Goal: Information Seeking & Learning: Learn about a topic

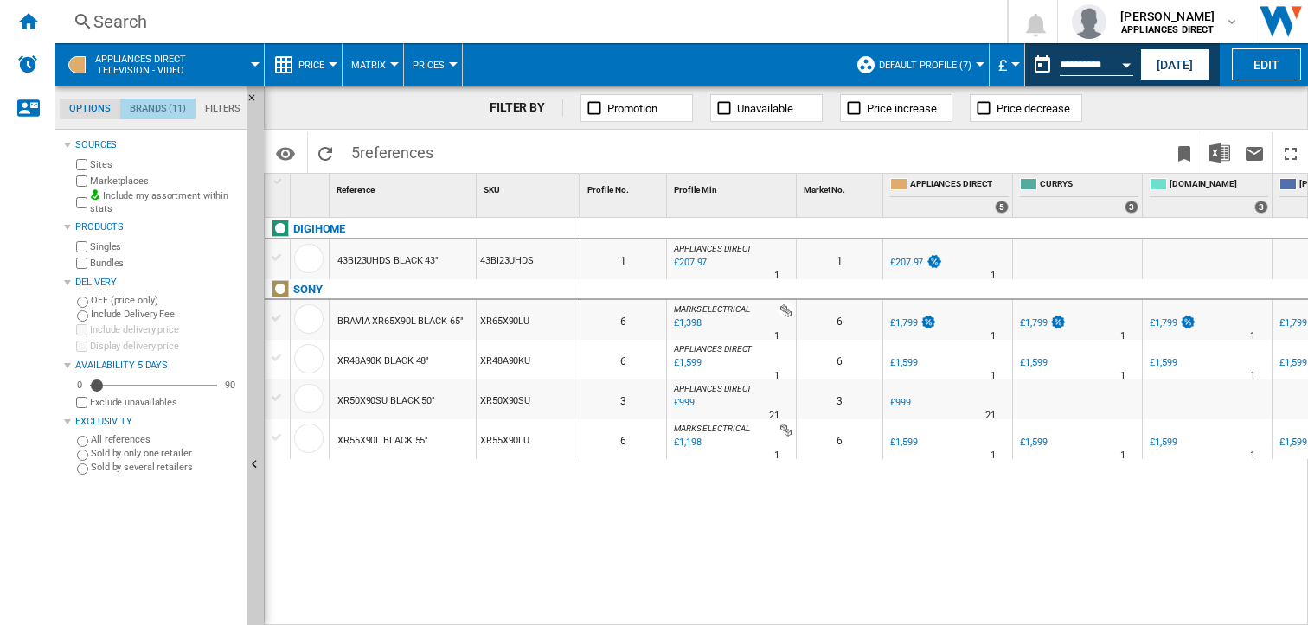
click at [157, 106] on md-tab-item "Brands (11)" at bounding box center [157, 109] width 75 height 21
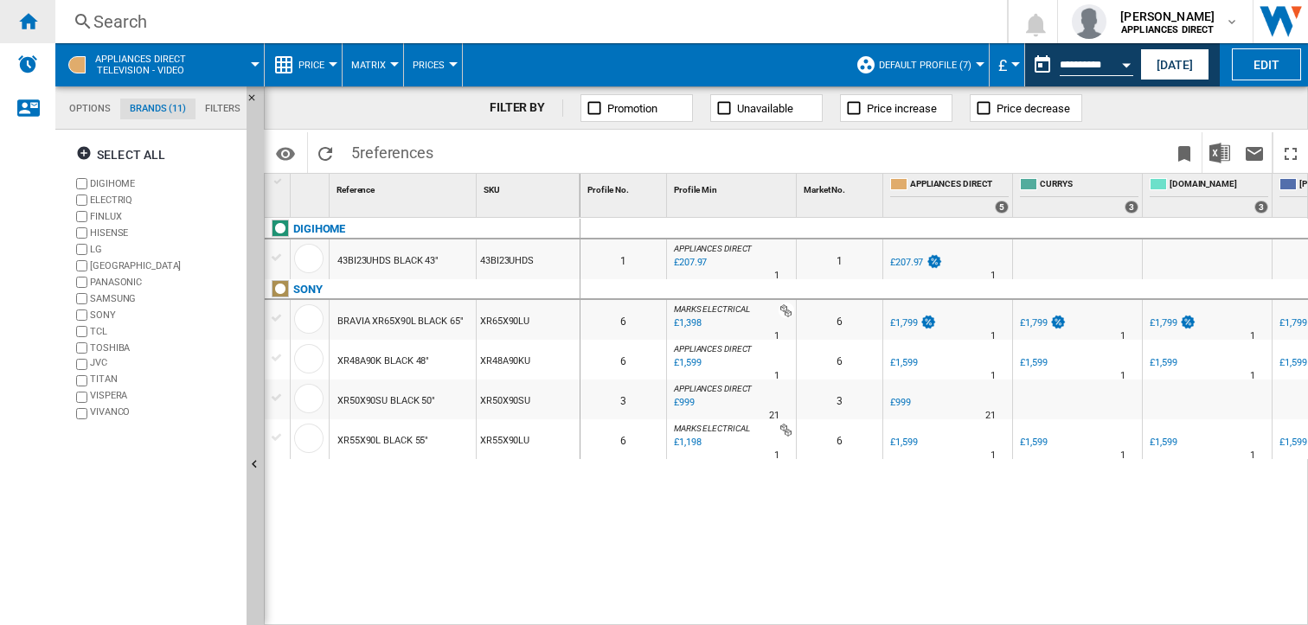
click at [26, 14] on ng-md-icon "Home" at bounding box center [27, 20] width 21 height 21
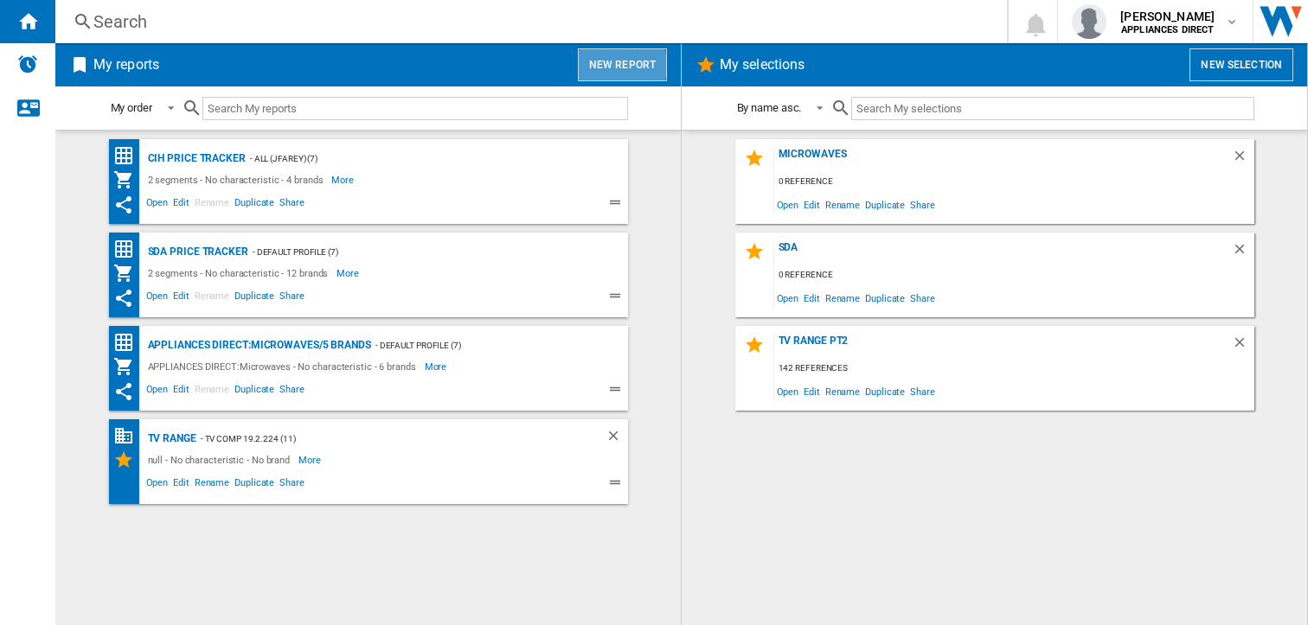
click at [613, 66] on button "New report" at bounding box center [622, 64] width 89 height 33
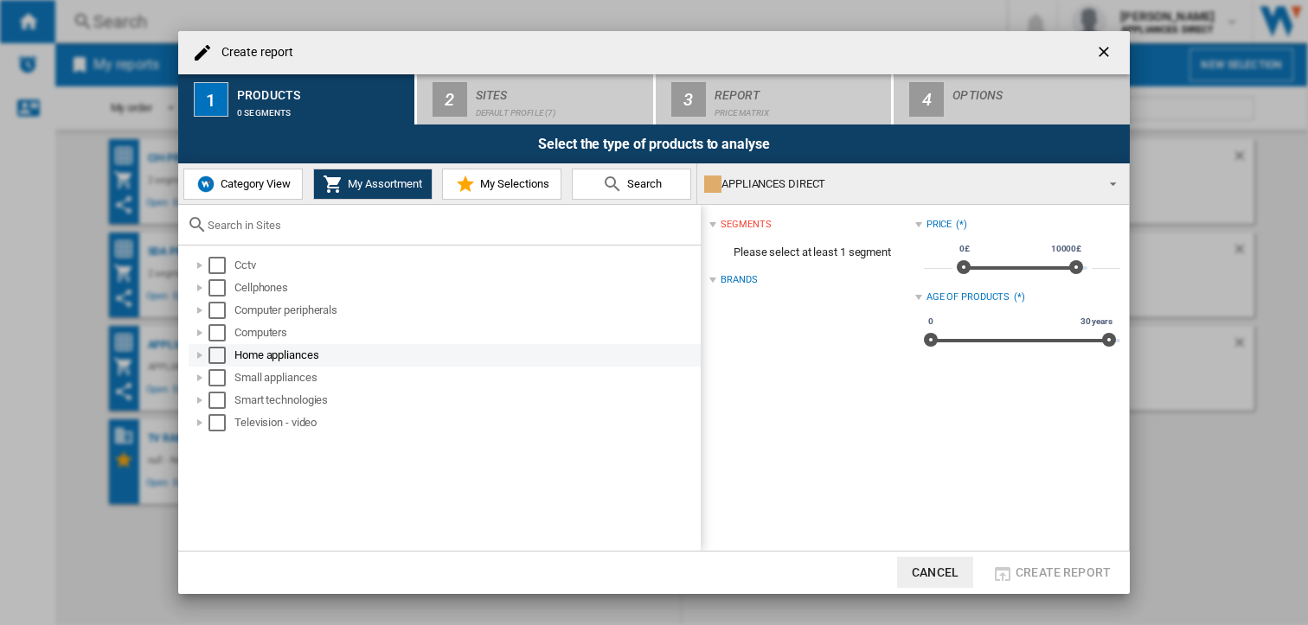
click at [197, 355] on div at bounding box center [199, 355] width 17 height 17
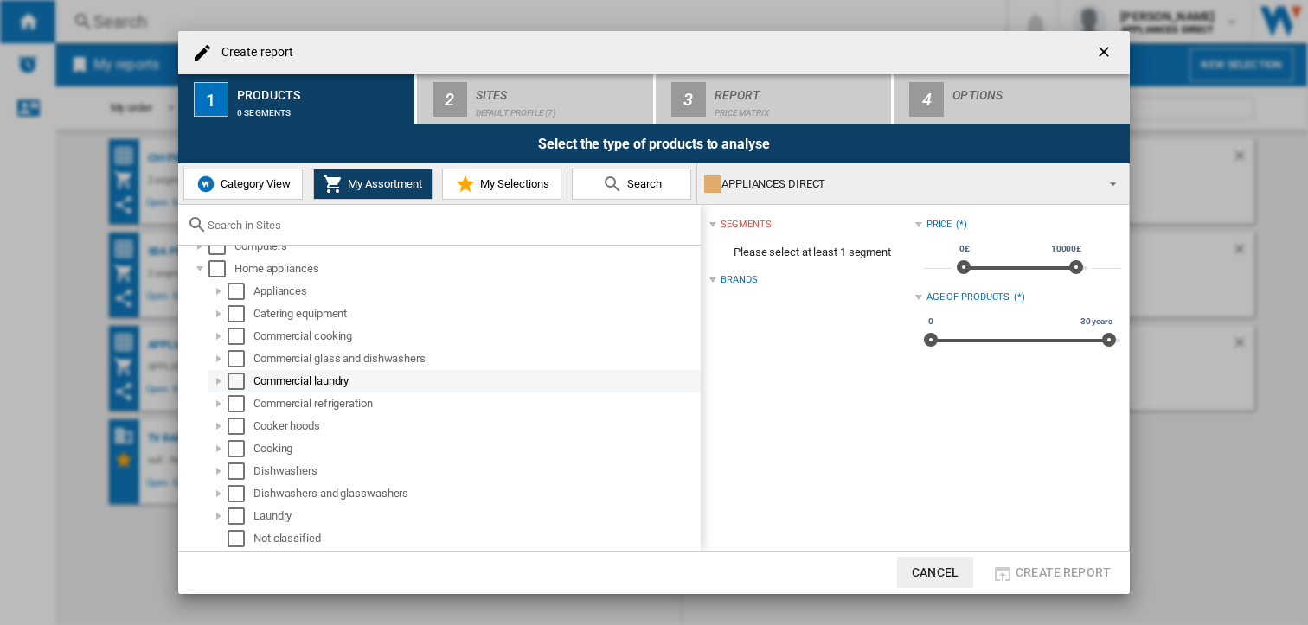
scroll to position [173, 0]
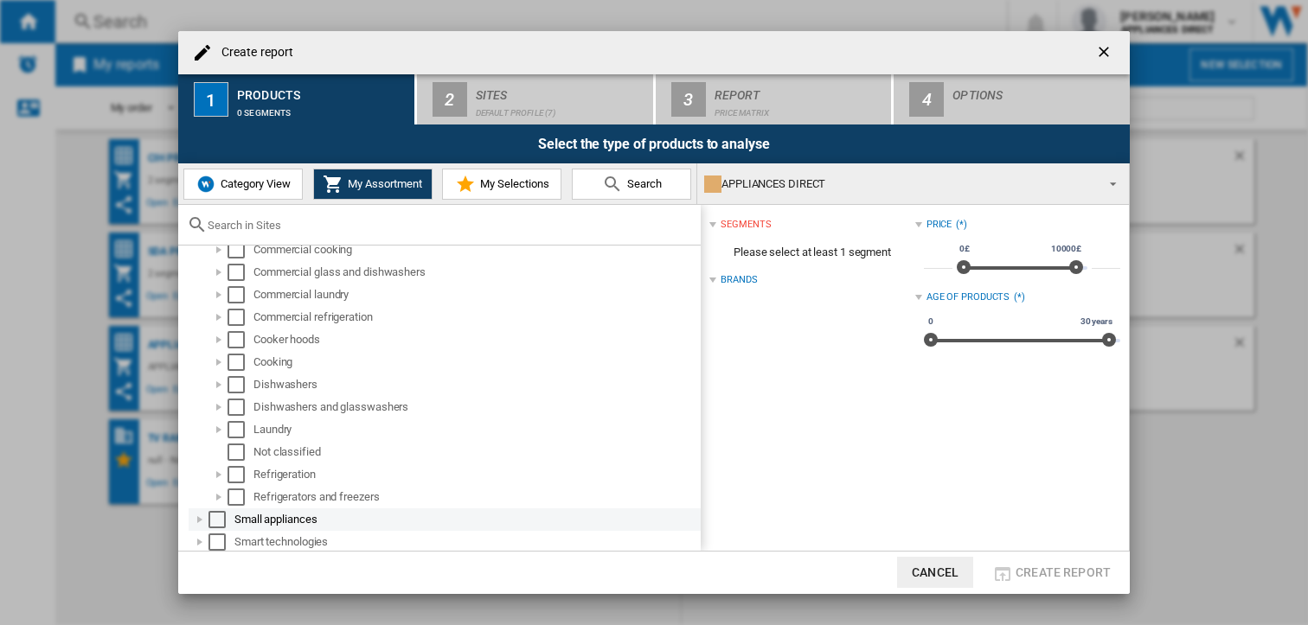
click at [195, 520] on div at bounding box center [199, 519] width 17 height 17
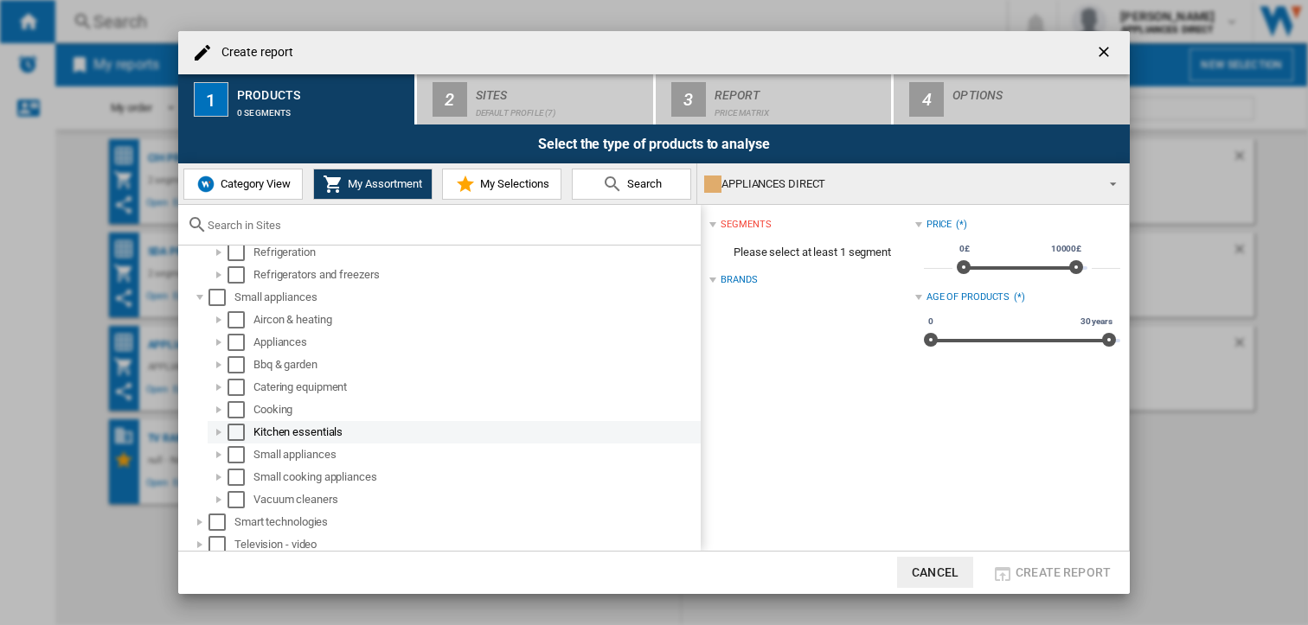
scroll to position [400, 0]
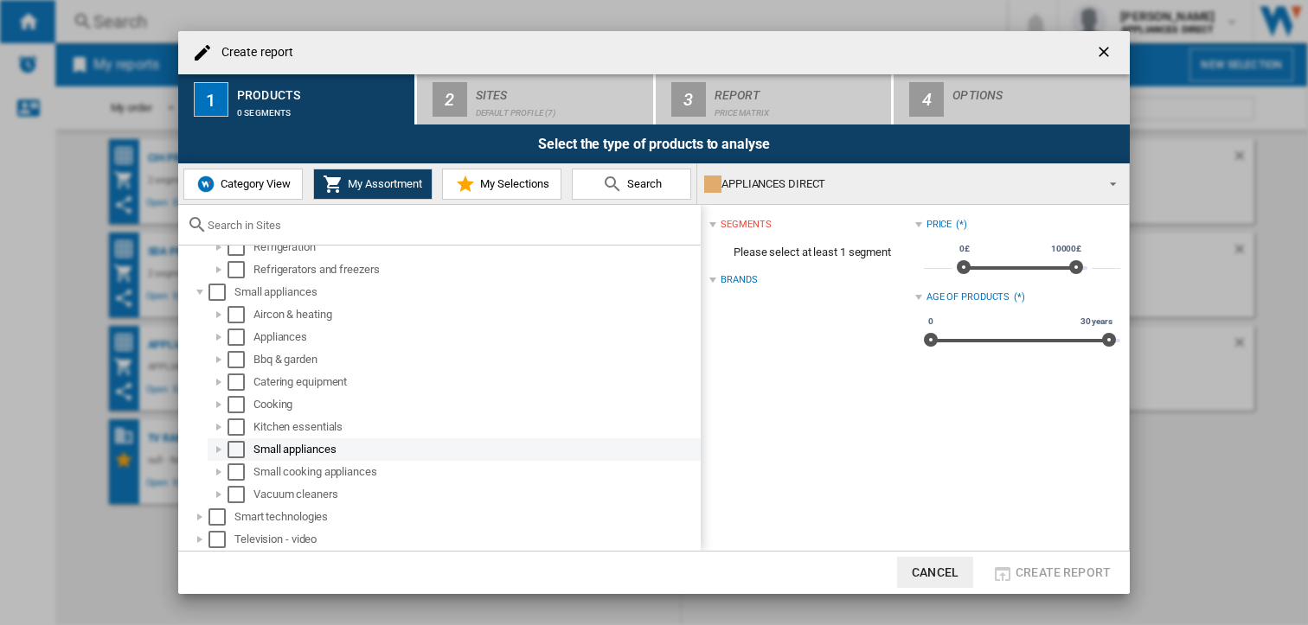
click at [213, 445] on div at bounding box center [218, 449] width 17 height 17
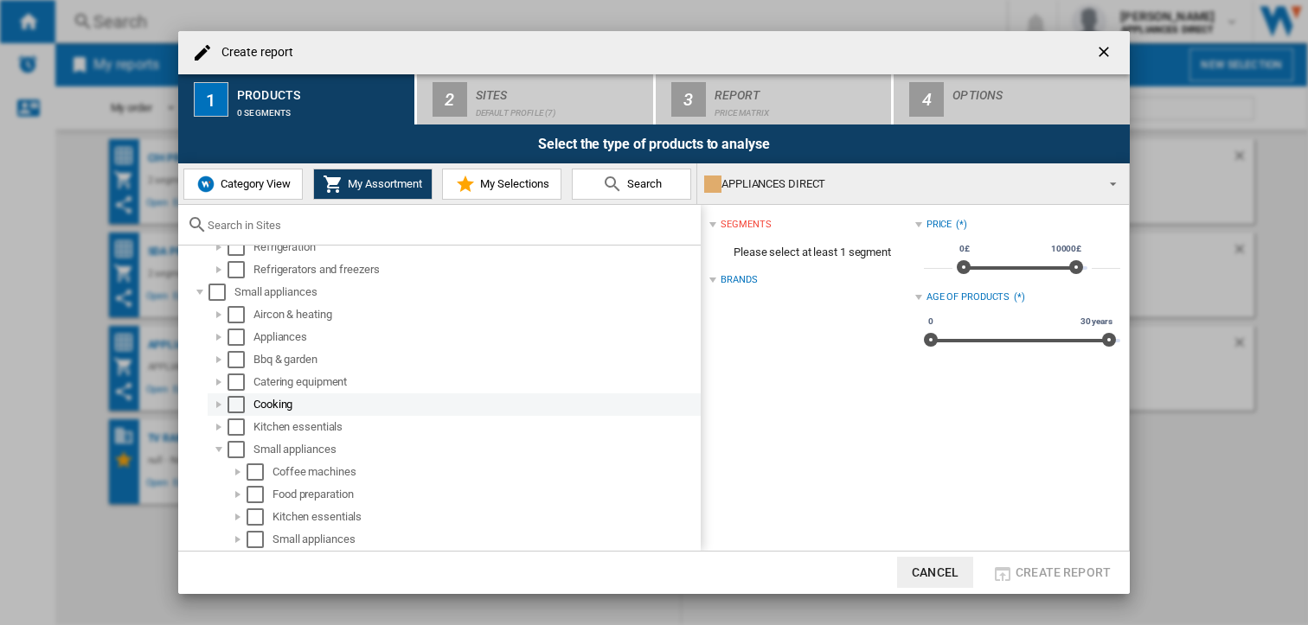
scroll to position [490, 0]
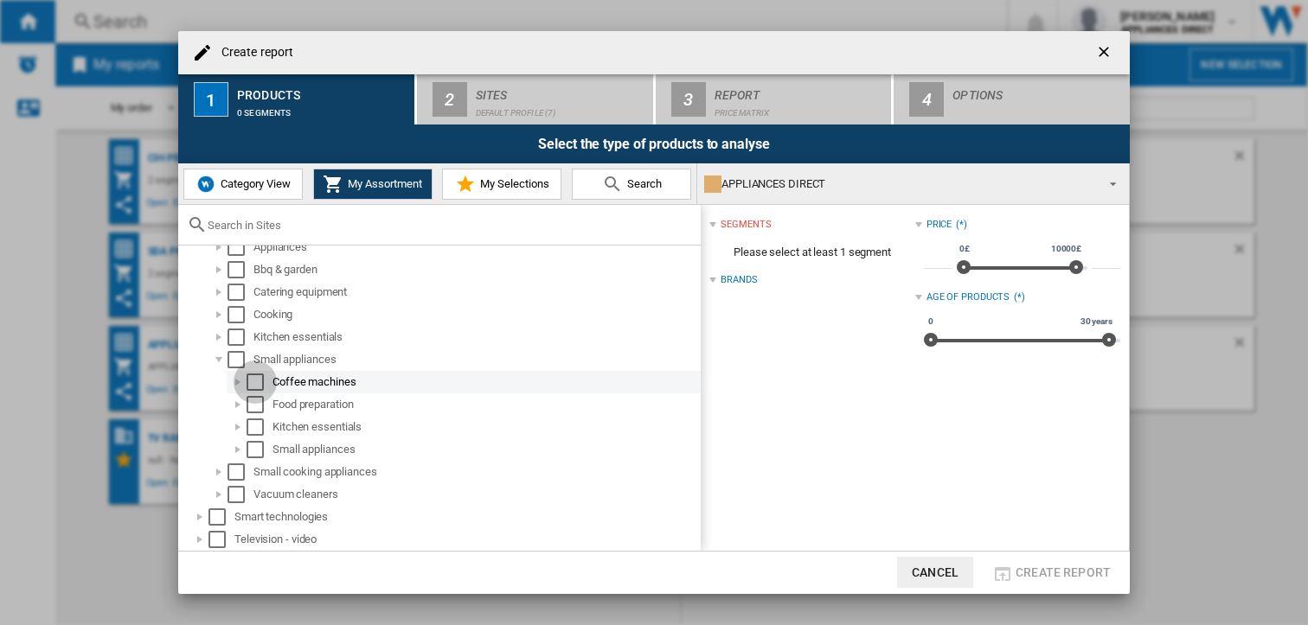
click at [256, 381] on div "Select" at bounding box center [254, 382] width 17 height 17
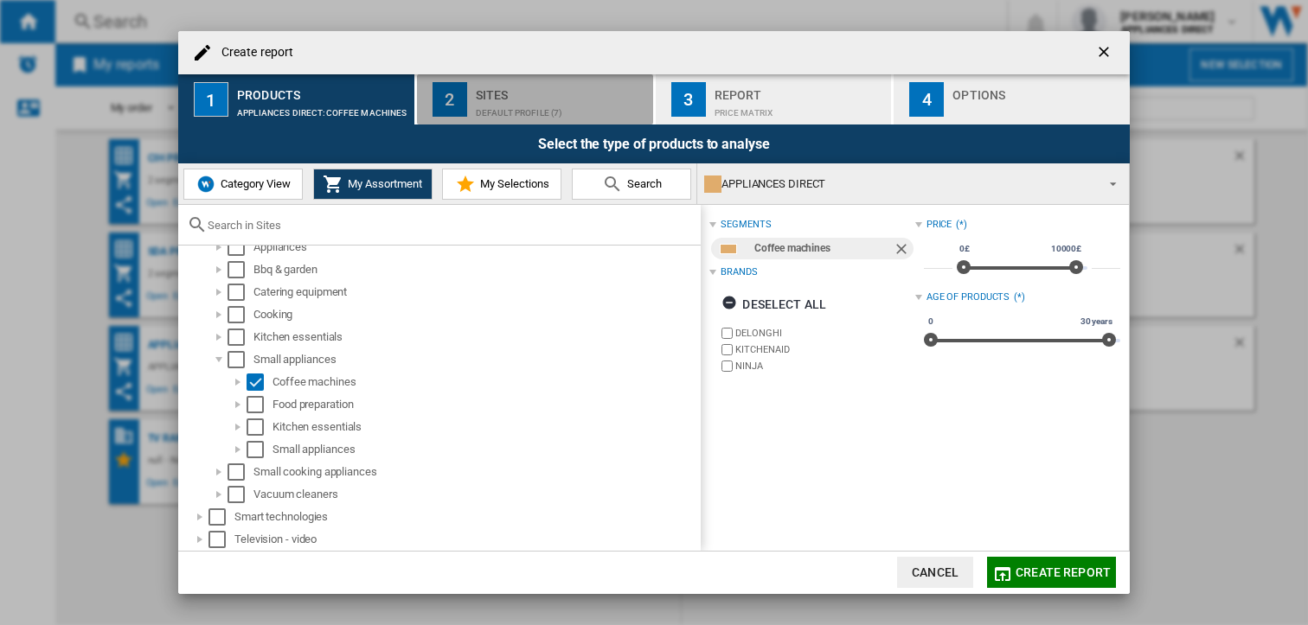
click at [540, 87] on div "Sites" at bounding box center [561, 90] width 170 height 18
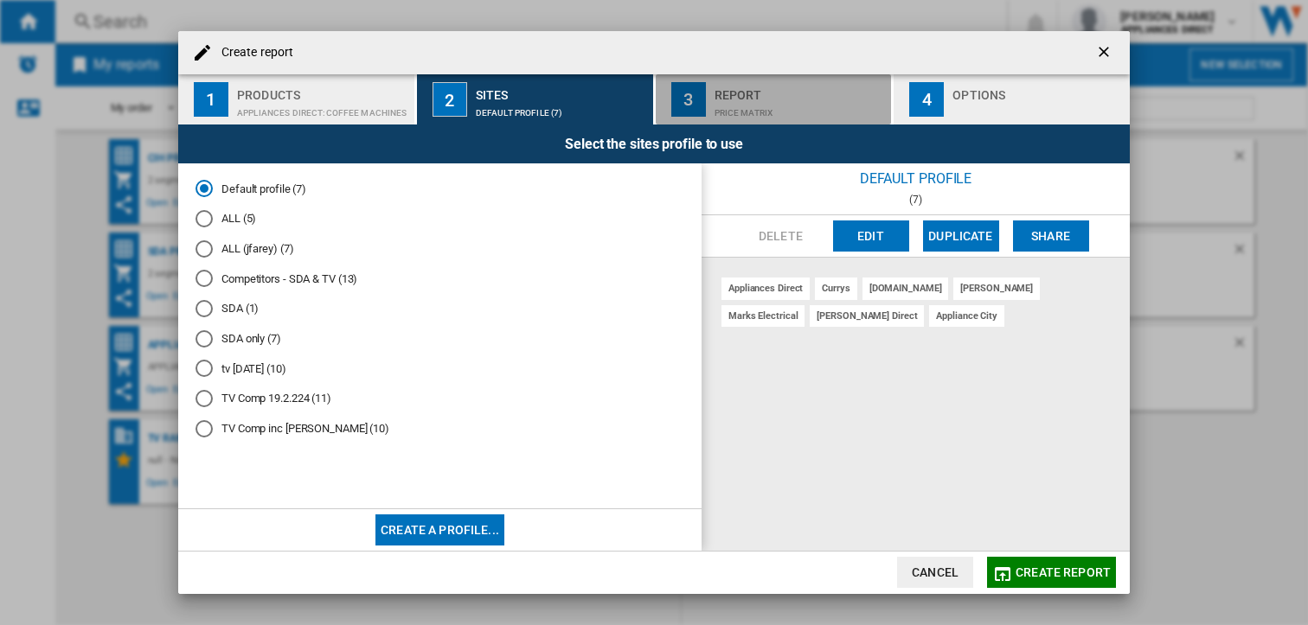
click at [721, 100] on div "Price Matrix" at bounding box center [799, 108] width 170 height 18
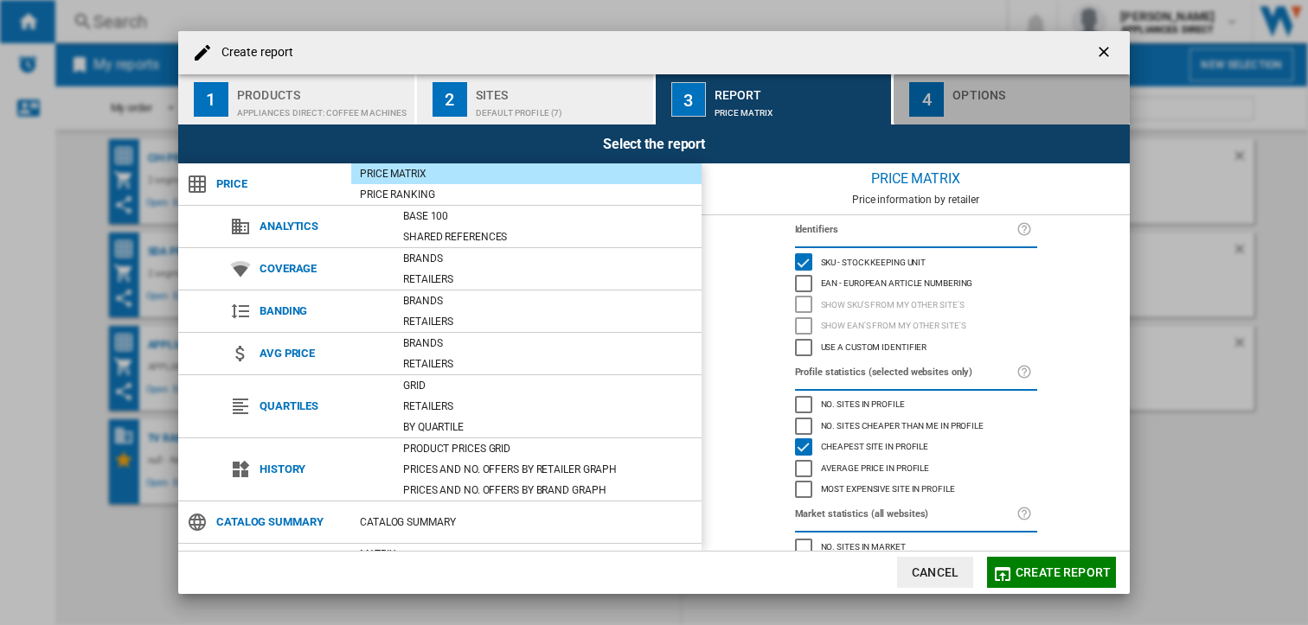
click at [933, 96] on div "4" at bounding box center [926, 99] width 35 height 35
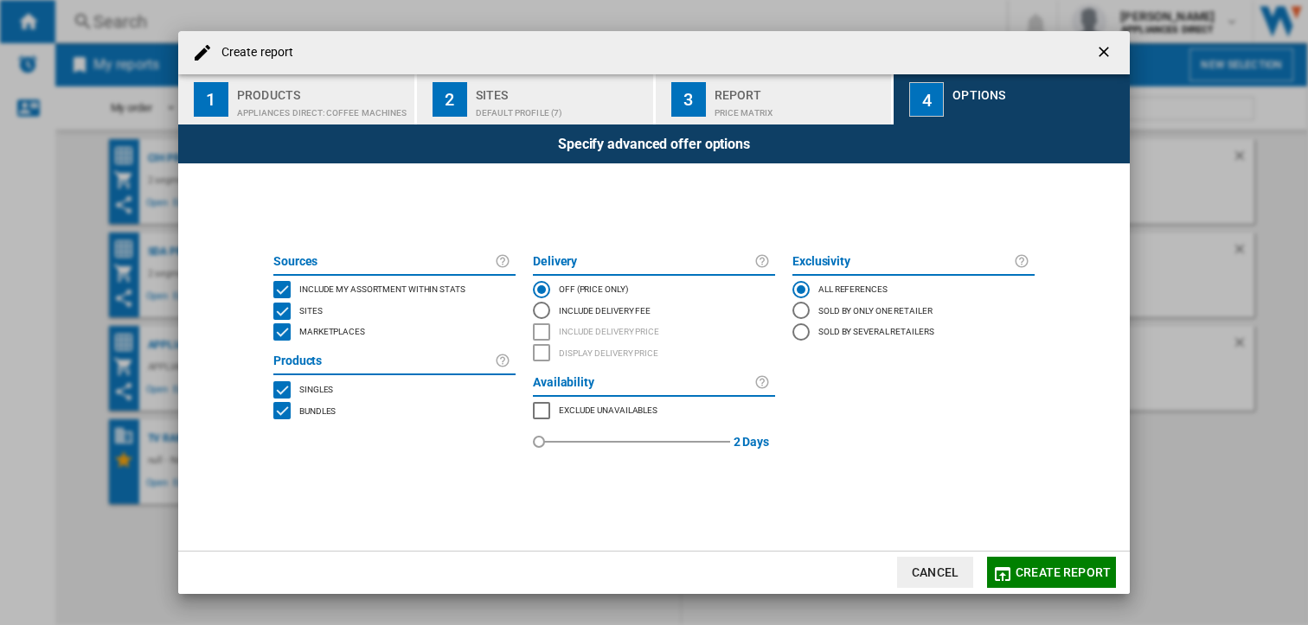
click at [278, 329] on div "MARKETPLACES" at bounding box center [281, 331] width 17 height 17
click at [285, 405] on div "BUNDLES" at bounding box center [281, 410] width 17 height 17
click at [540, 310] on div "Include Delivery Fee" at bounding box center [541, 310] width 17 height 17
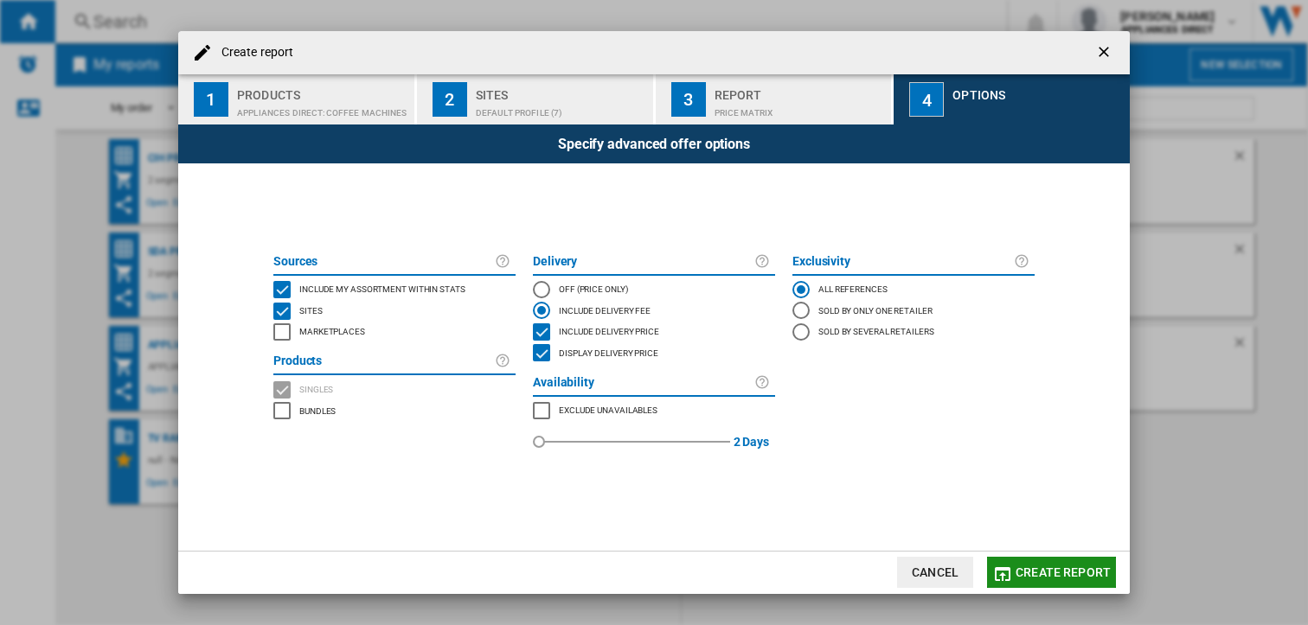
click at [1065, 563] on button "Create report" at bounding box center [1051, 572] width 129 height 31
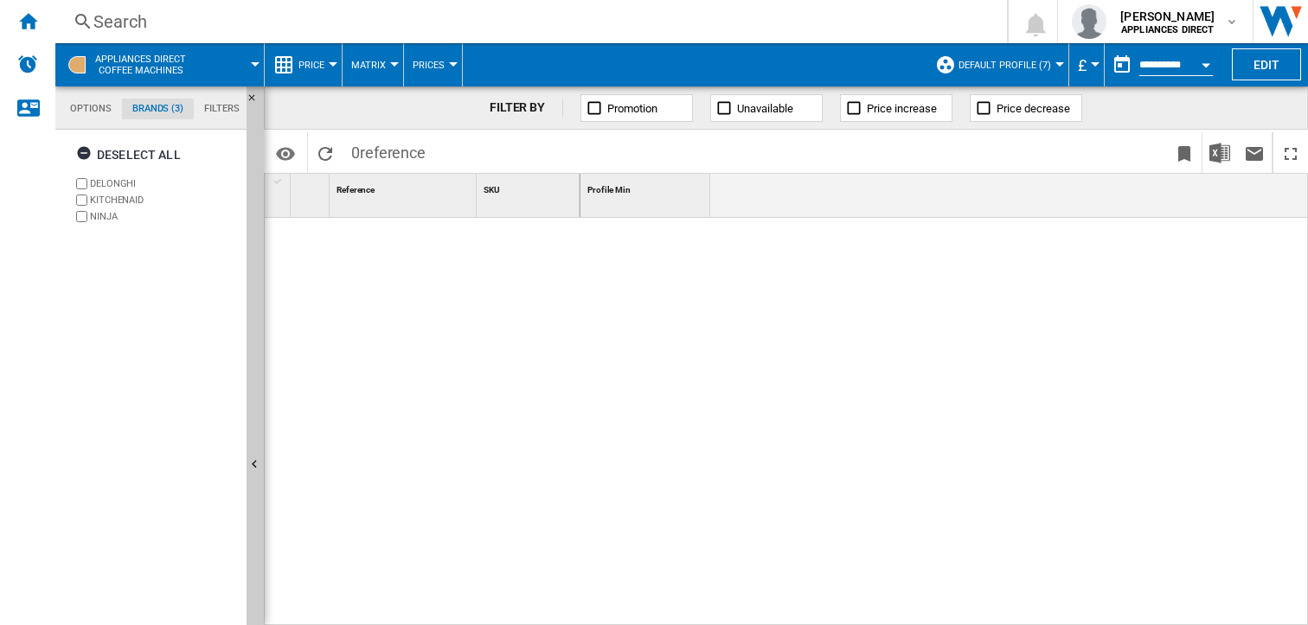
click at [140, 107] on md-tab-item "Brands (3)" at bounding box center [158, 109] width 72 height 21
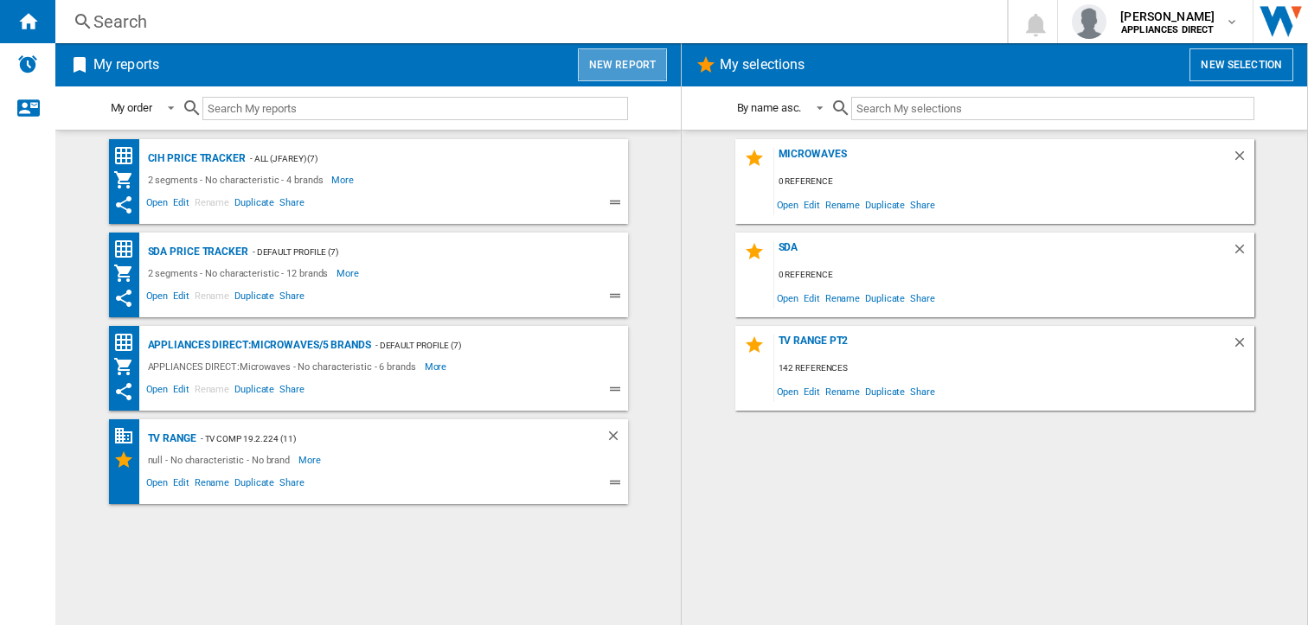
click at [637, 60] on button "New report" at bounding box center [622, 64] width 89 height 33
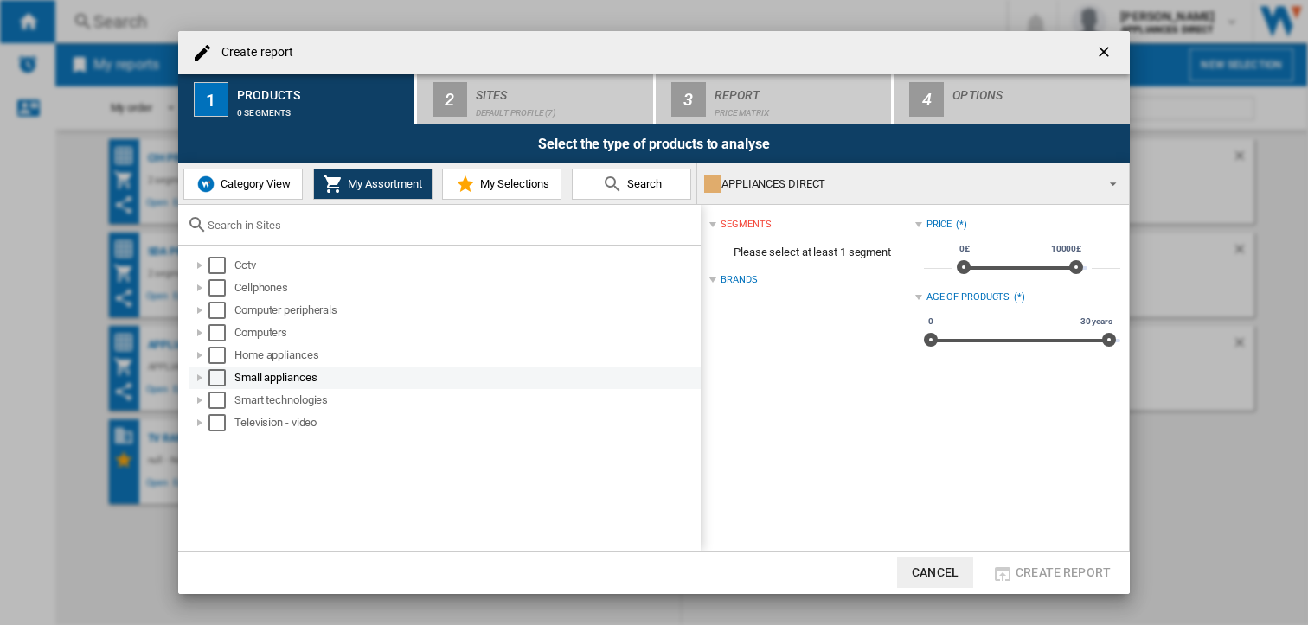
click at [201, 380] on div "Create report ..." at bounding box center [199, 377] width 17 height 17
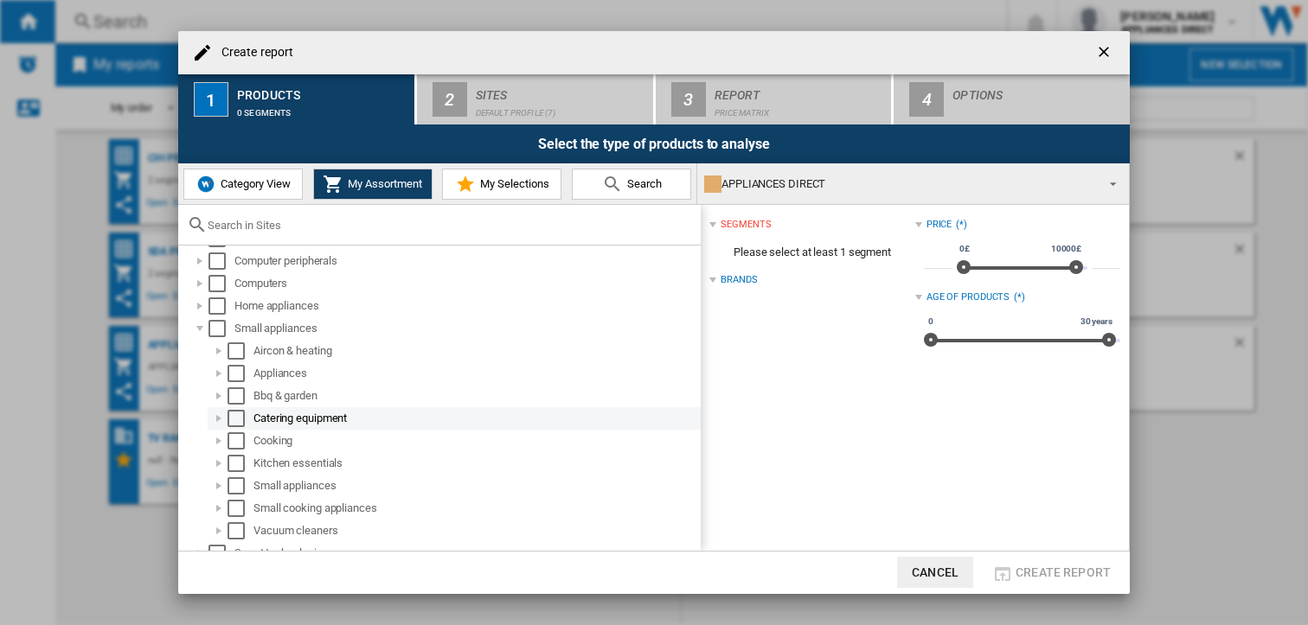
scroll to position [86, 0]
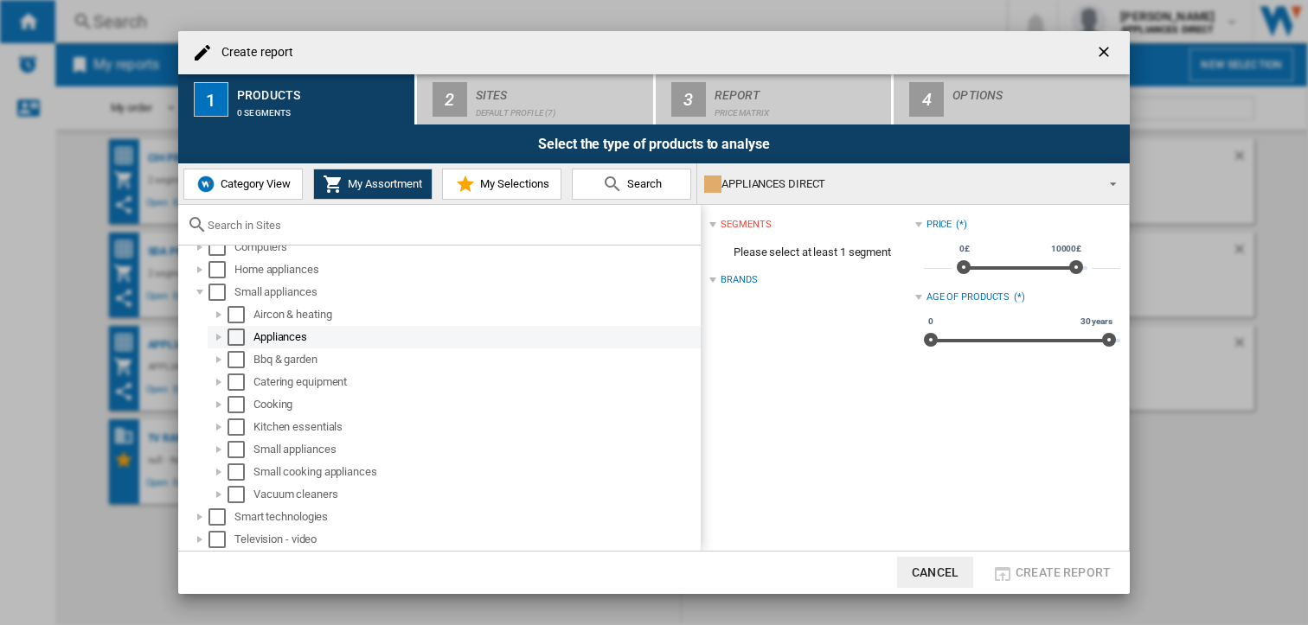
click at [221, 334] on div "Create report ..." at bounding box center [218, 337] width 17 height 17
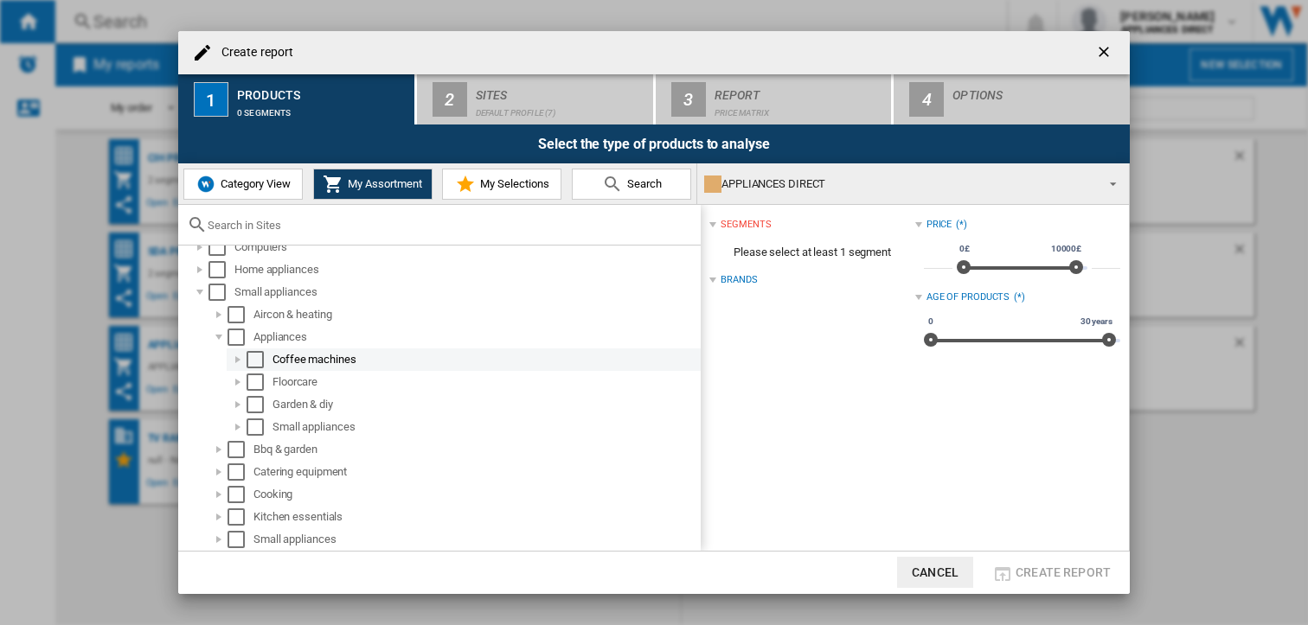
click at [258, 357] on div "Select" at bounding box center [254, 359] width 17 height 17
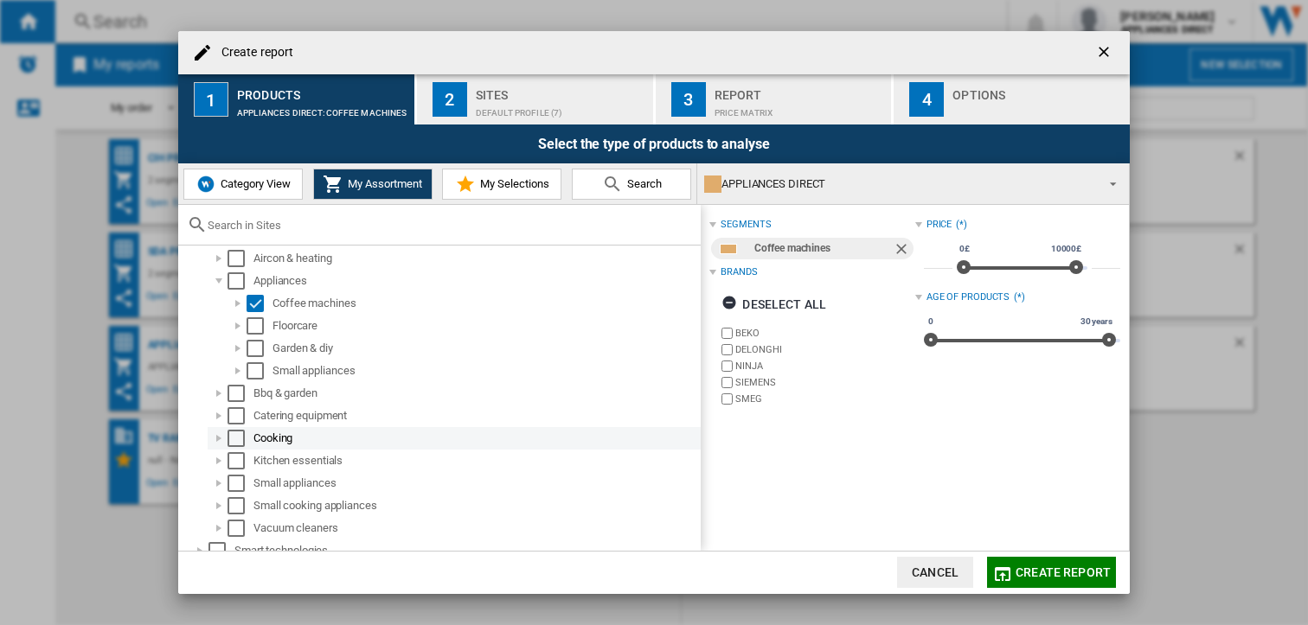
scroll to position [172, 0]
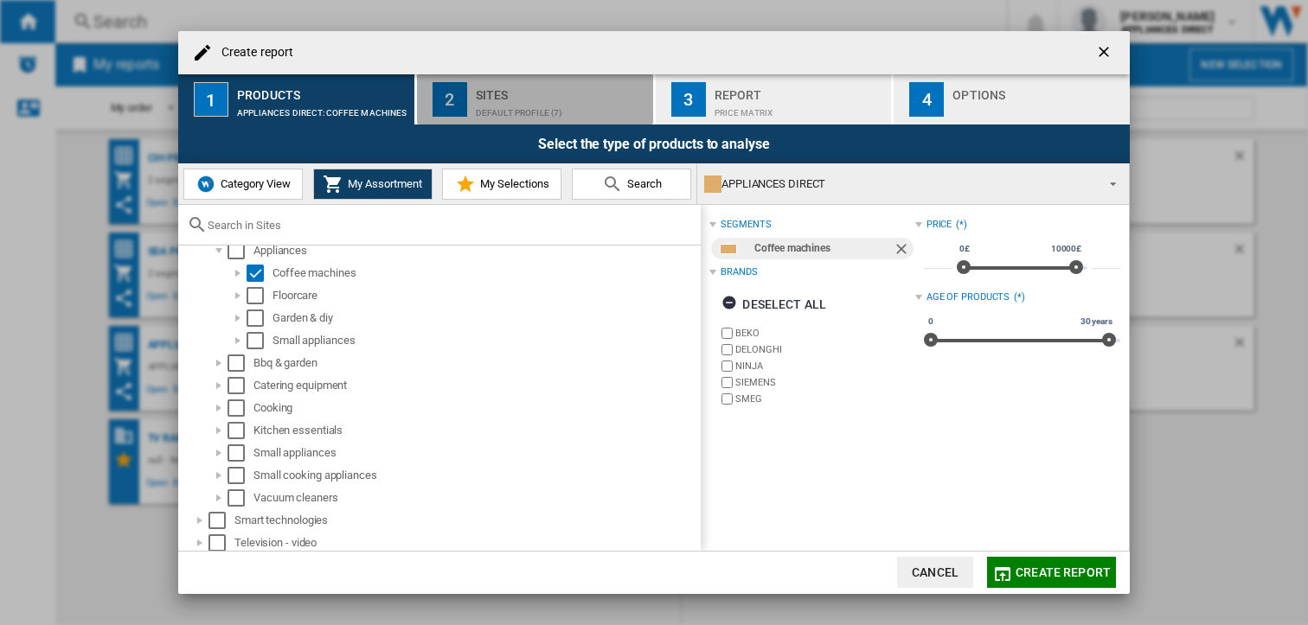
click at [519, 98] on div "Sites" at bounding box center [561, 90] width 170 height 18
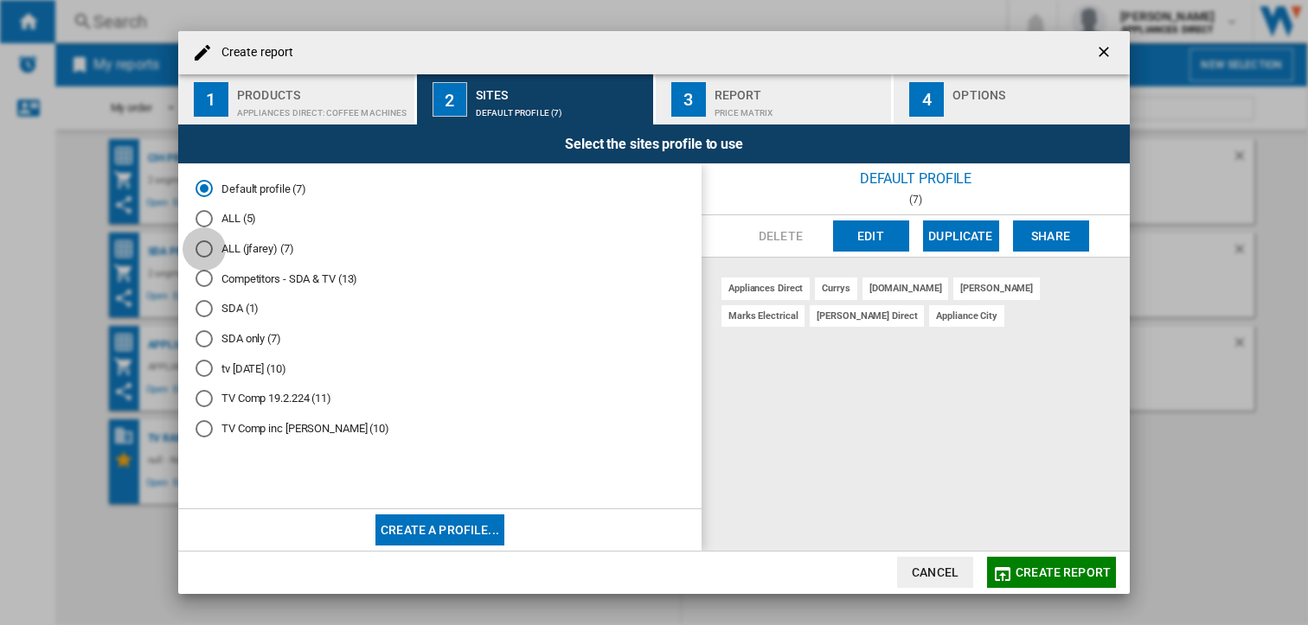
click at [204, 247] on div "ALL (jfarey) (7)" at bounding box center [203, 248] width 17 height 17
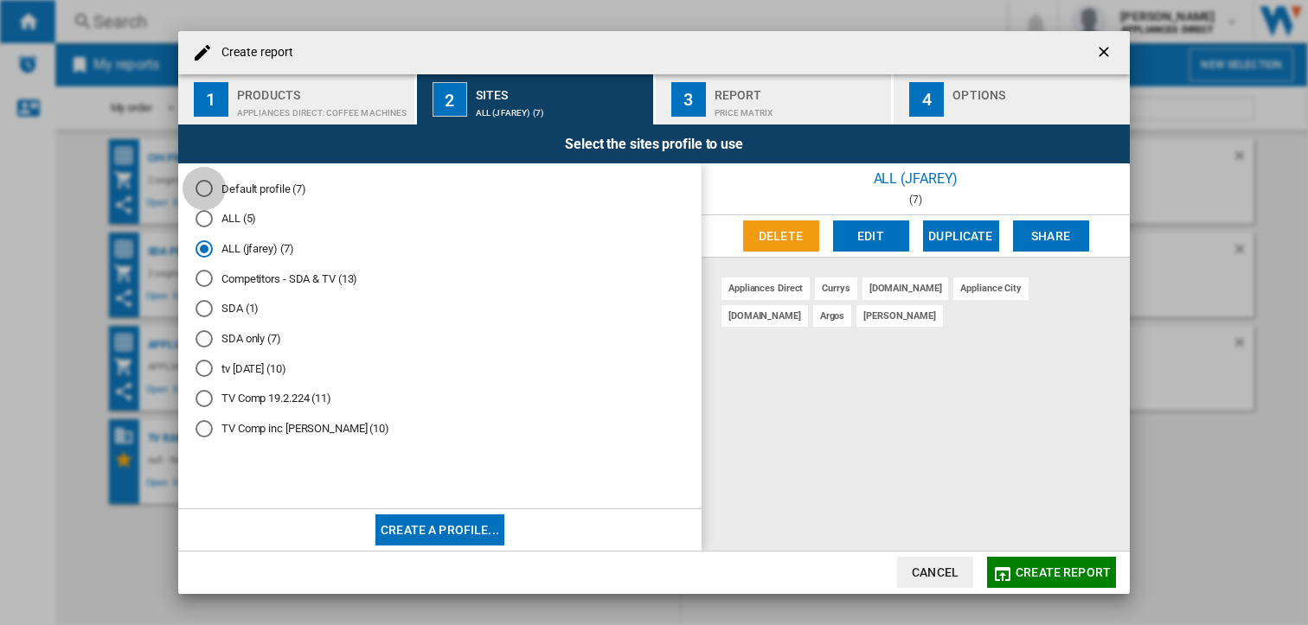
click at [204, 189] on div "Default profile (7)" at bounding box center [203, 188] width 17 height 17
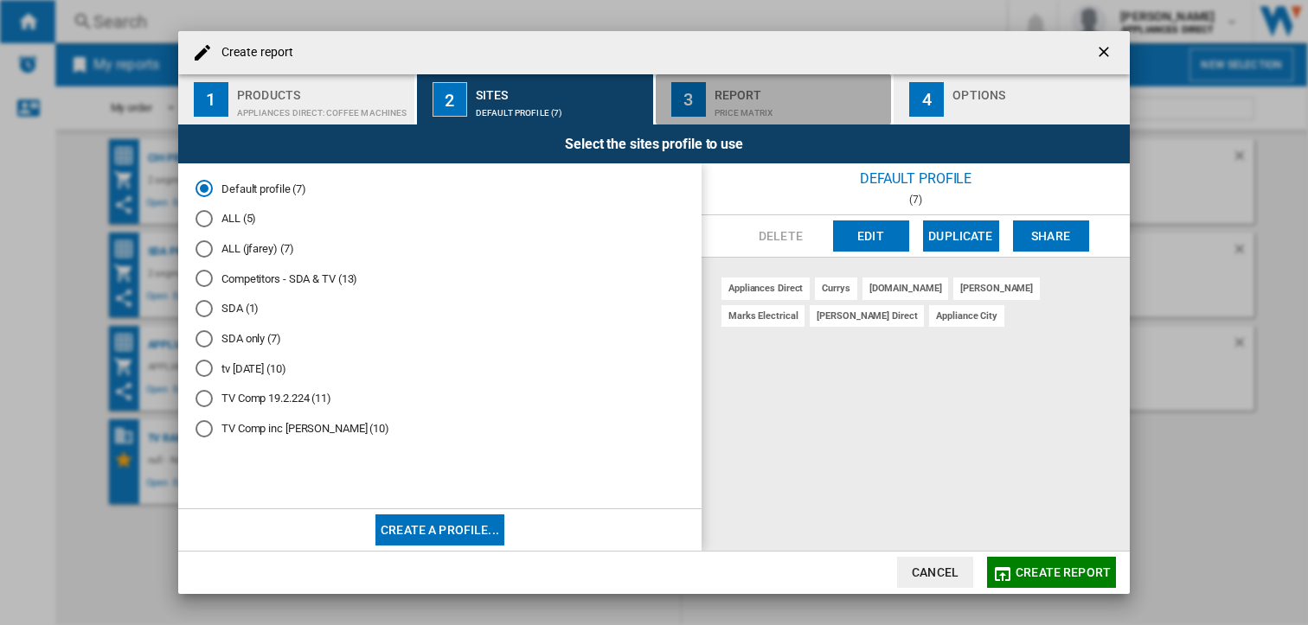
click at [770, 104] on div "Price Matrix" at bounding box center [799, 108] width 170 height 18
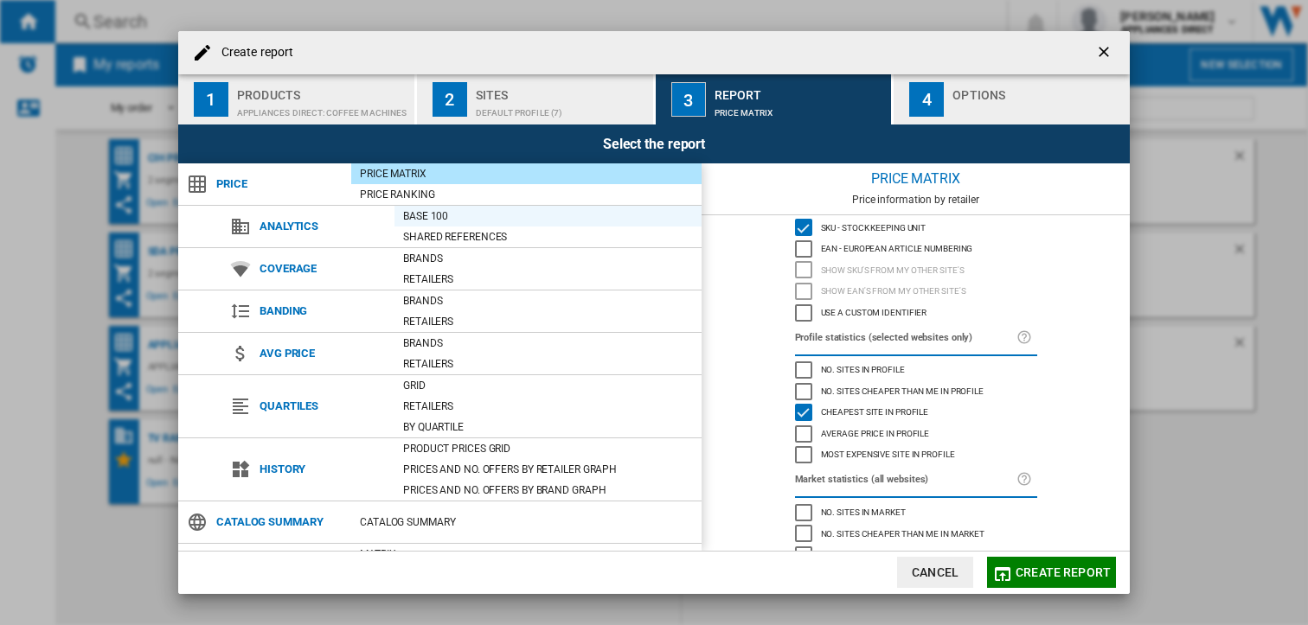
scroll to position [0, 0]
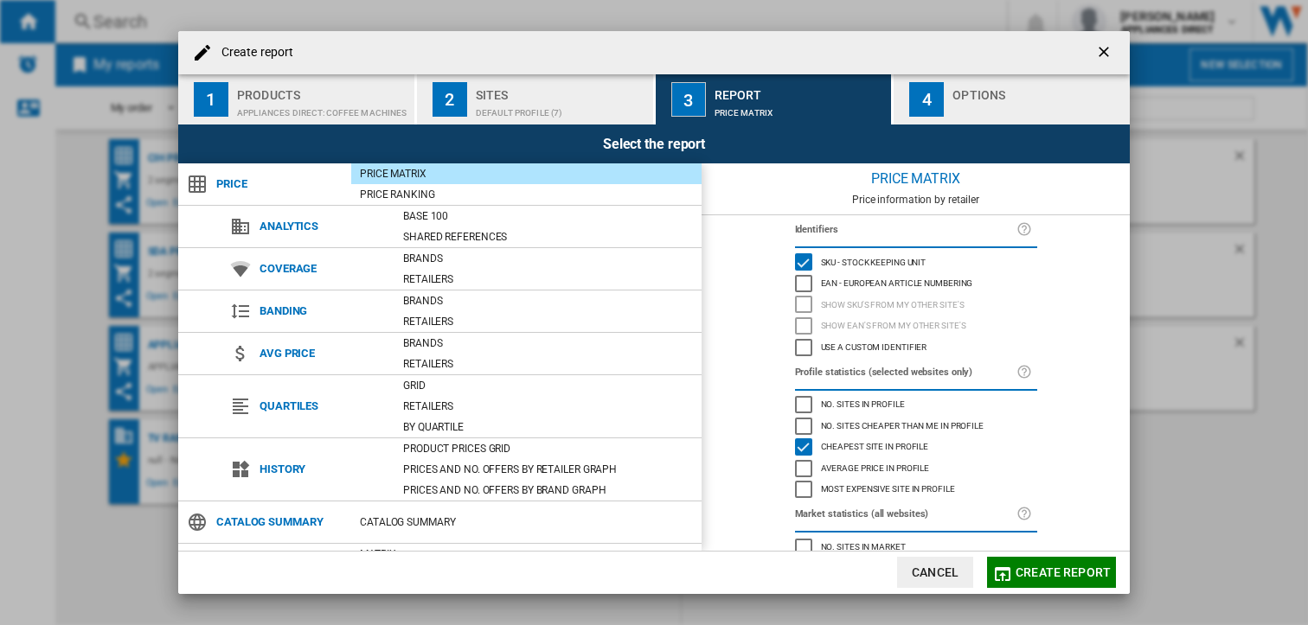
click at [928, 106] on div "4" at bounding box center [926, 99] width 35 height 35
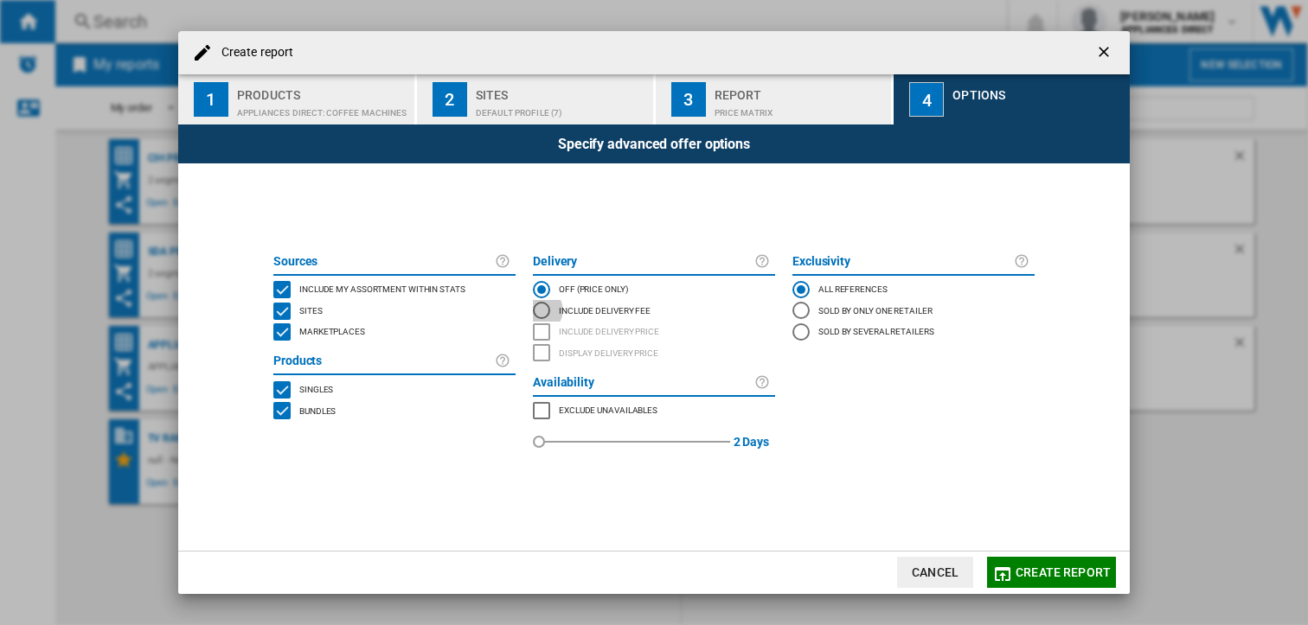
click at [541, 309] on div "Include Delivery Fee" at bounding box center [541, 310] width 17 height 17
click at [280, 329] on div "MARKETPLACES" at bounding box center [281, 331] width 17 height 17
click at [275, 406] on div "BUNDLES" at bounding box center [281, 410] width 17 height 17
click at [541, 406] on div "MARKETPLACES" at bounding box center [541, 410] width 17 height 17
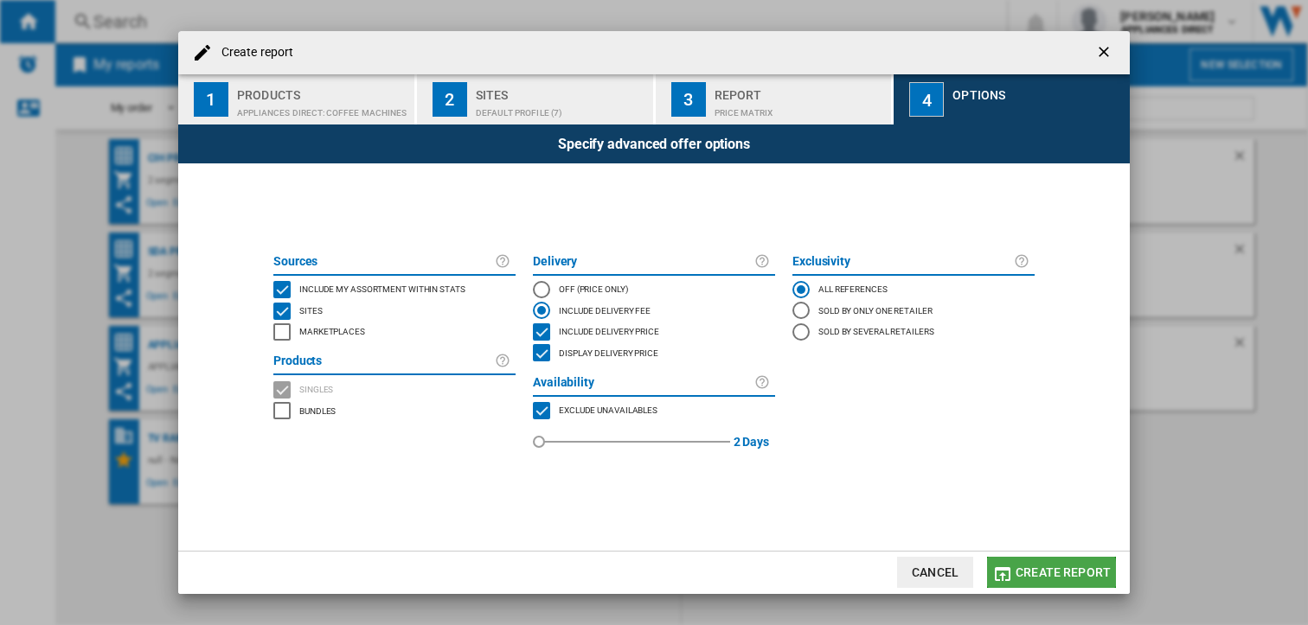
click at [1028, 574] on span "Create report" at bounding box center [1062, 573] width 95 height 14
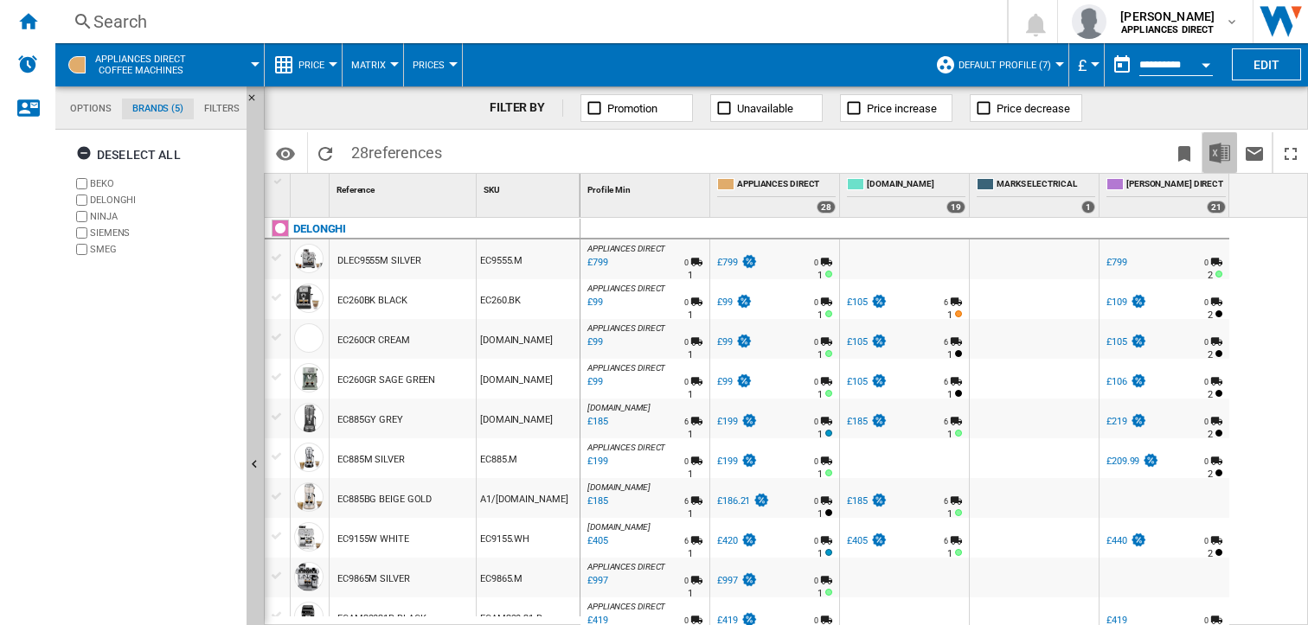
click at [1220, 155] on img "Download in Excel" at bounding box center [1219, 153] width 21 height 21
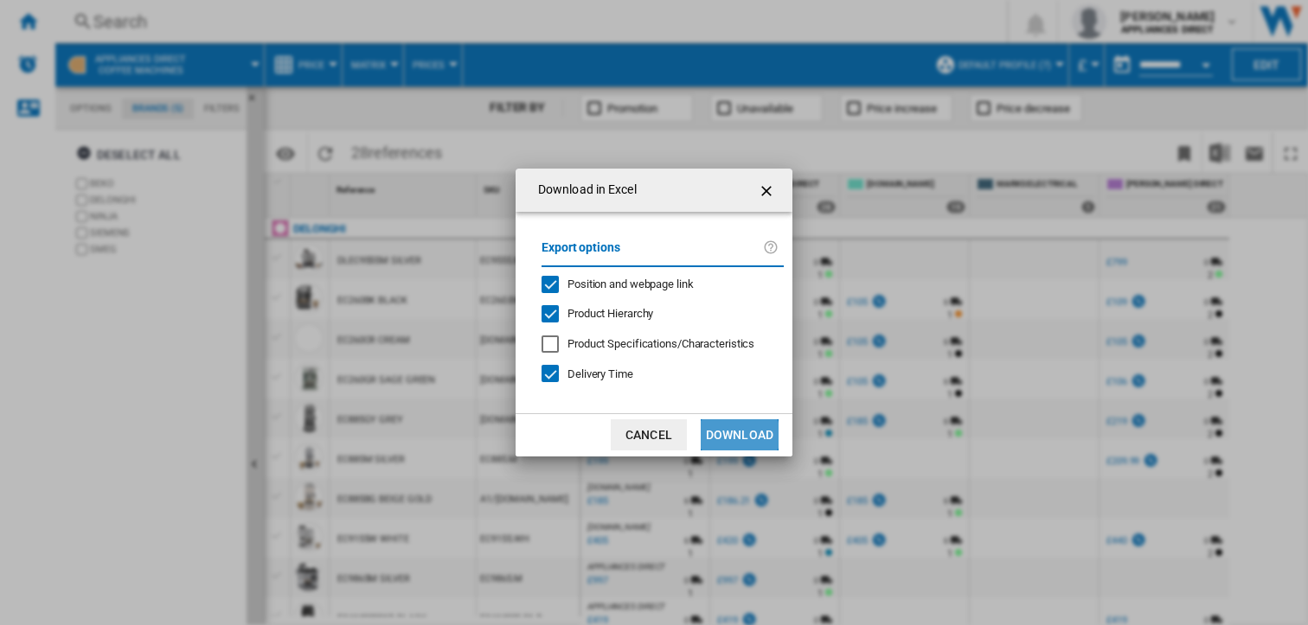
click at [736, 435] on button "Download" at bounding box center [740, 434] width 78 height 31
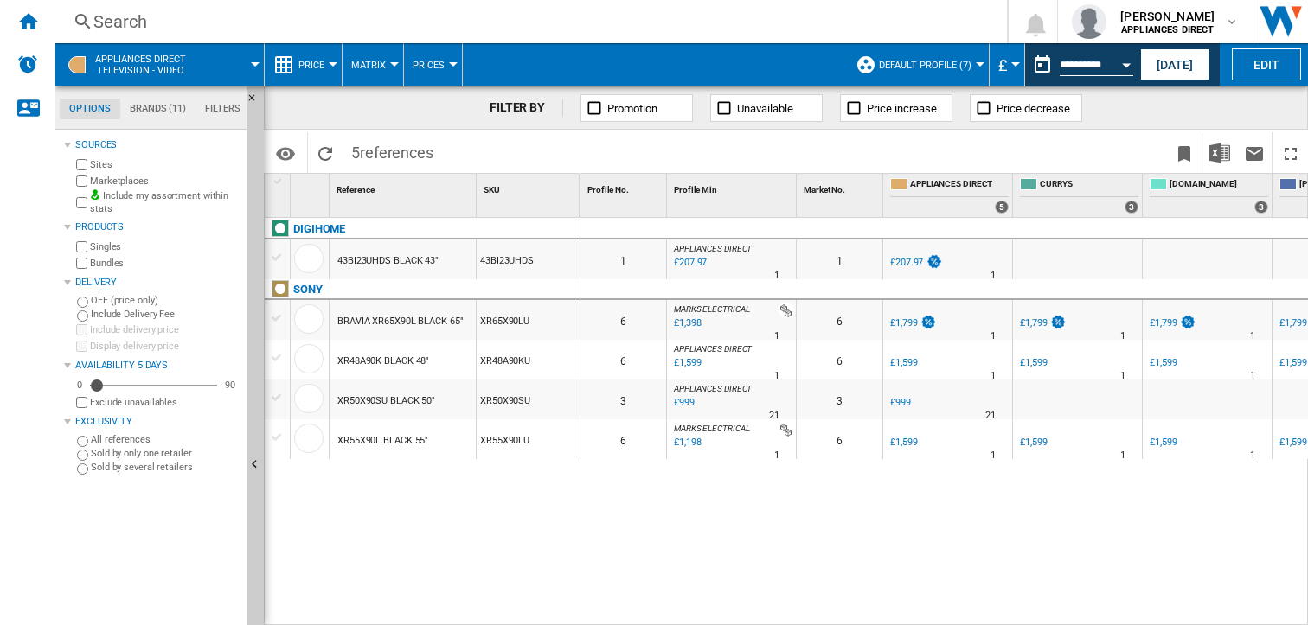
click at [112, 16] on div "Search" at bounding box center [527, 22] width 868 height 24
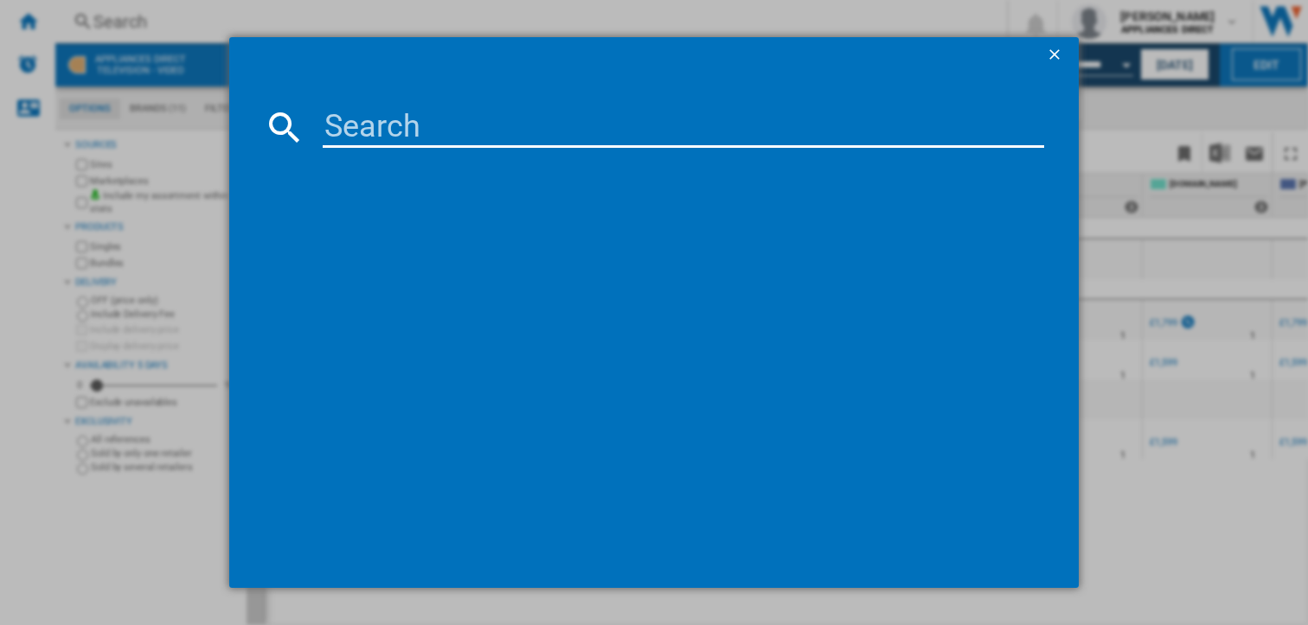
click at [396, 114] on input at bounding box center [684, 127] width 722 height 42
type input "AF400UK"
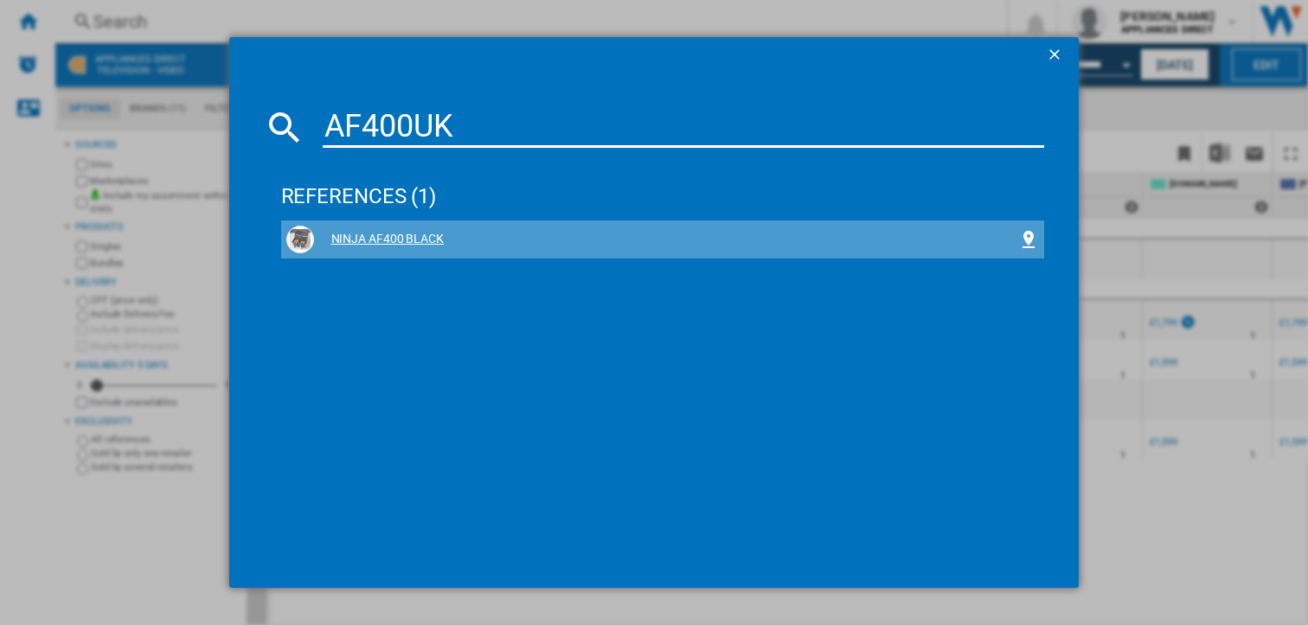
click at [394, 239] on div "NINJA AF400 BLACK" at bounding box center [666, 239] width 705 height 17
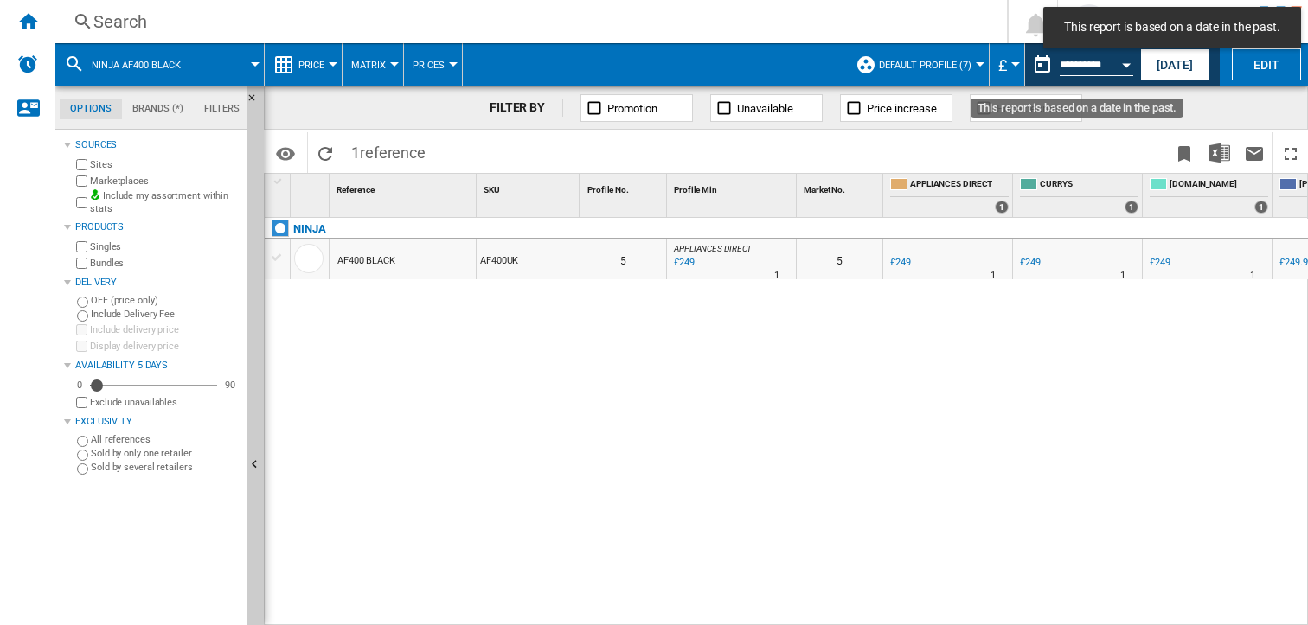
click at [1116, 67] on button "Open calendar" at bounding box center [1126, 62] width 31 height 31
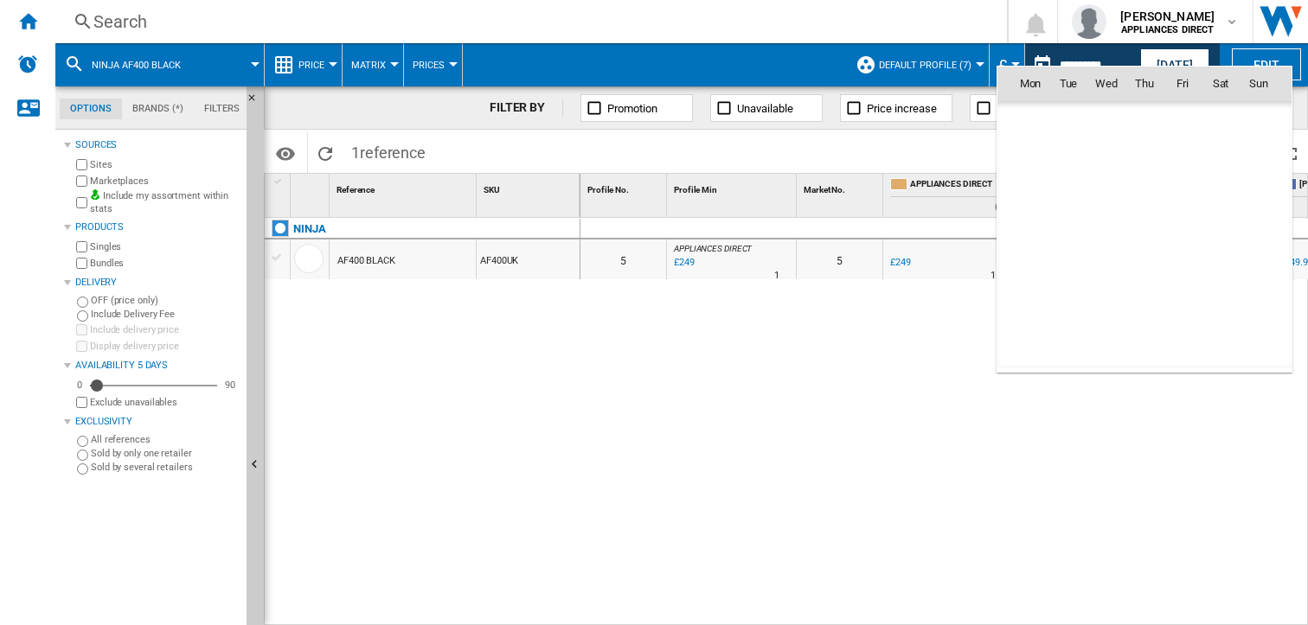
scroll to position [2292, 0]
click at [817, 395] on div at bounding box center [654, 312] width 1308 height 625
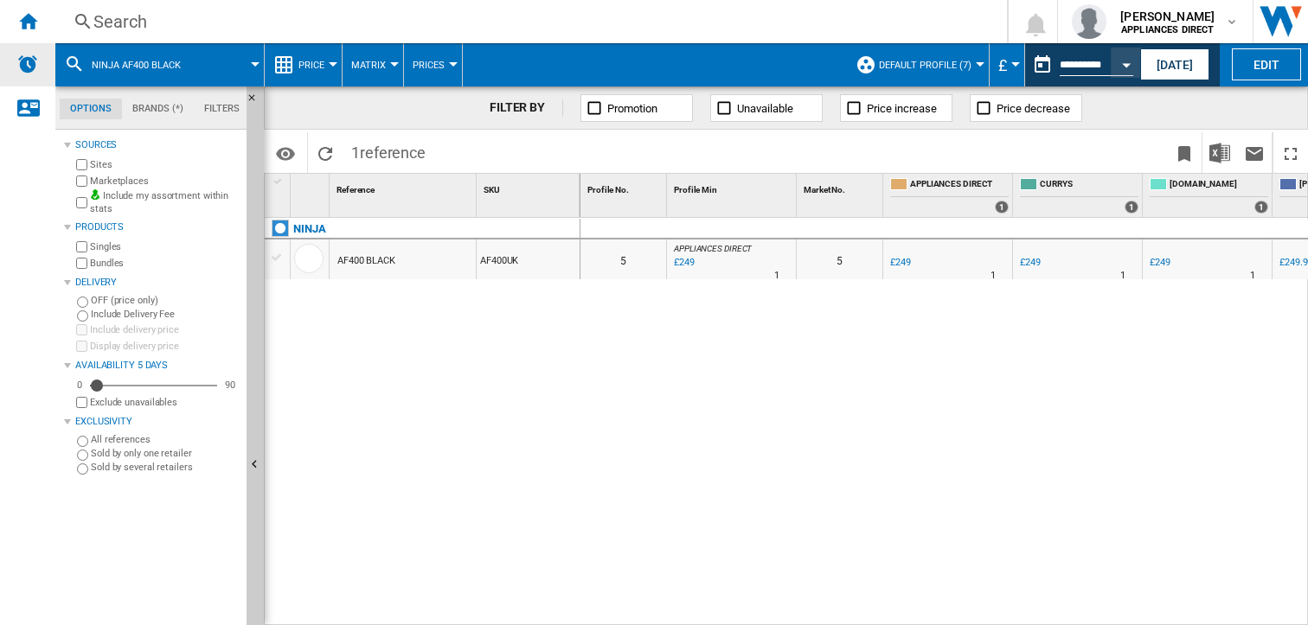
click at [36, 59] on img "Alerts" at bounding box center [27, 64] width 21 height 21
click at [1158, 55] on button "[DATE]" at bounding box center [1174, 64] width 69 height 32
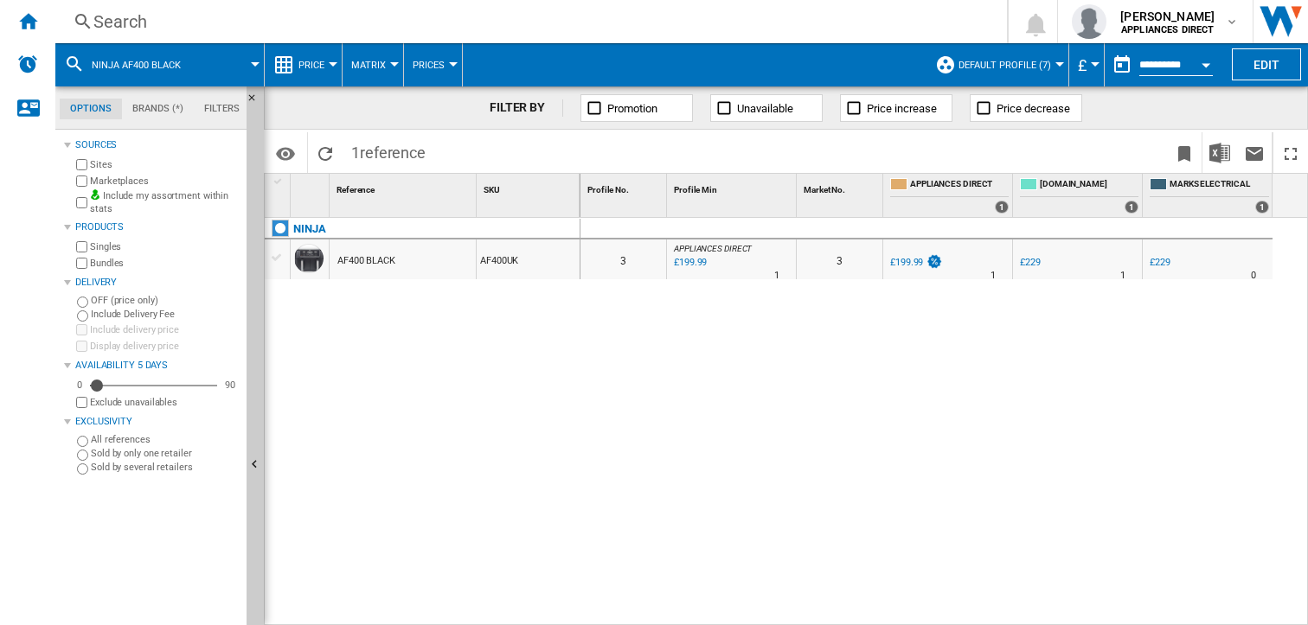
click at [1204, 63] on div "Open calendar" at bounding box center [1205, 65] width 9 height 4
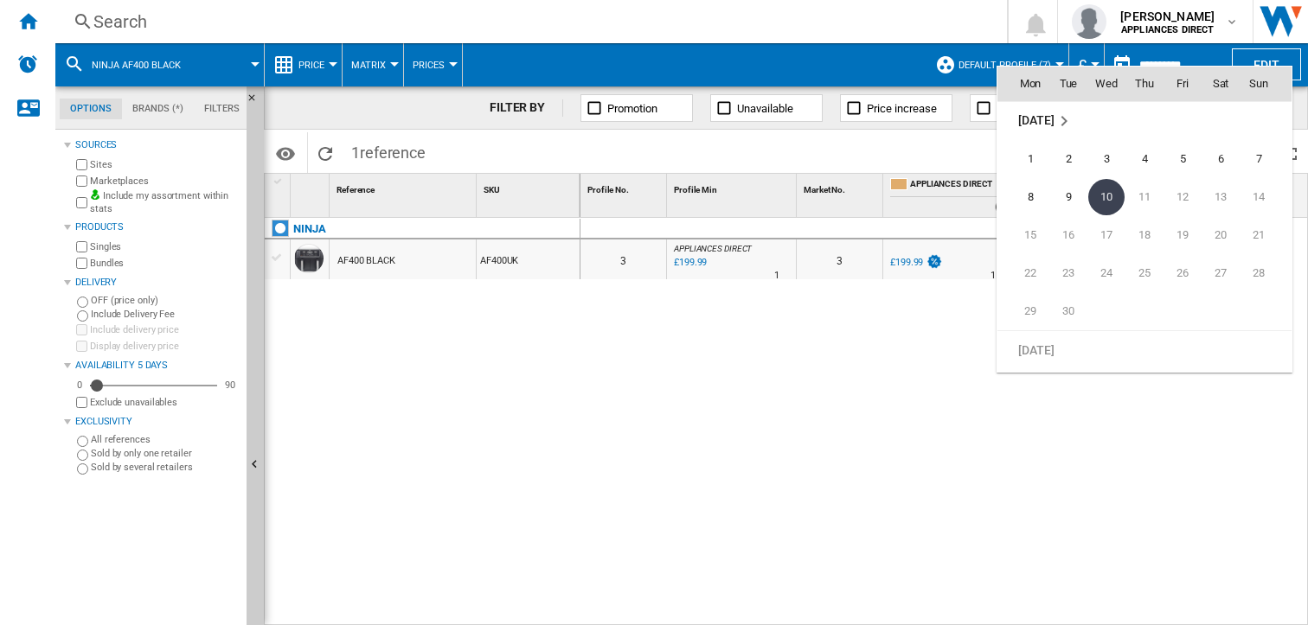
scroll to position [8078, 0]
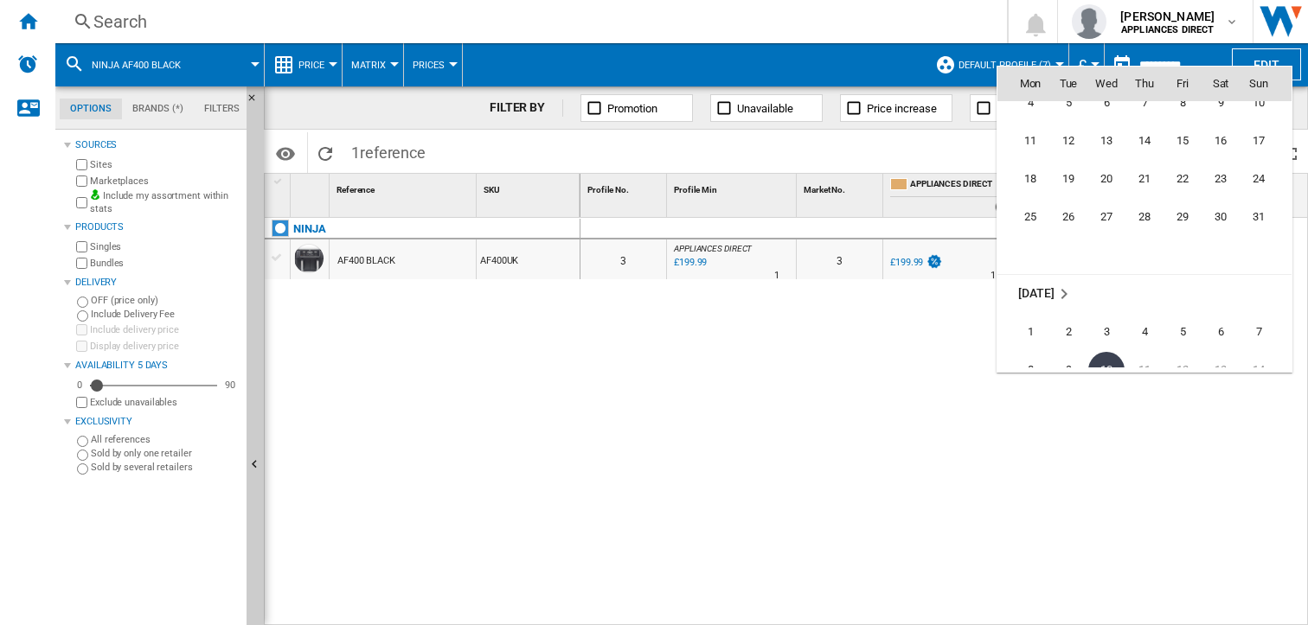
click at [796, 378] on div at bounding box center [654, 312] width 1308 height 625
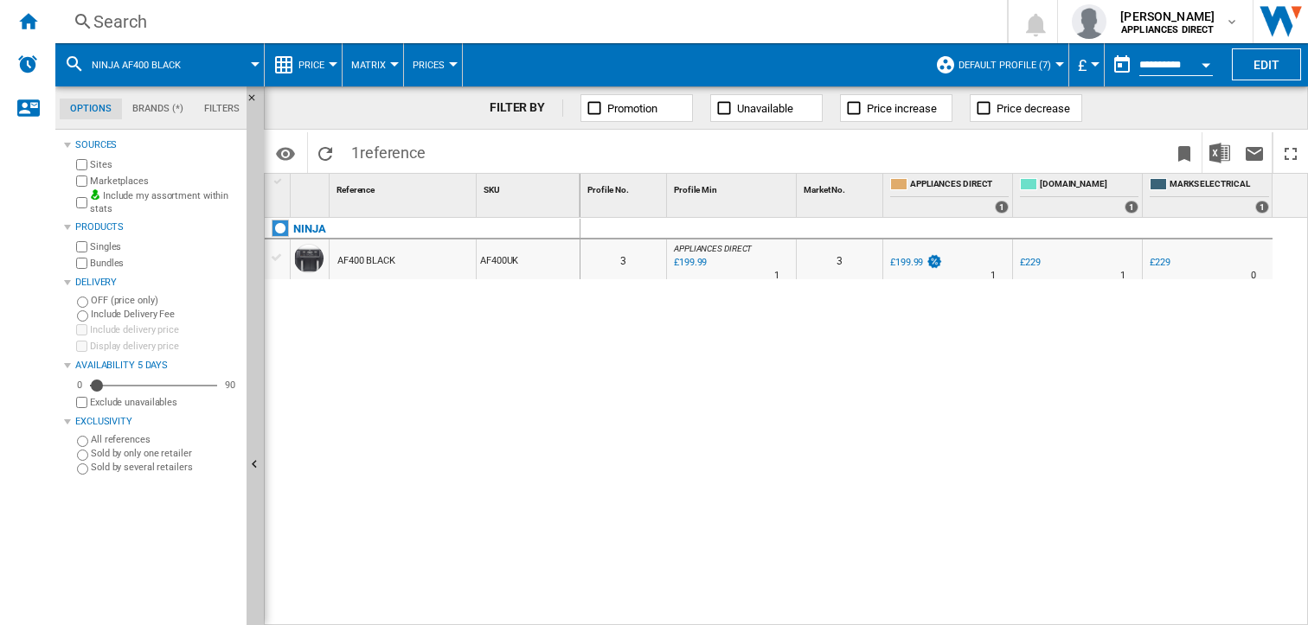
click at [435, 61] on span "Prices" at bounding box center [429, 65] width 32 height 11
click at [431, 106] on span "Prices" at bounding box center [436, 107] width 37 height 16
click at [375, 66] on span "Matrix" at bounding box center [368, 65] width 35 height 11
click at [378, 154] on span "Ranking" at bounding box center [379, 149] width 47 height 16
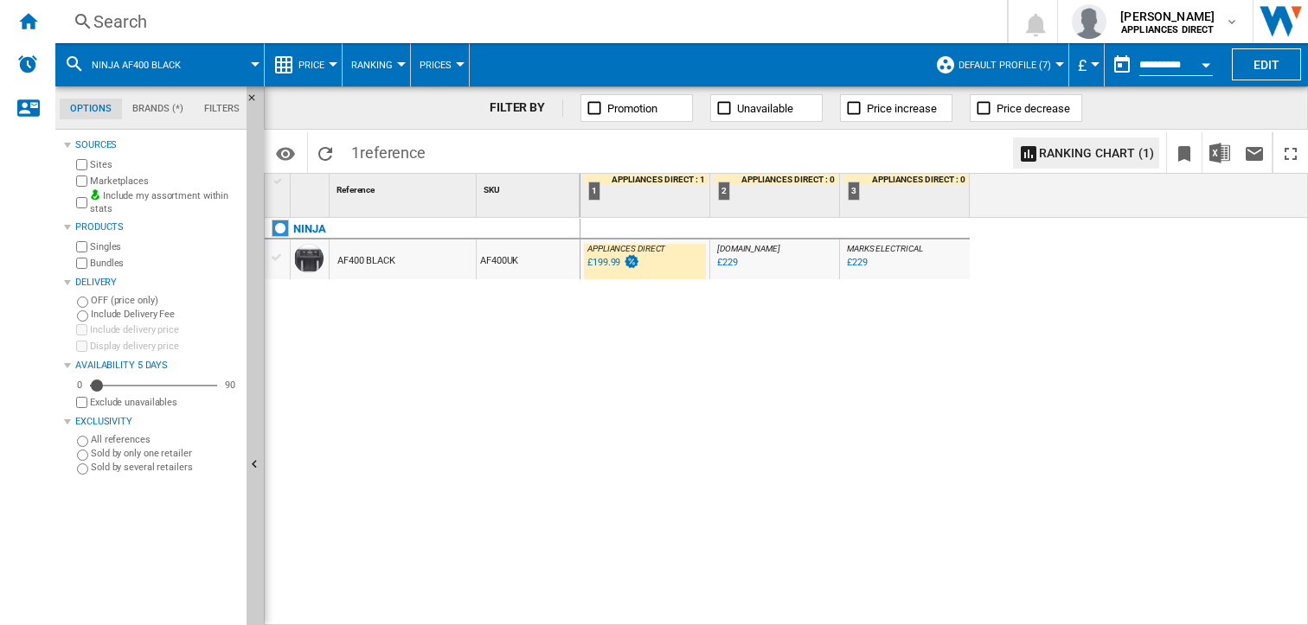
click at [327, 60] on button "Price" at bounding box center [315, 64] width 35 height 43
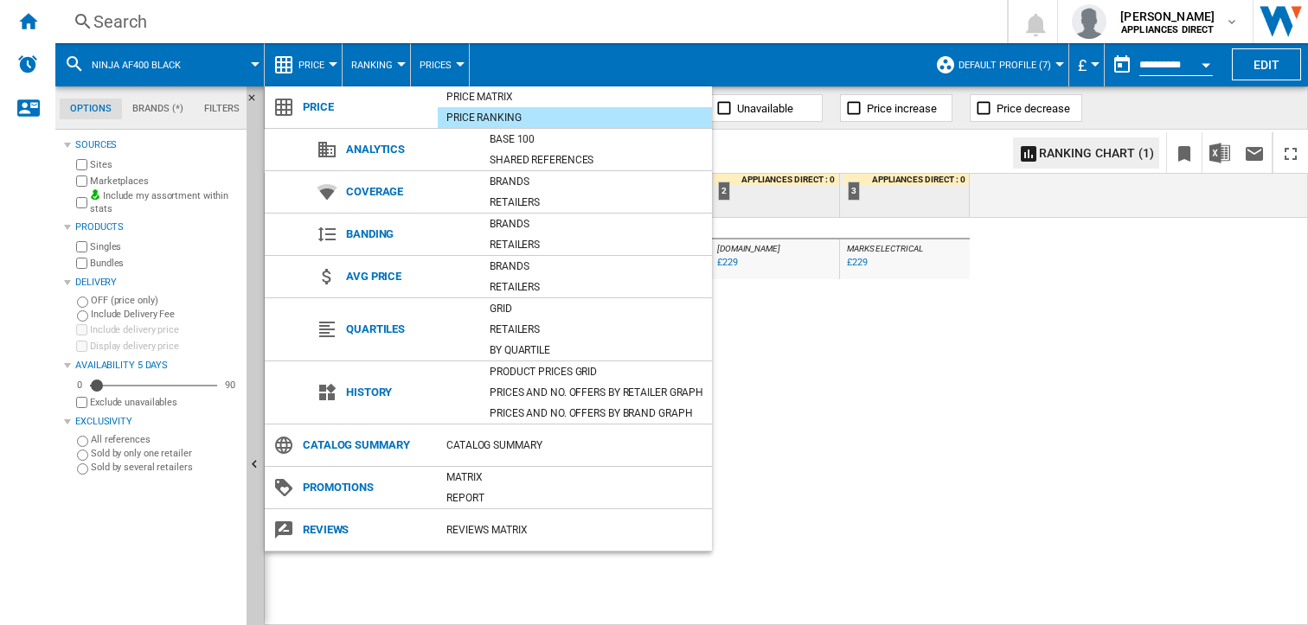
click at [951, 152] on md-backdrop at bounding box center [654, 312] width 1308 height 625
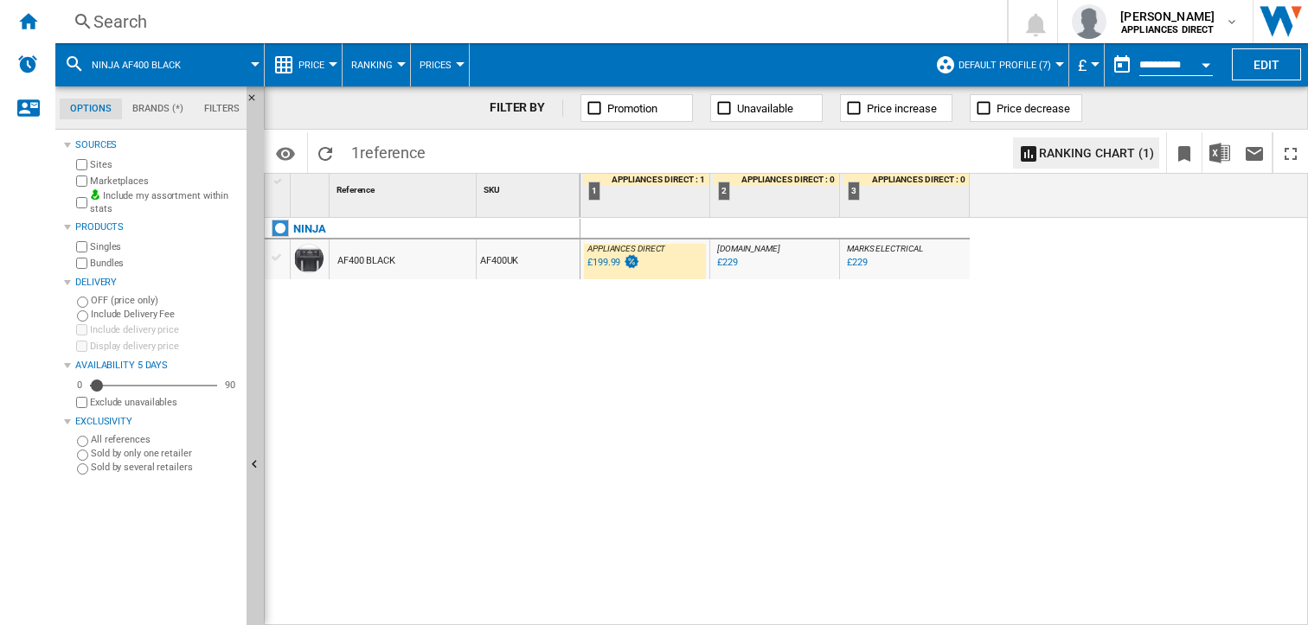
click at [393, 66] on button "Ranking" at bounding box center [376, 64] width 50 height 43
click at [306, 67] on md-backdrop at bounding box center [654, 312] width 1308 height 625
click at [306, 67] on span "Price" at bounding box center [311, 65] width 26 height 11
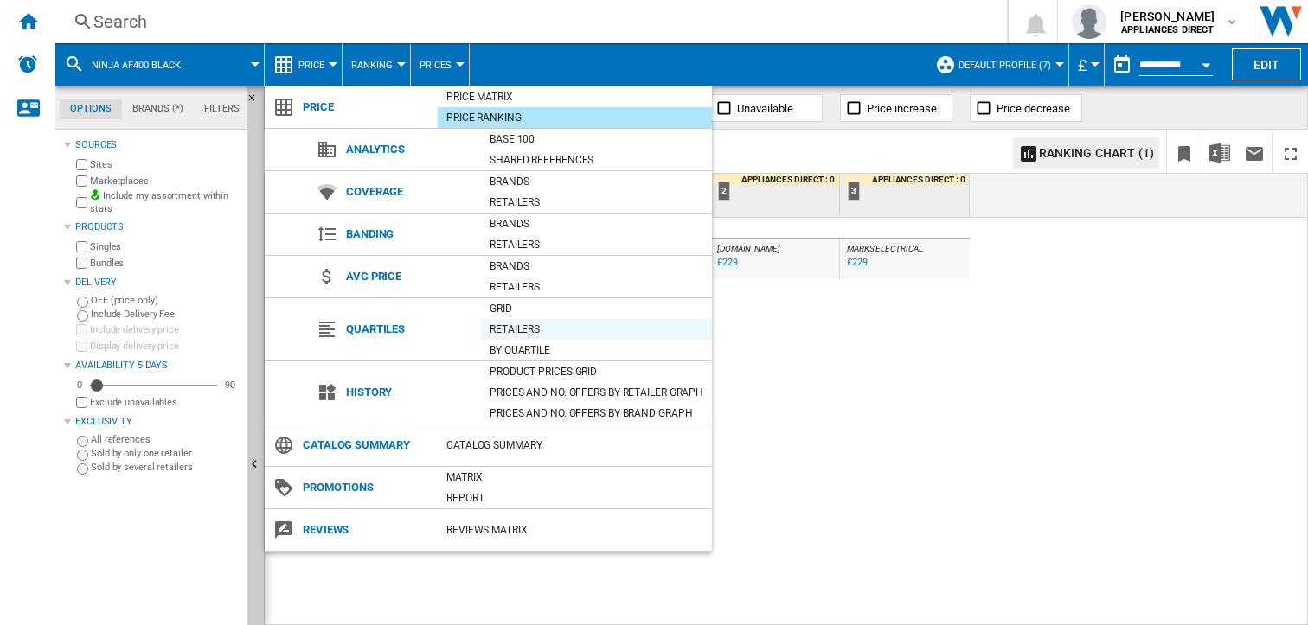
click at [506, 321] on div "Retailers" at bounding box center [596, 329] width 231 height 17
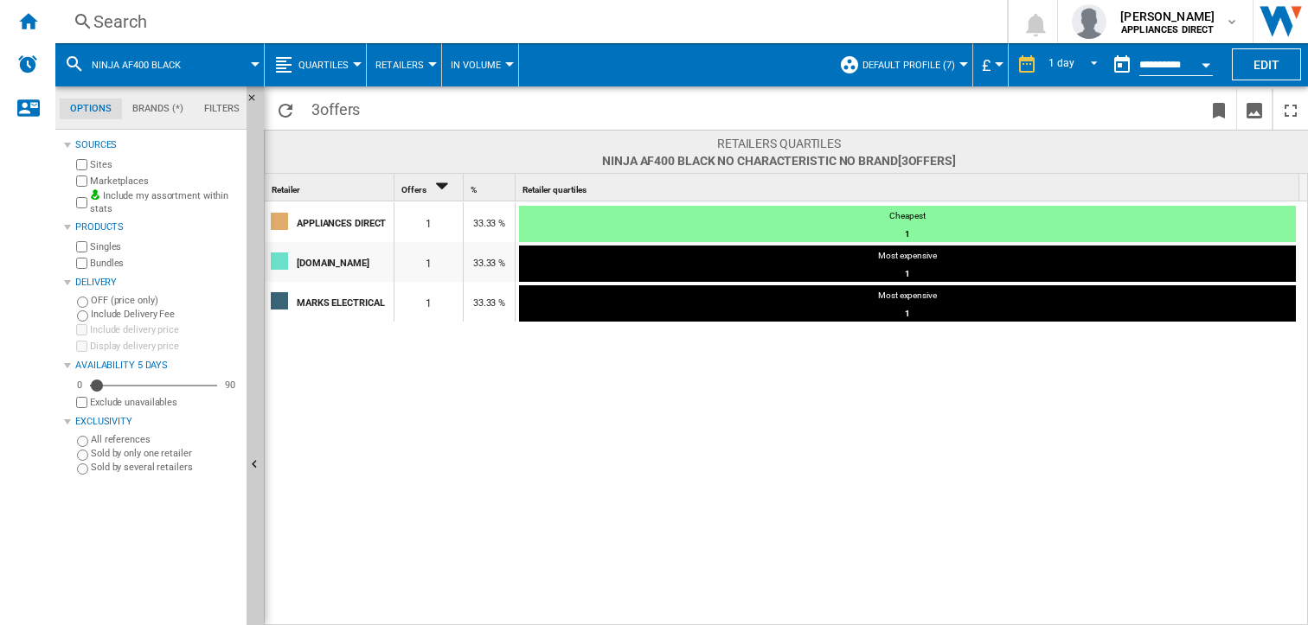
click at [342, 63] on span "Quartiles" at bounding box center [323, 65] width 50 height 11
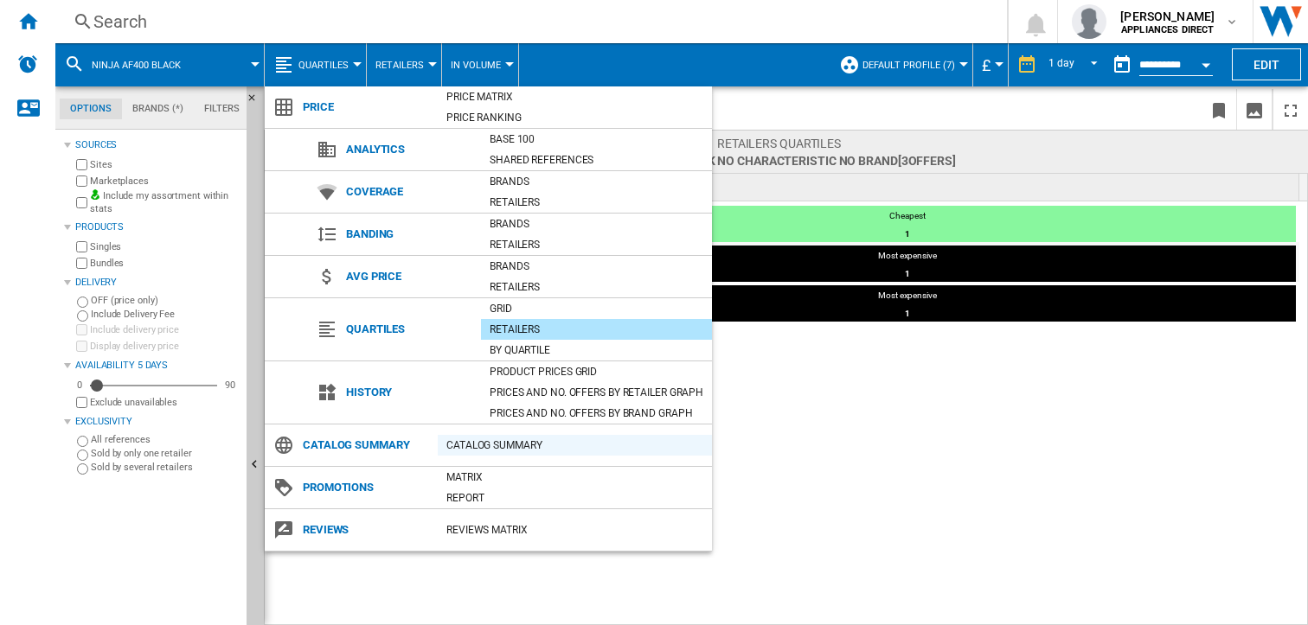
click at [476, 439] on div "Catalog Summary" at bounding box center [575, 445] width 274 height 17
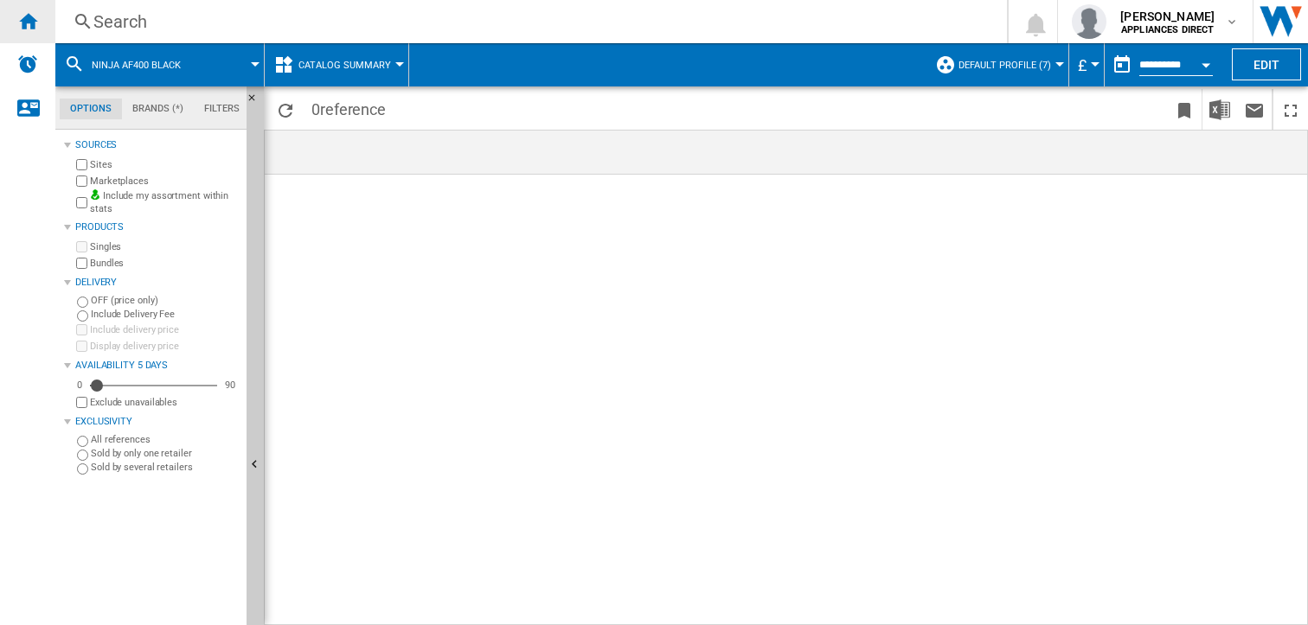
click at [28, 30] on ng-md-icon "Home" at bounding box center [27, 20] width 21 height 21
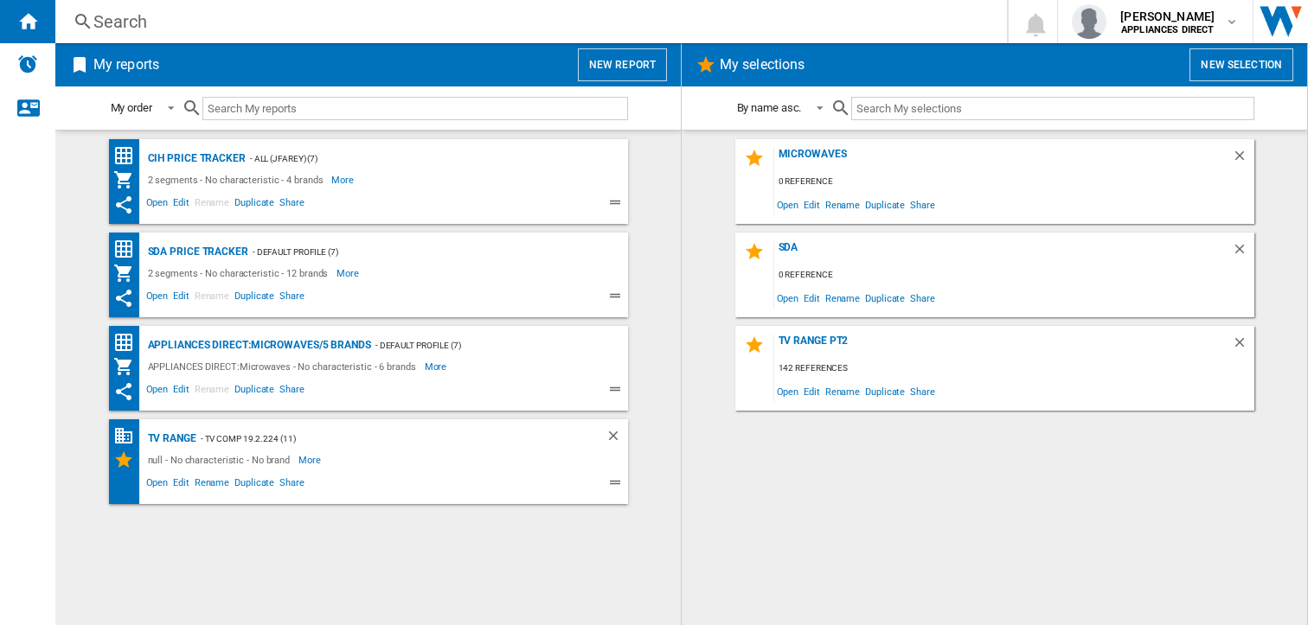
click at [469, 22] on div "Search" at bounding box center [527, 22] width 868 height 24
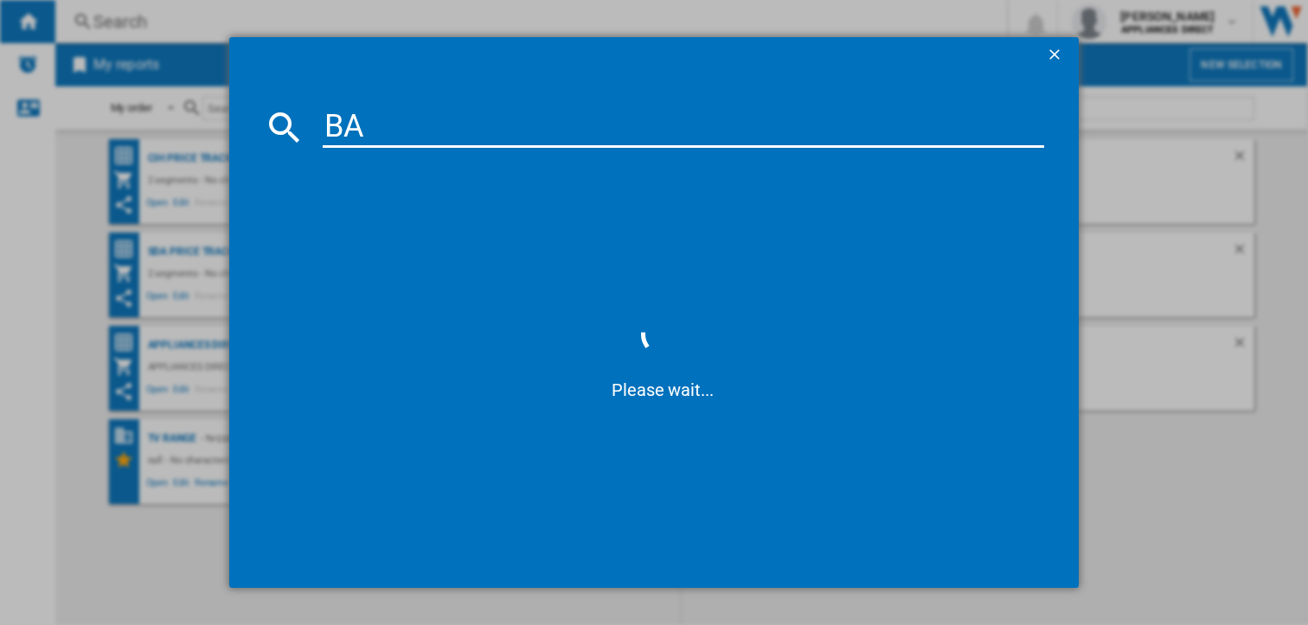
type input "B"
type input "AF400UK"
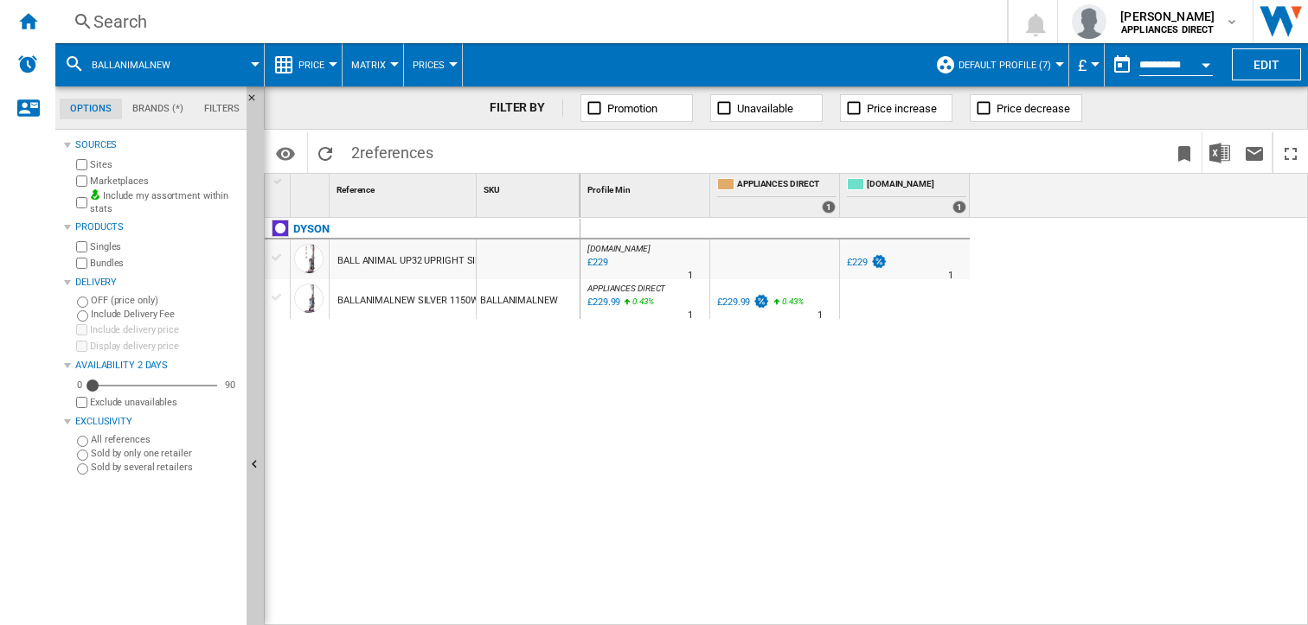
click at [451, 70] on button "Prices" at bounding box center [433, 64] width 41 height 43
click at [428, 103] on span "Prices" at bounding box center [436, 107] width 37 height 16
click at [374, 67] on span "Matrix" at bounding box center [368, 65] width 35 height 11
click at [365, 138] on button "Ranking" at bounding box center [383, 149] width 83 height 42
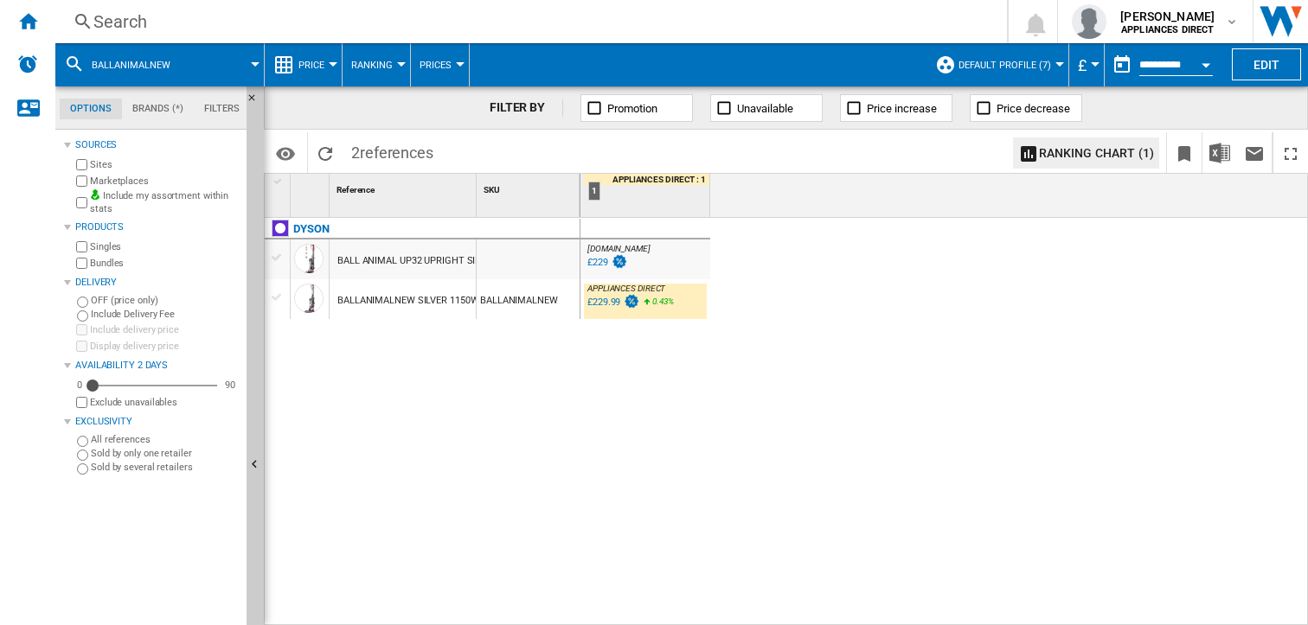
click at [1017, 64] on span "Default profile (7)" at bounding box center [1004, 65] width 93 height 11
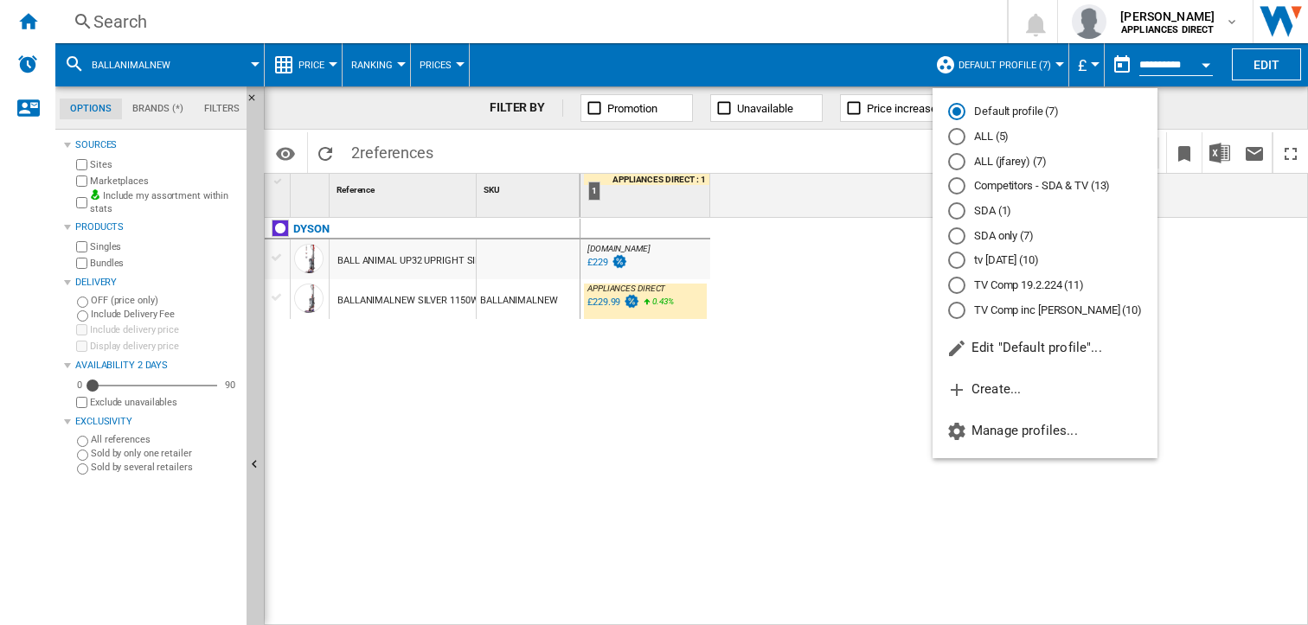
click at [763, 438] on md-backdrop at bounding box center [654, 312] width 1308 height 625
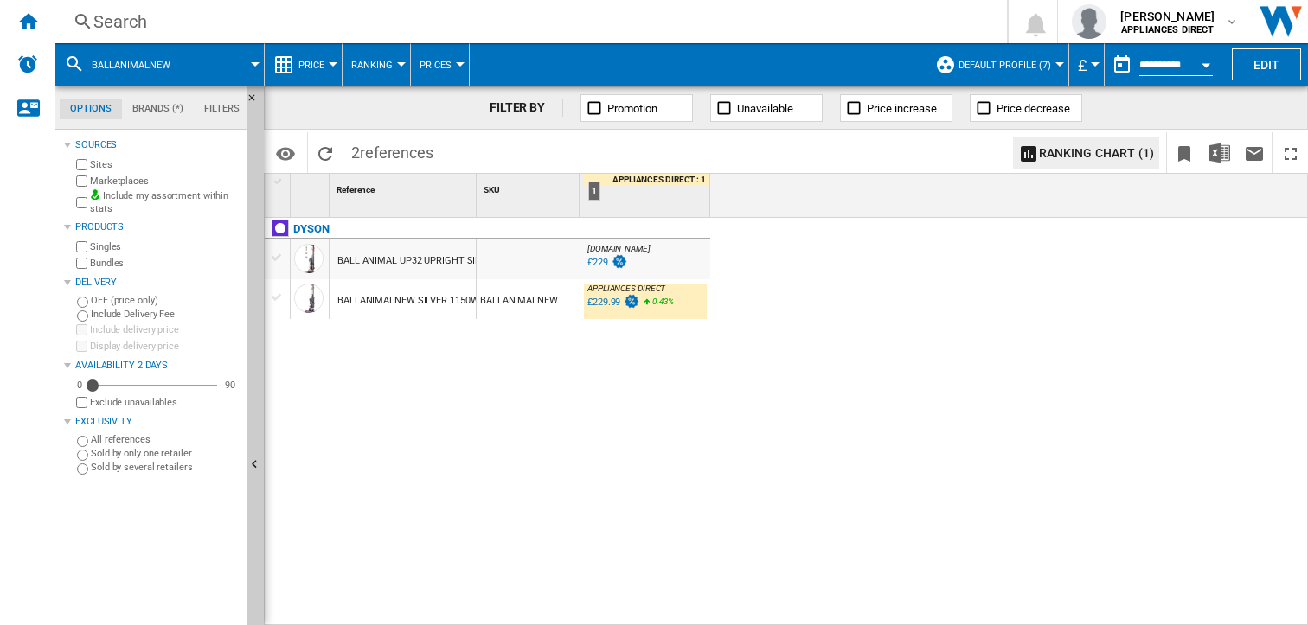
click at [215, 67] on span at bounding box center [225, 64] width 61 height 43
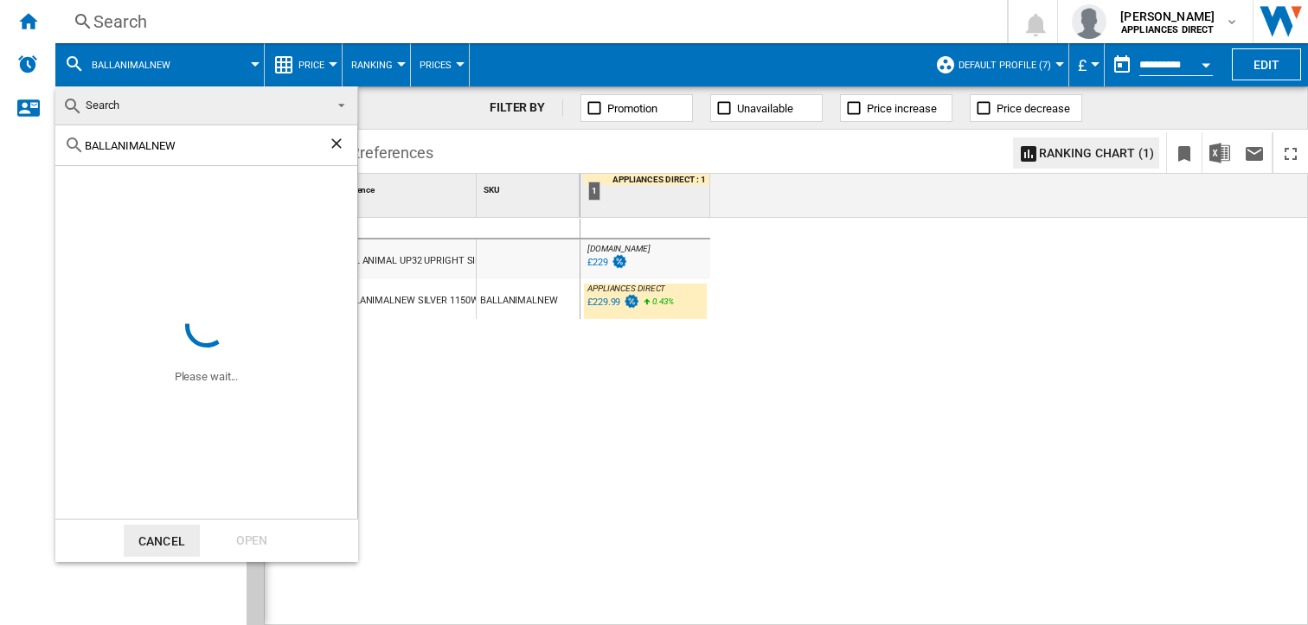
click at [193, 145] on input "BALLANIMALNEW" at bounding box center [206, 145] width 243 height 13
type input "B"
click at [199, 145] on input "AF400UK" at bounding box center [206, 145] width 243 height 13
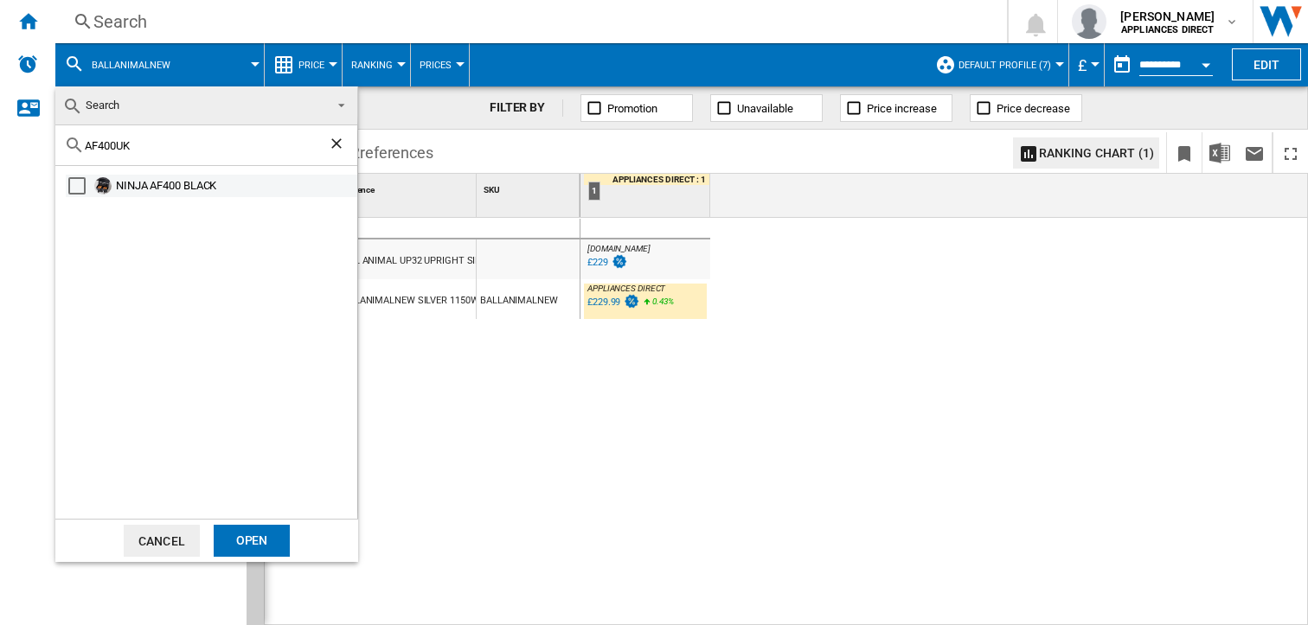
type input "AF400UK"
click at [79, 186] on div "Select" at bounding box center [76, 185] width 17 height 17
click at [241, 541] on div "Open" at bounding box center [252, 541] width 76 height 32
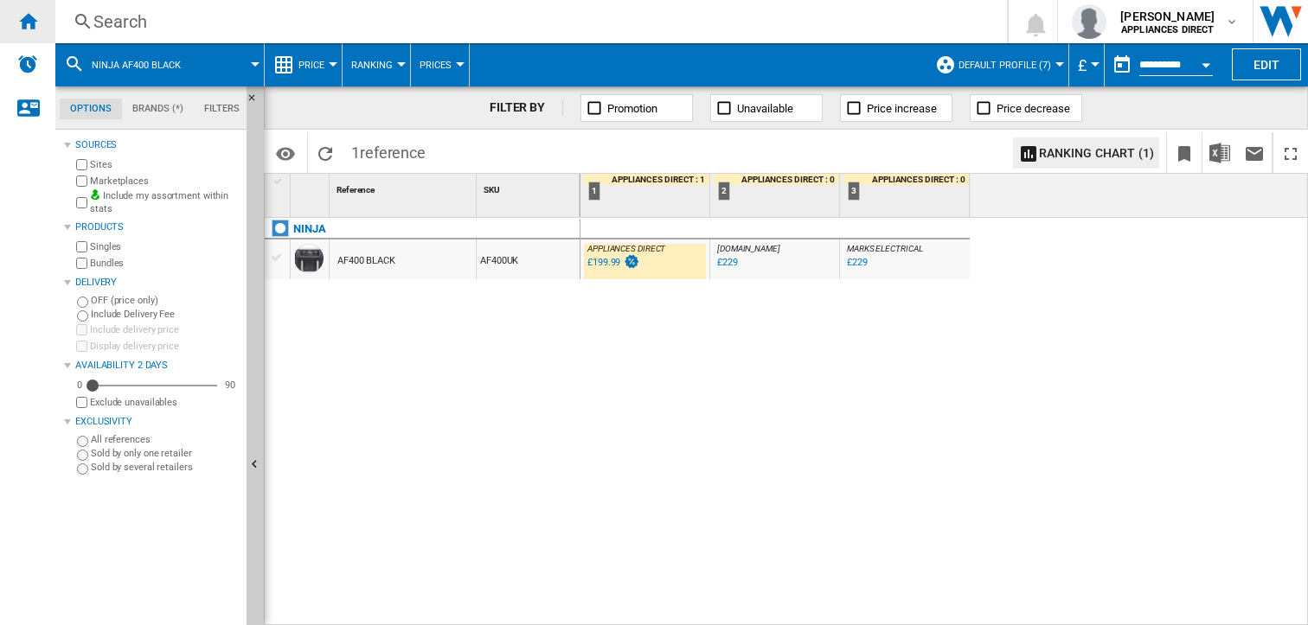
click at [31, 24] on ng-md-icon "Home" at bounding box center [27, 20] width 21 height 21
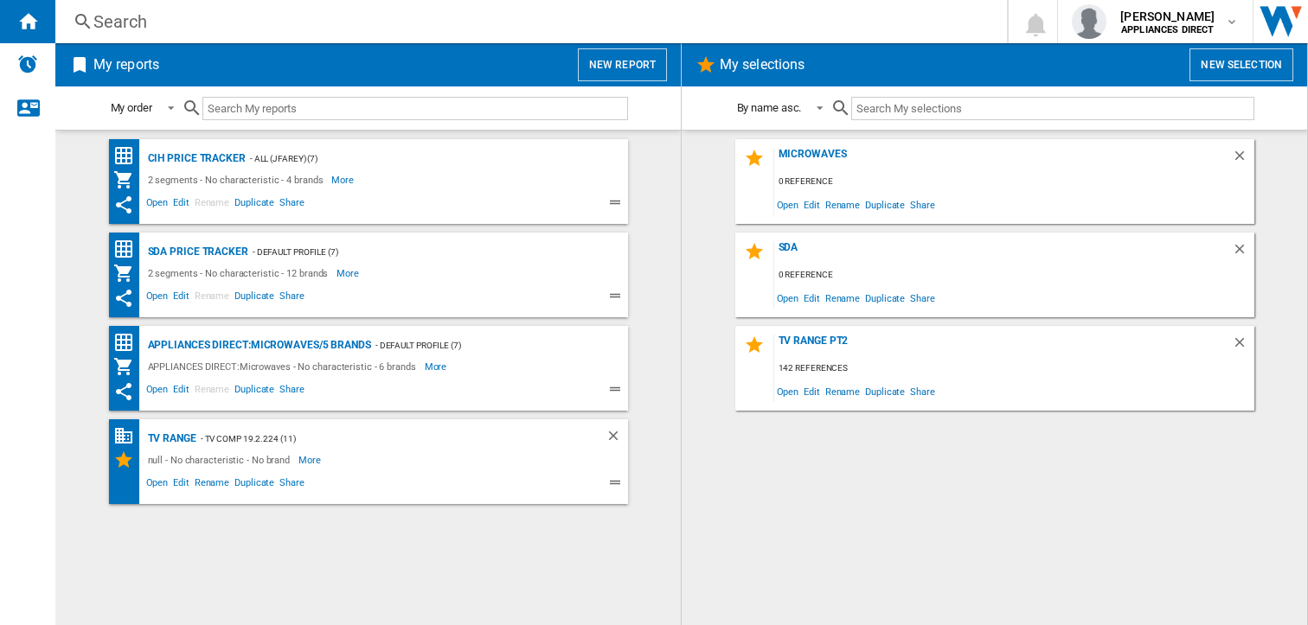
click at [118, 24] on div "Search" at bounding box center [527, 22] width 868 height 24
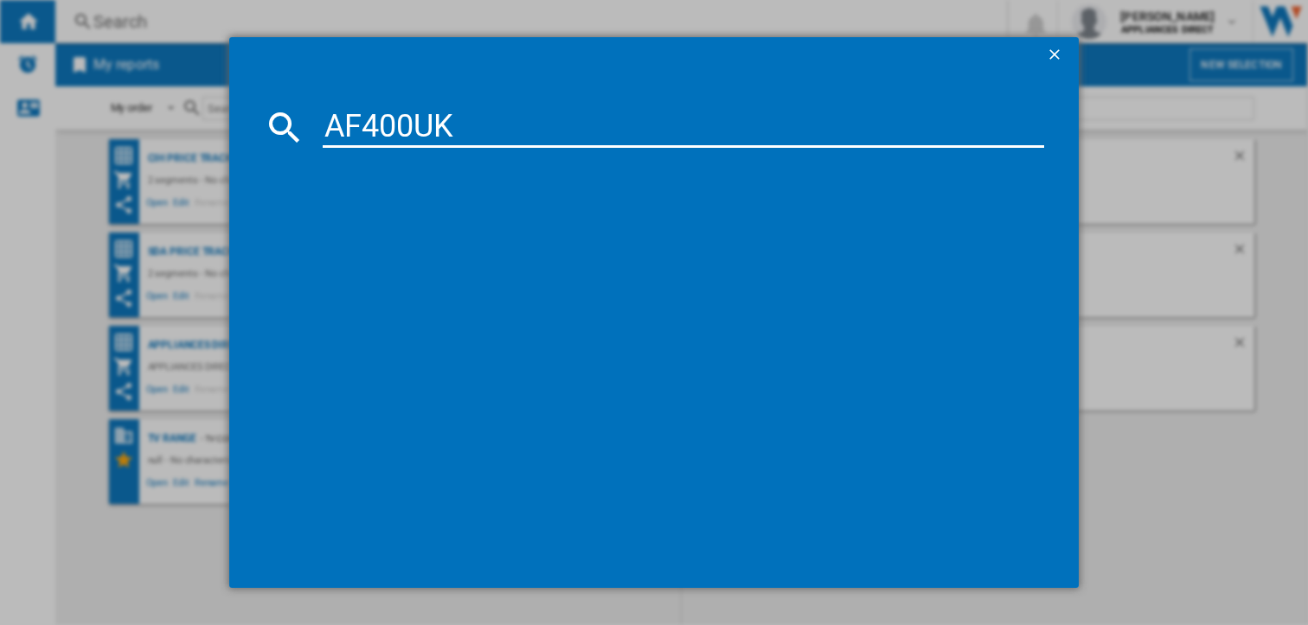
type input "AF400UK"
click at [386, 233] on div "NINJA AF400 BLACK" at bounding box center [666, 239] width 705 height 17
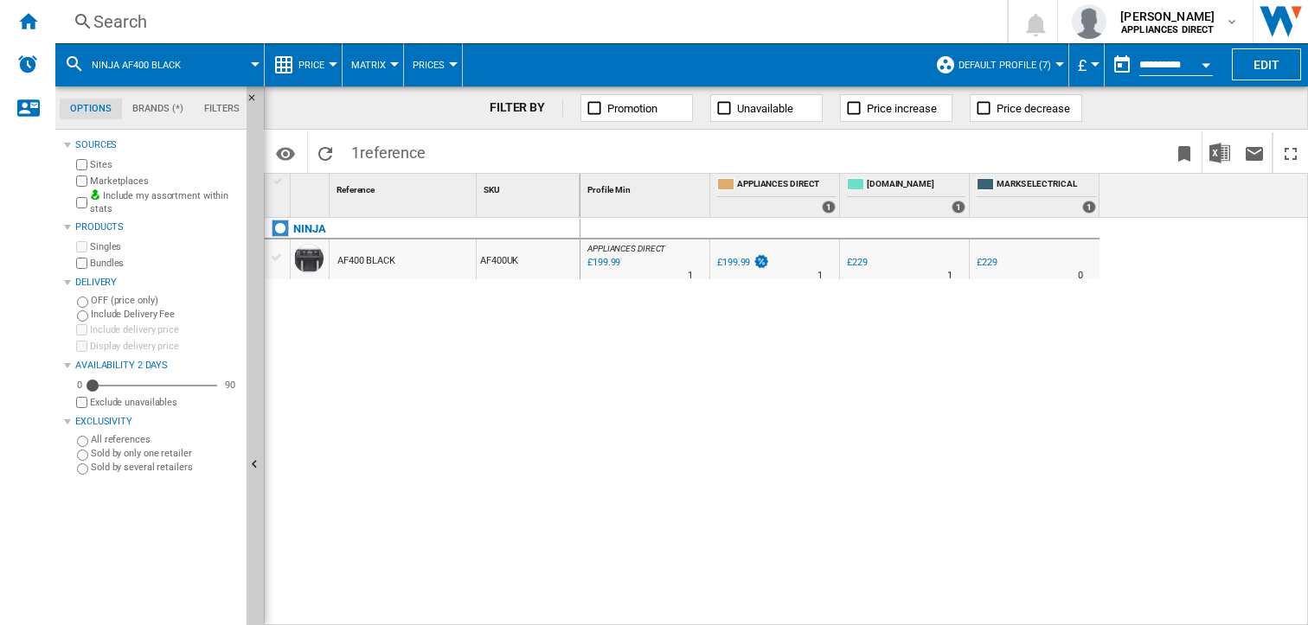
click at [312, 68] on span "Price" at bounding box center [311, 65] width 26 height 11
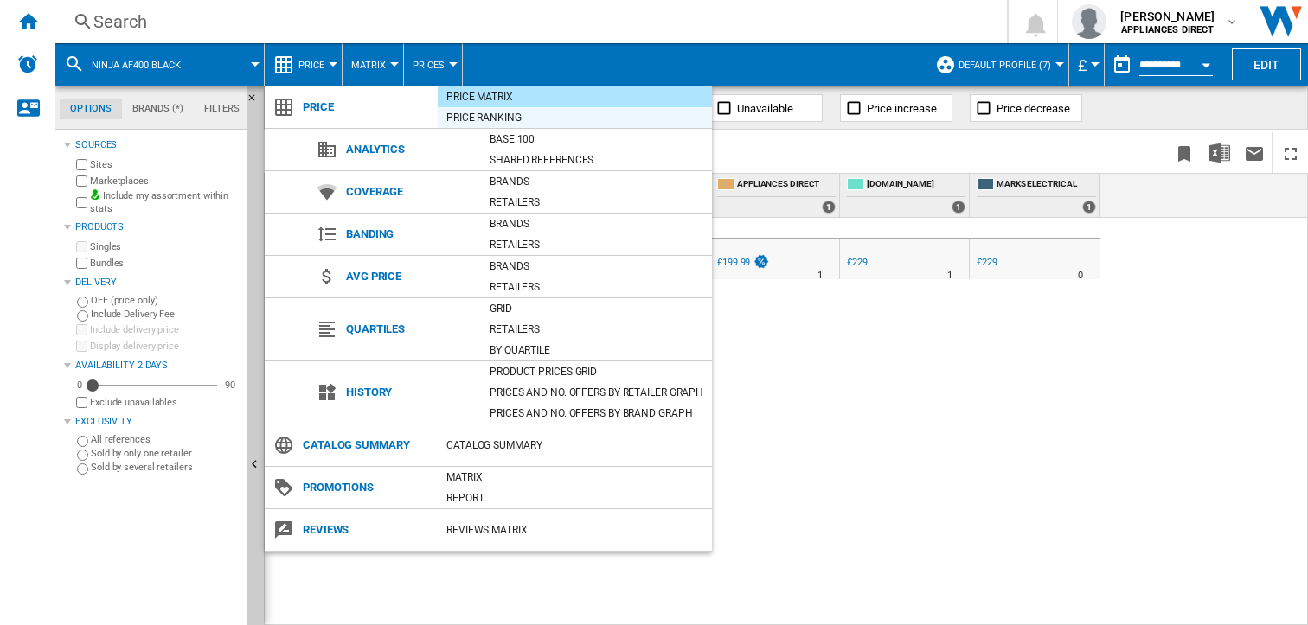
click at [492, 113] on div "Price Ranking" at bounding box center [575, 117] width 274 height 17
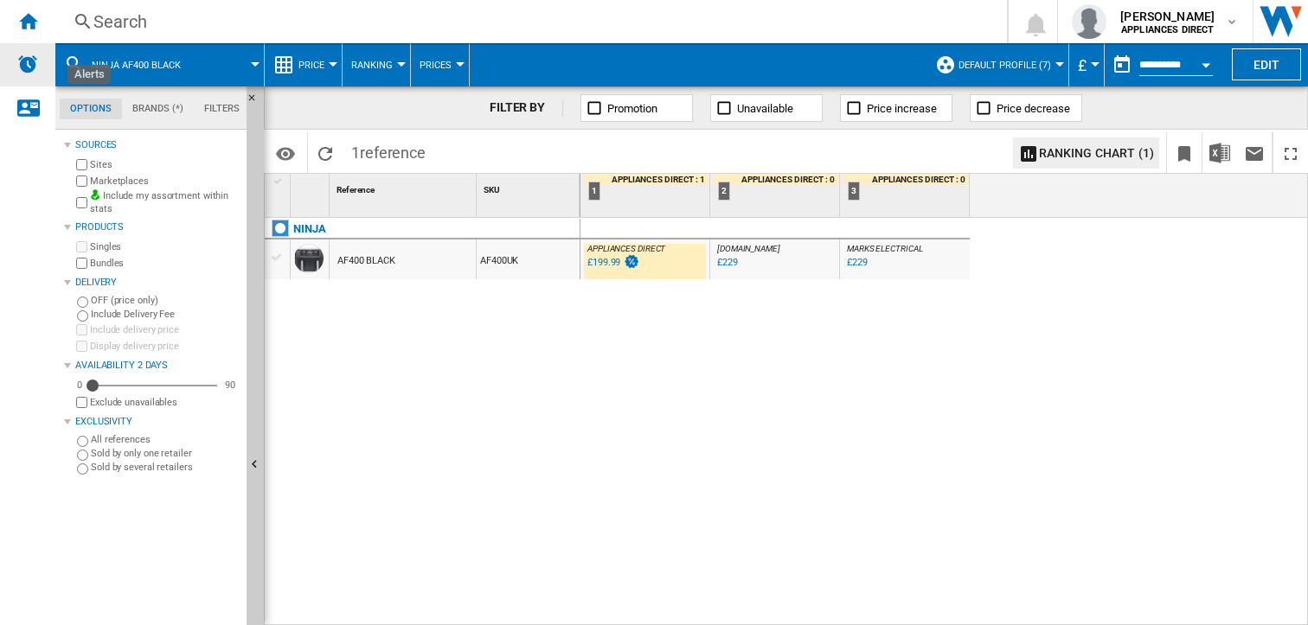
click at [29, 63] on img "Alerts" at bounding box center [27, 64] width 21 height 21
click at [144, 104] on md-tab-item "Brands (*)" at bounding box center [158, 109] width 72 height 21
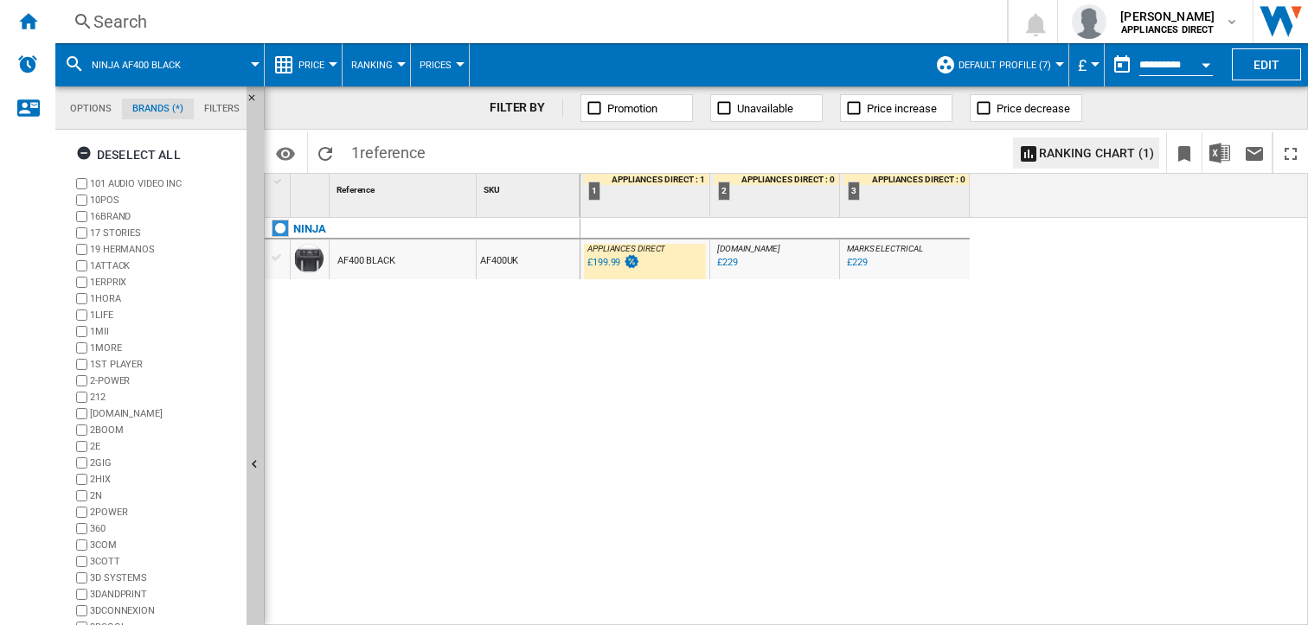
scroll to position [67, 0]
click at [213, 111] on md-tab-item "Filters" at bounding box center [222, 109] width 56 height 21
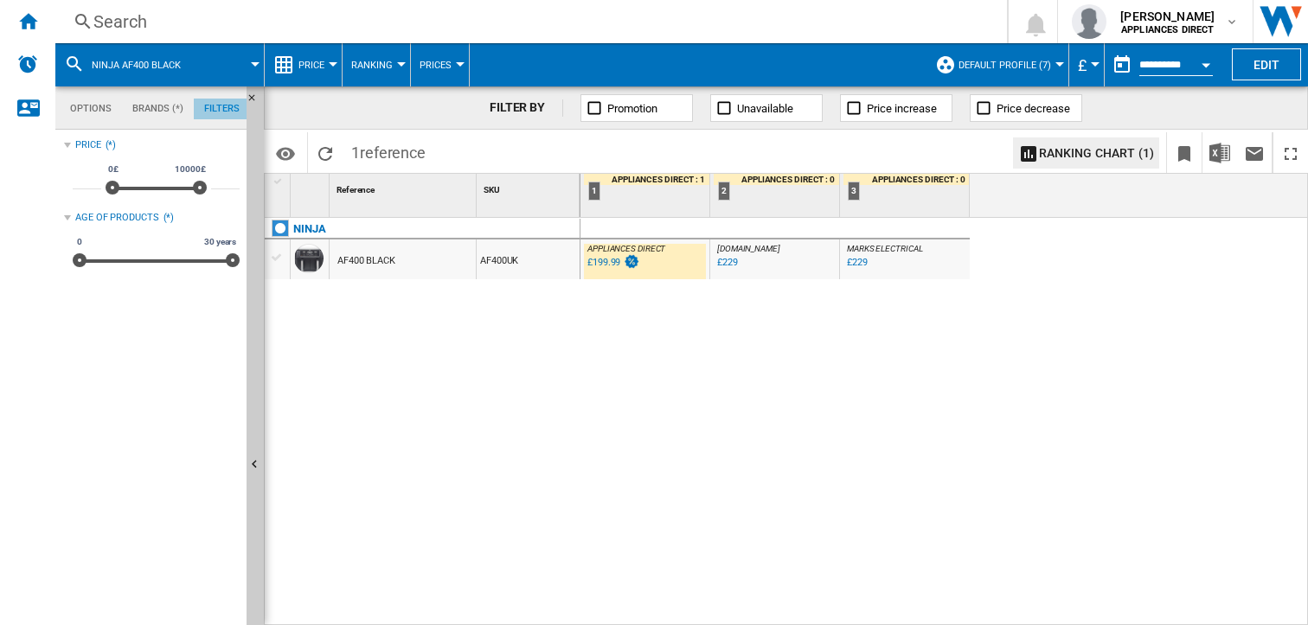
scroll to position [112, 0]
click at [1158, 61] on input "**********" at bounding box center [1176, 68] width 74 height 16
click at [1200, 61] on button "Open calendar" at bounding box center [1205, 62] width 31 height 31
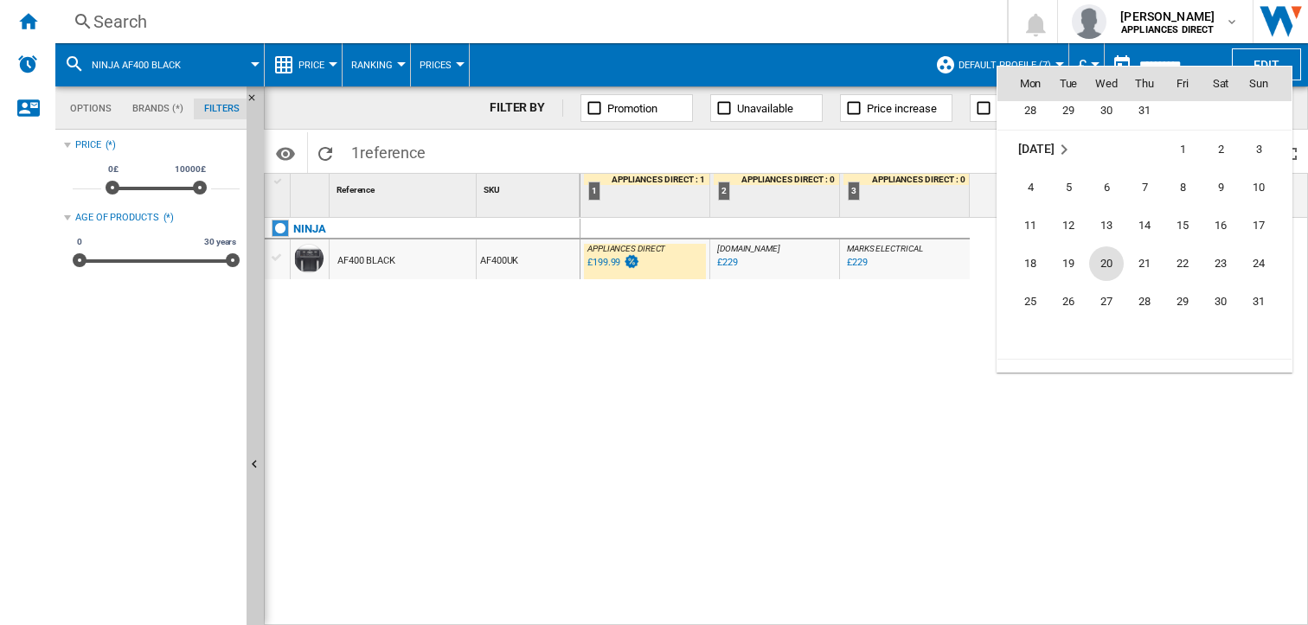
scroll to position [7992, 0]
click at [1112, 186] on span "6" at bounding box center [1106, 189] width 35 height 35
type input "**********"
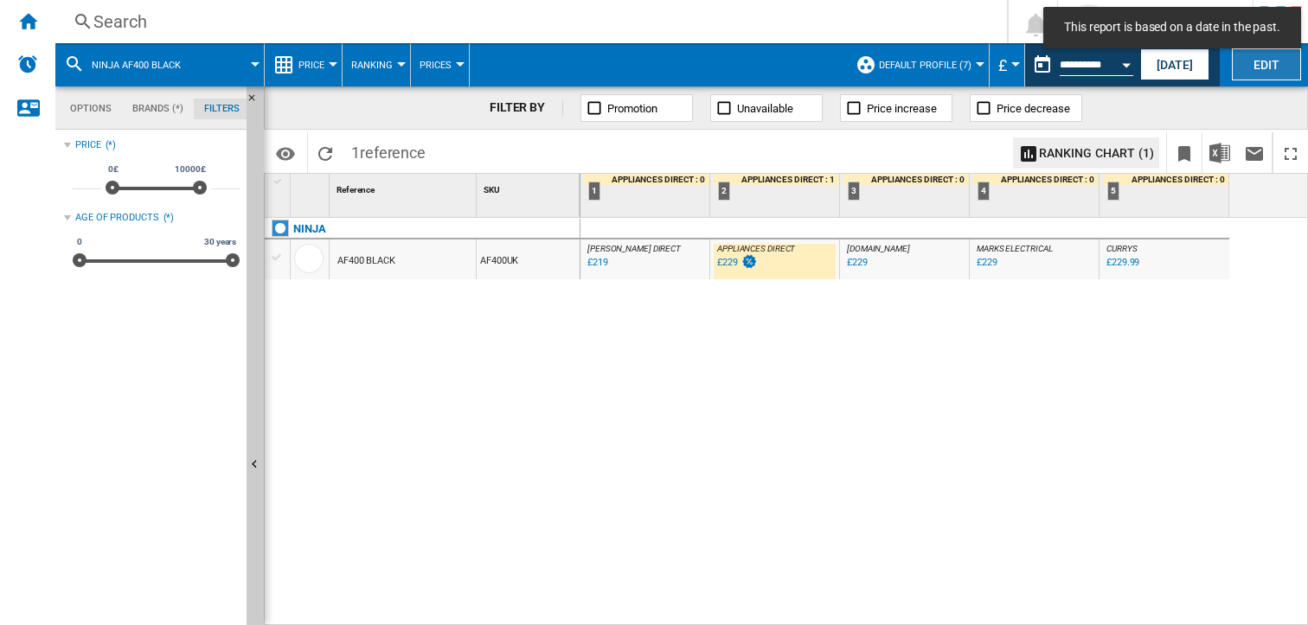
click at [1255, 64] on button "Edit" at bounding box center [1266, 64] width 69 height 32
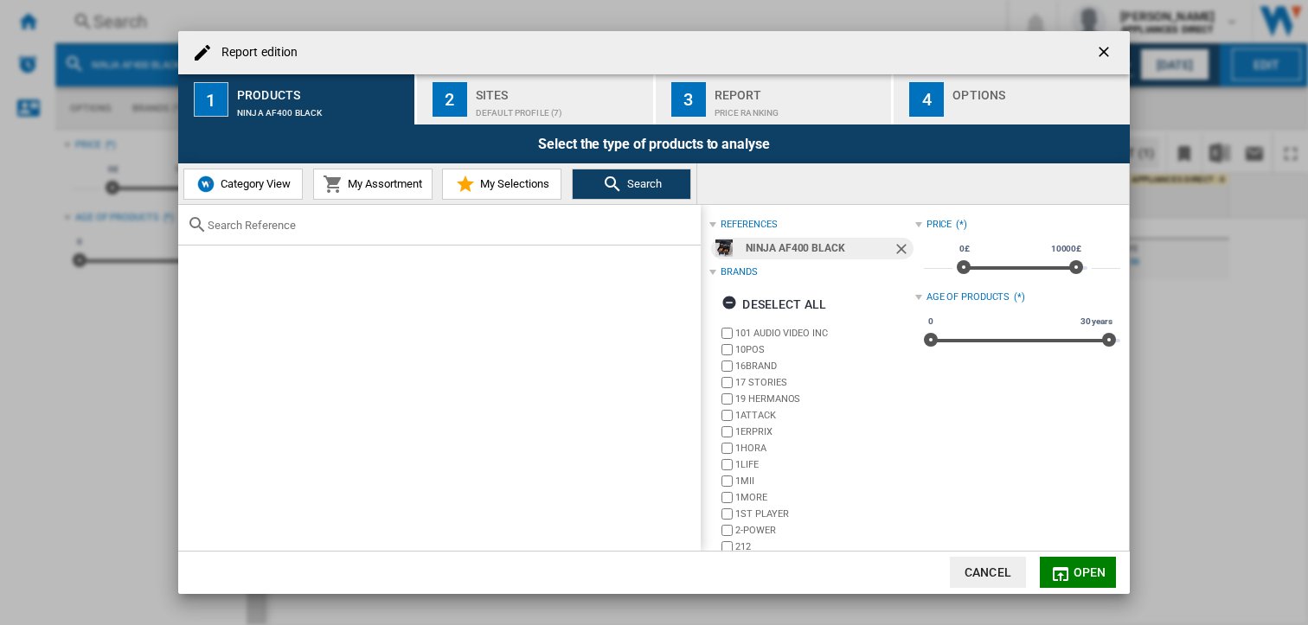
click at [1105, 52] on ng-md-icon "getI18NText('BUTTONS.CLOSE_DIALOG')" at bounding box center [1105, 53] width 21 height 21
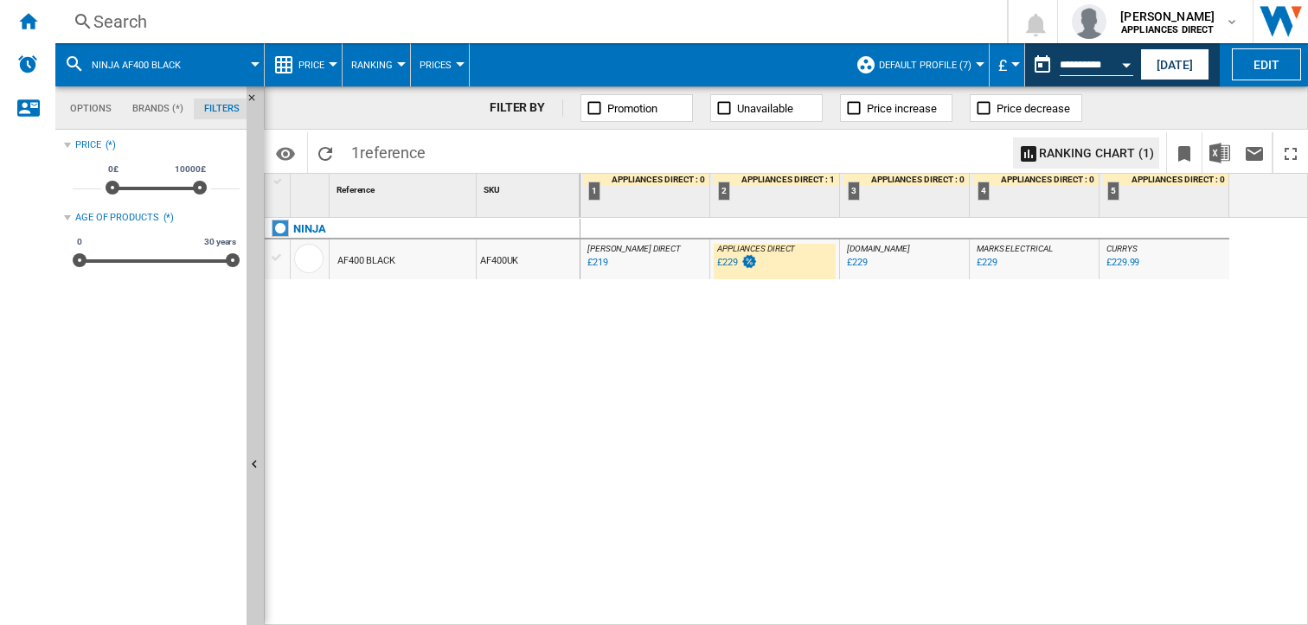
click at [1009, 67] on button "£" at bounding box center [1006, 64] width 17 height 43
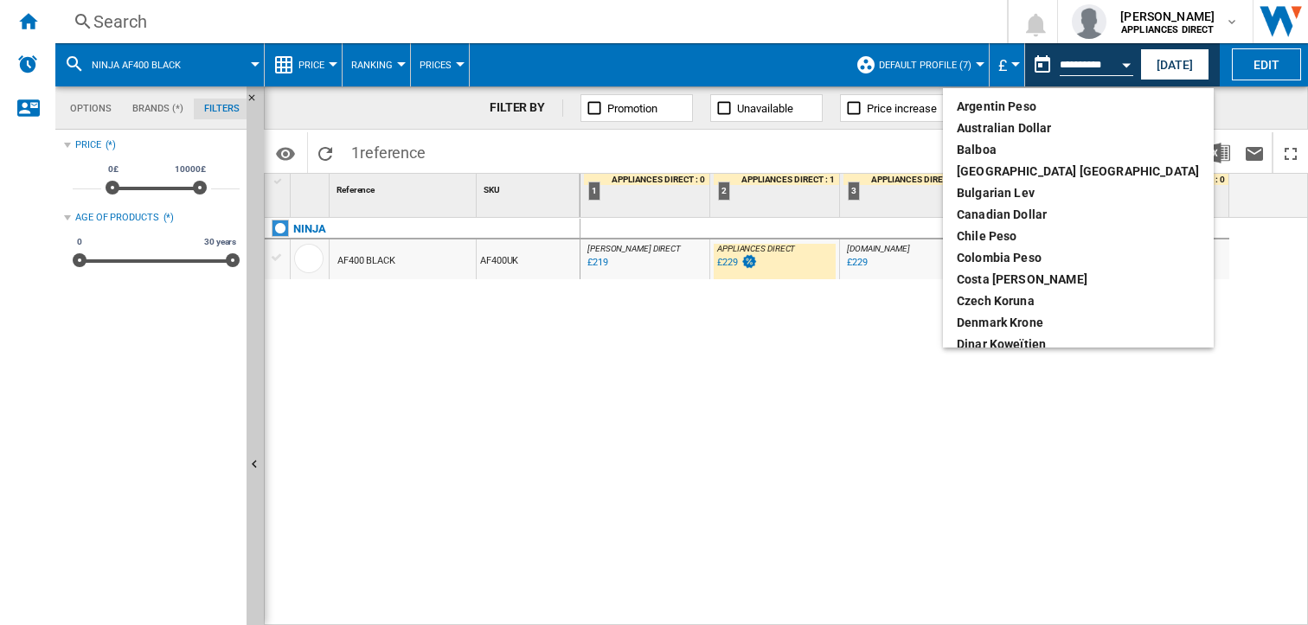
click at [1009, 67] on md-backdrop at bounding box center [654, 312] width 1308 height 625
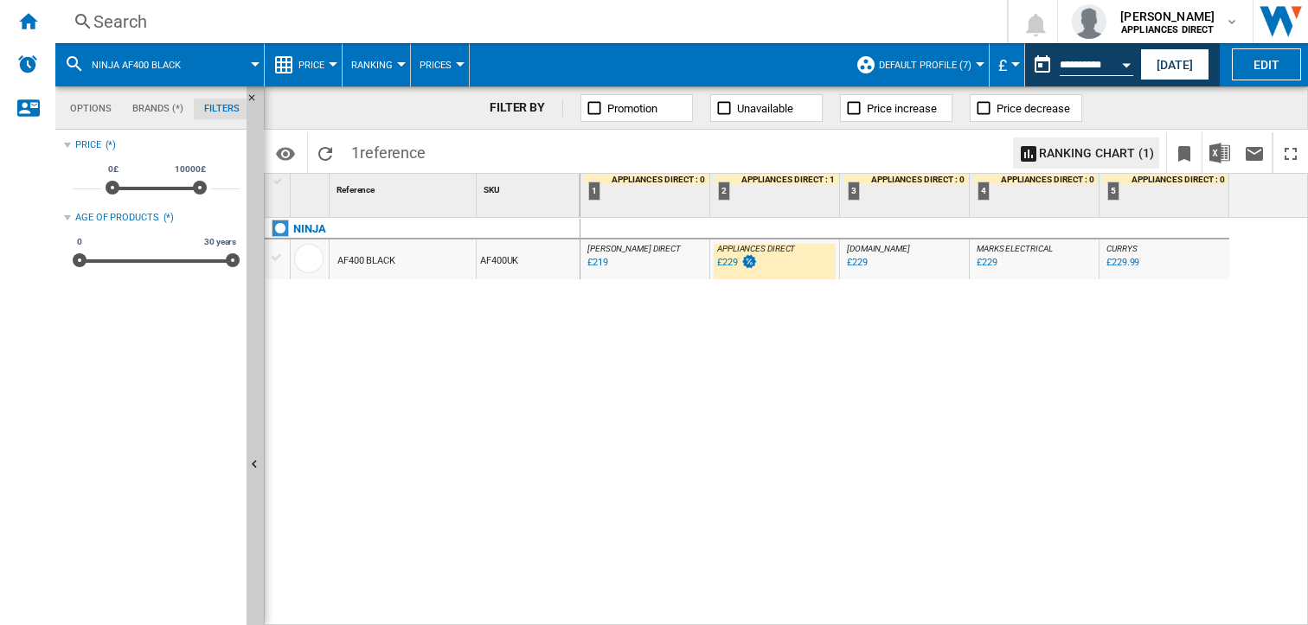
click at [968, 62] on button "Default profile (7)" at bounding box center [929, 64] width 101 height 43
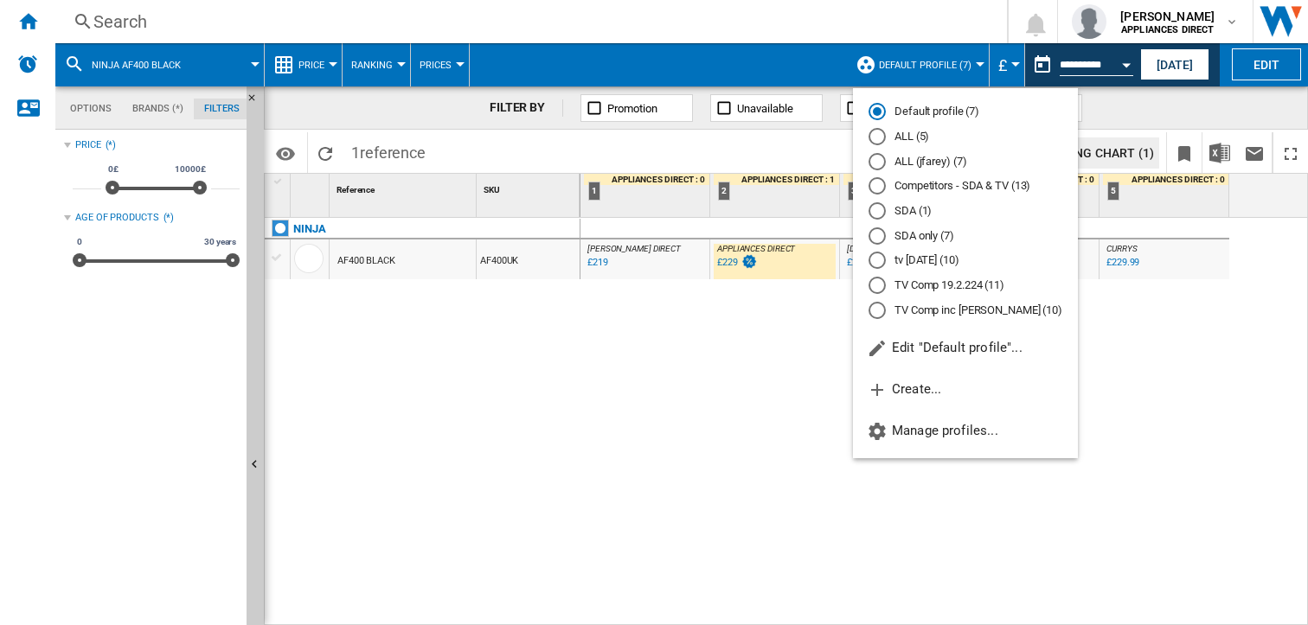
click at [968, 62] on md-backdrop at bounding box center [654, 312] width 1308 height 625
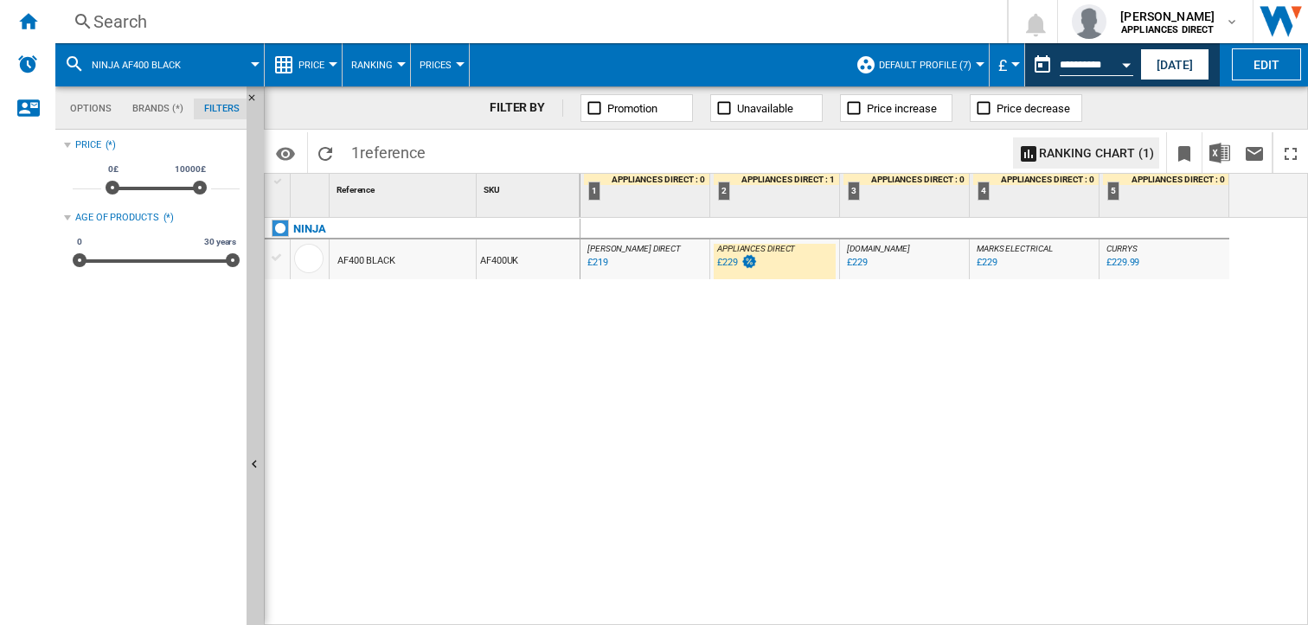
click at [445, 69] on span "Prices" at bounding box center [435, 65] width 32 height 11
click at [445, 69] on md-backdrop at bounding box center [654, 312] width 1308 height 625
click at [388, 67] on span "Ranking" at bounding box center [372, 65] width 42 height 11
click at [375, 106] on span "Matrix" at bounding box center [374, 107] width 37 height 16
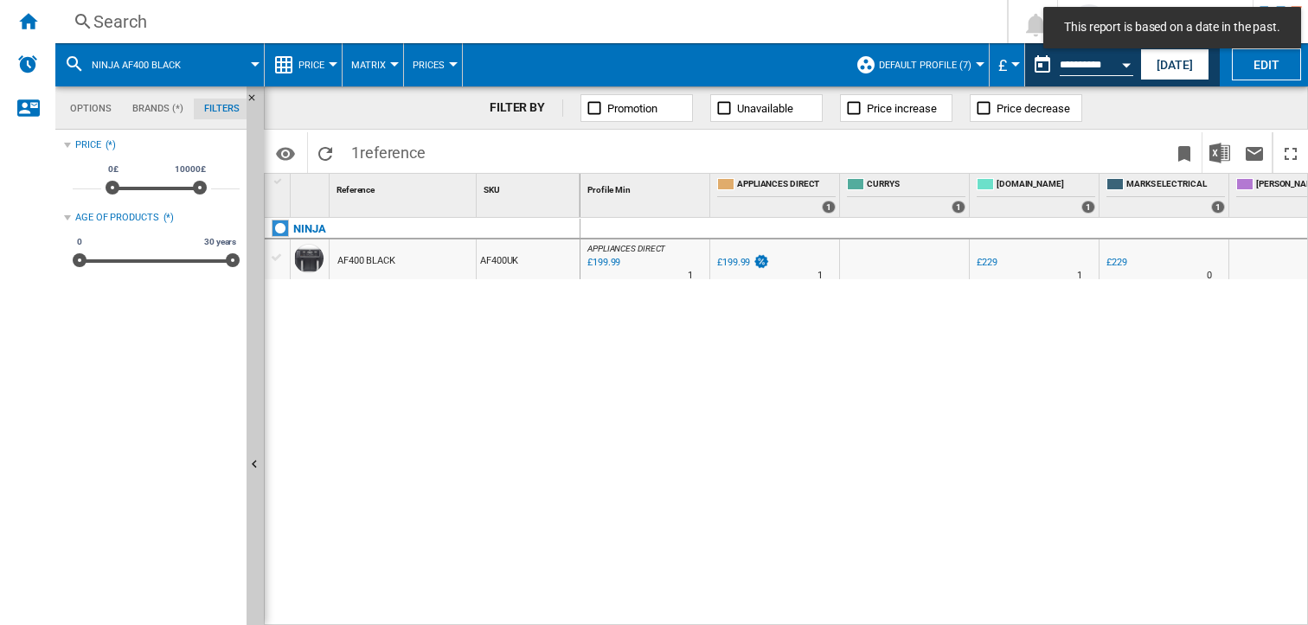
click at [387, 64] on button "Matrix" at bounding box center [372, 64] width 43 height 43
click at [368, 150] on span "Ranking" at bounding box center [379, 149] width 47 height 16
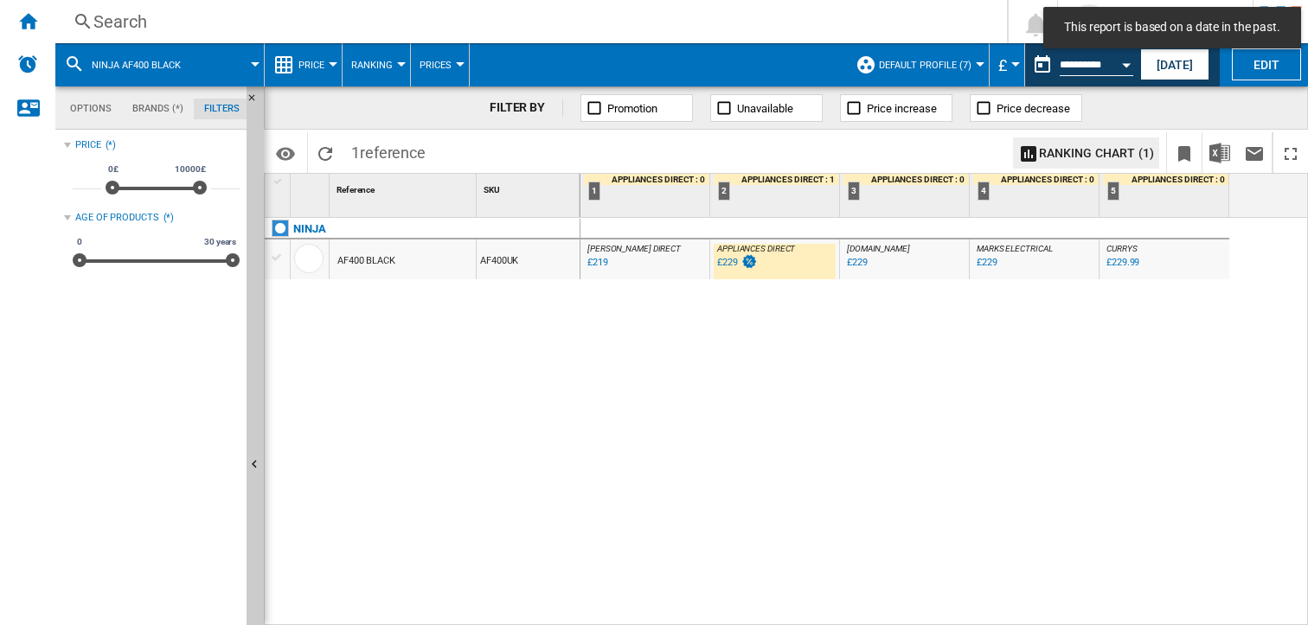
click at [317, 65] on span "Price" at bounding box center [311, 65] width 26 height 11
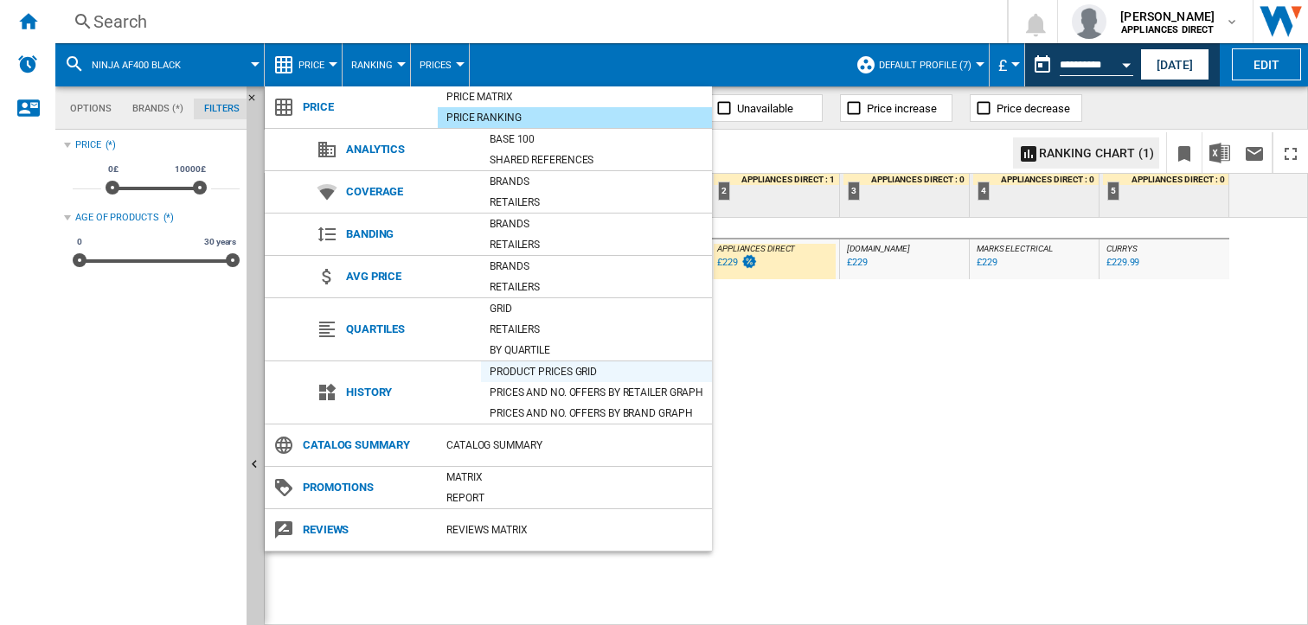
click at [580, 371] on div "Product prices grid" at bounding box center [596, 371] width 231 height 17
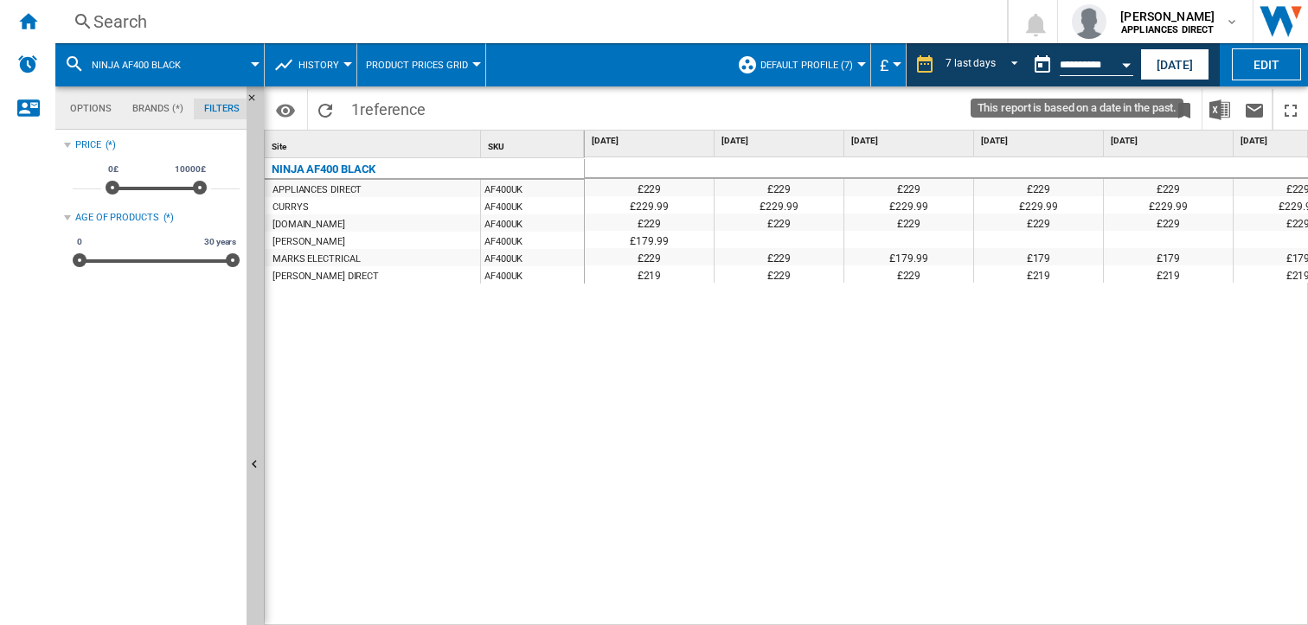
click at [1126, 63] on div "Open calendar" at bounding box center [1126, 65] width 9 height 4
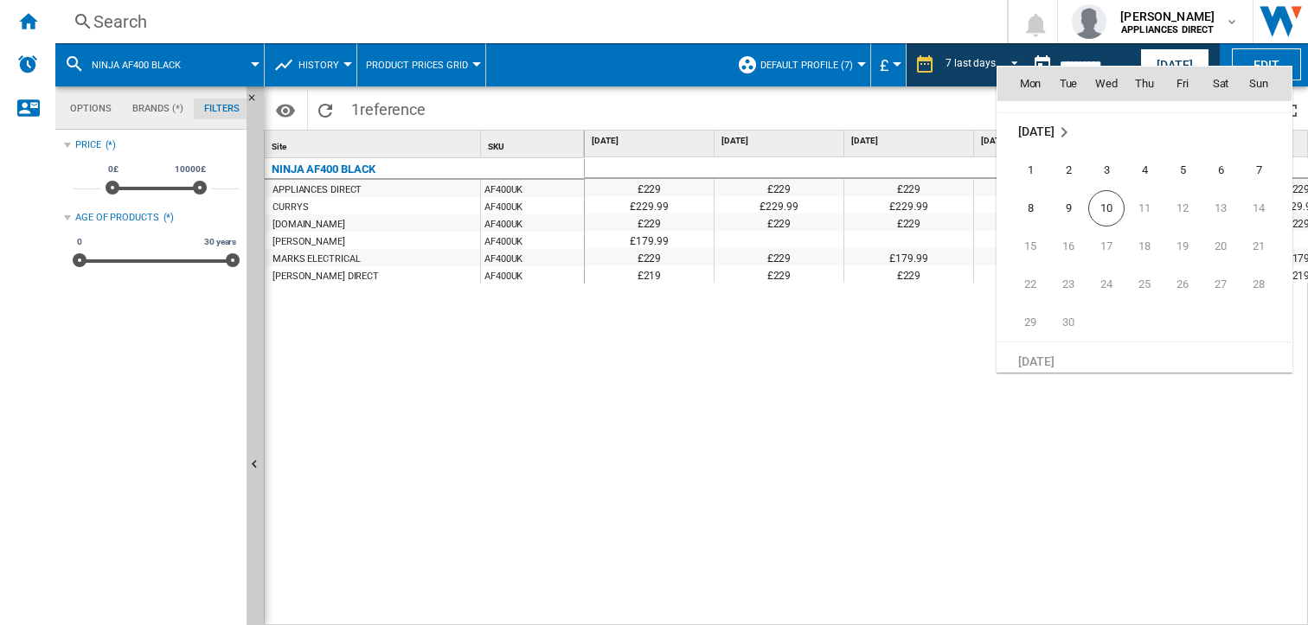
scroll to position [8253, 0]
click at [1113, 183] on span "10" at bounding box center [1106, 195] width 36 height 36
type input "**********"
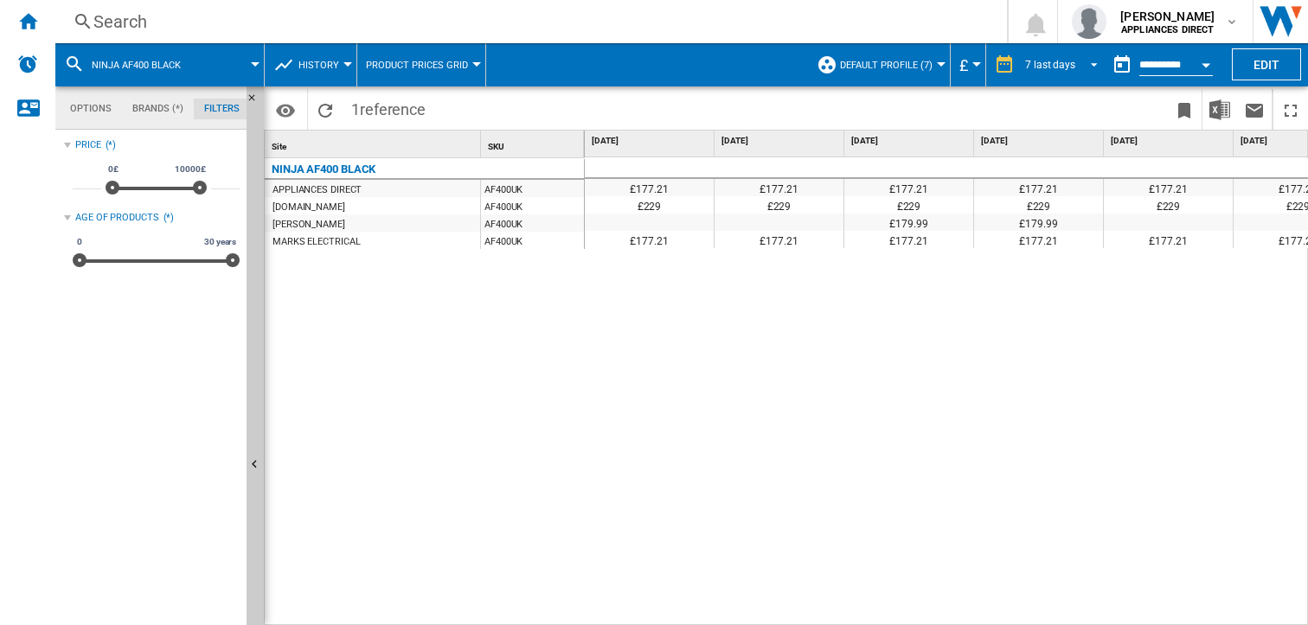
click at [1087, 63] on span "REPORTS.WIZARD.STEPS.REPORT.STEPS.REPORT_OPTIONS.PERIOD: 7 last days" at bounding box center [1089, 63] width 21 height 16
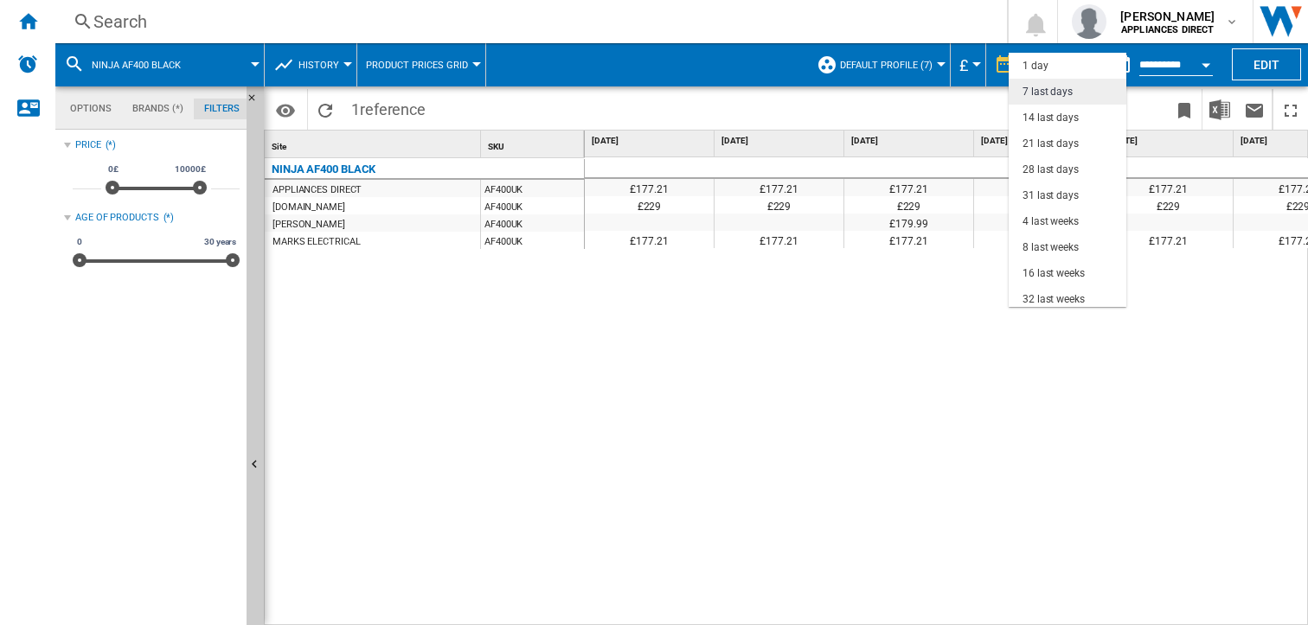
scroll to position [26, 0]
click at [1073, 123] on div "21 last days" at bounding box center [1050, 118] width 56 height 15
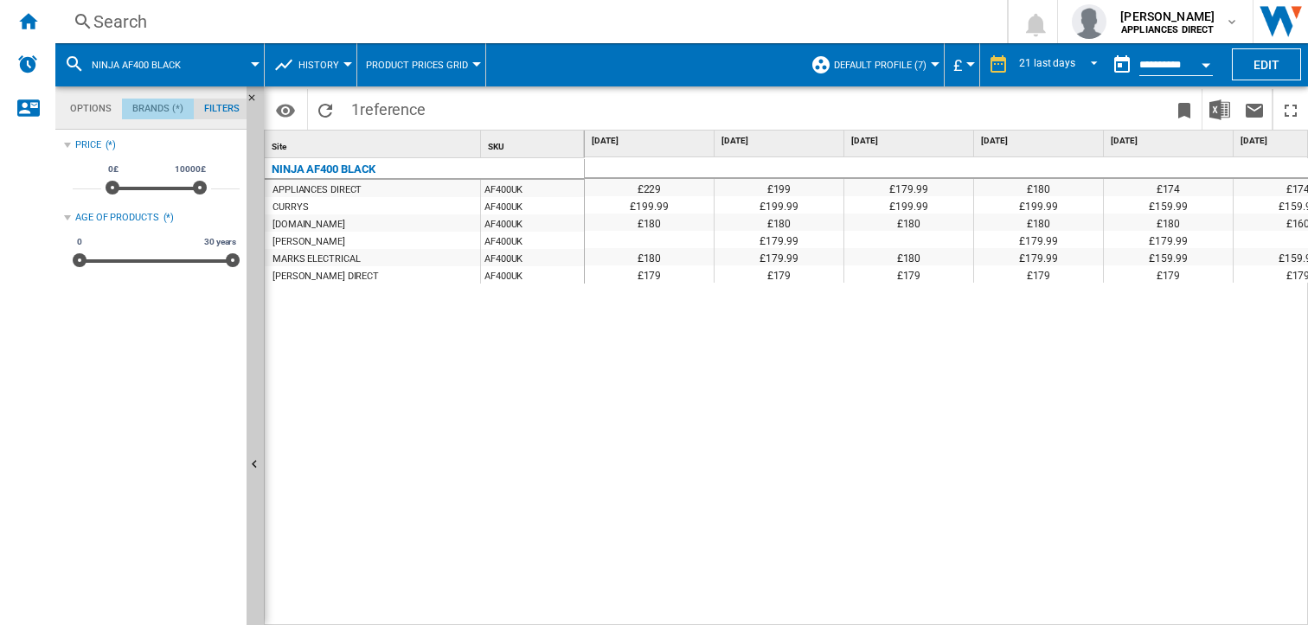
click at [150, 111] on md-tab-item "Brands (*)" at bounding box center [158, 109] width 72 height 21
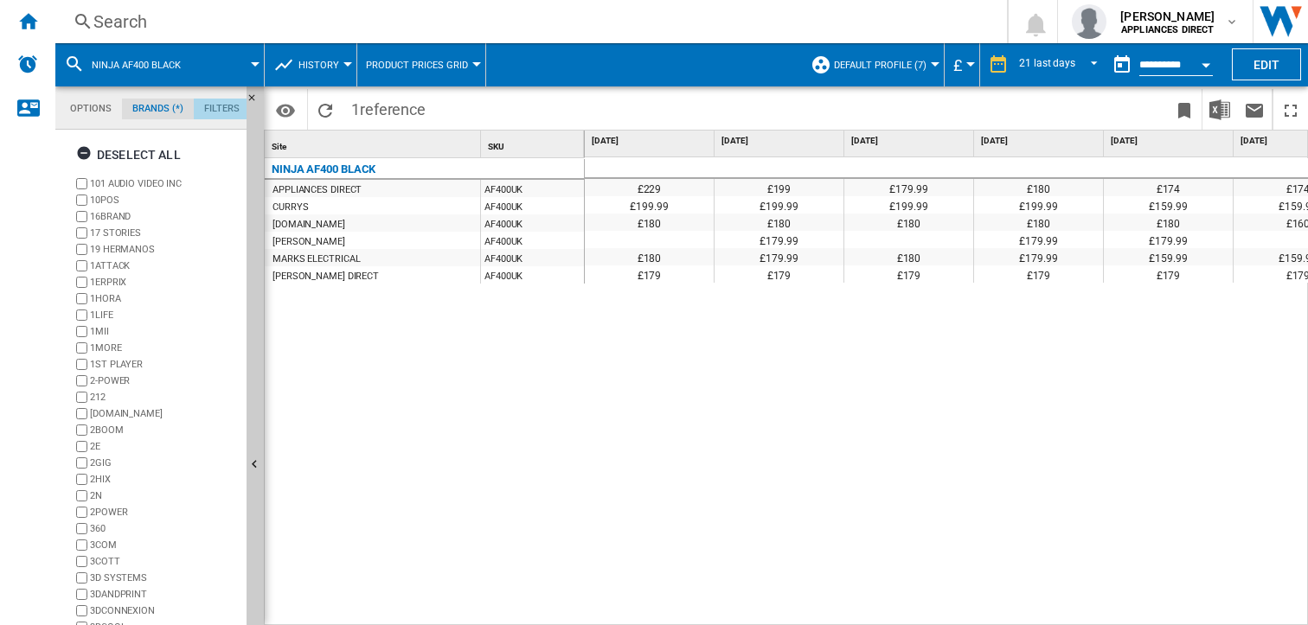
click at [219, 109] on md-tab-item "Filters" at bounding box center [222, 109] width 56 height 21
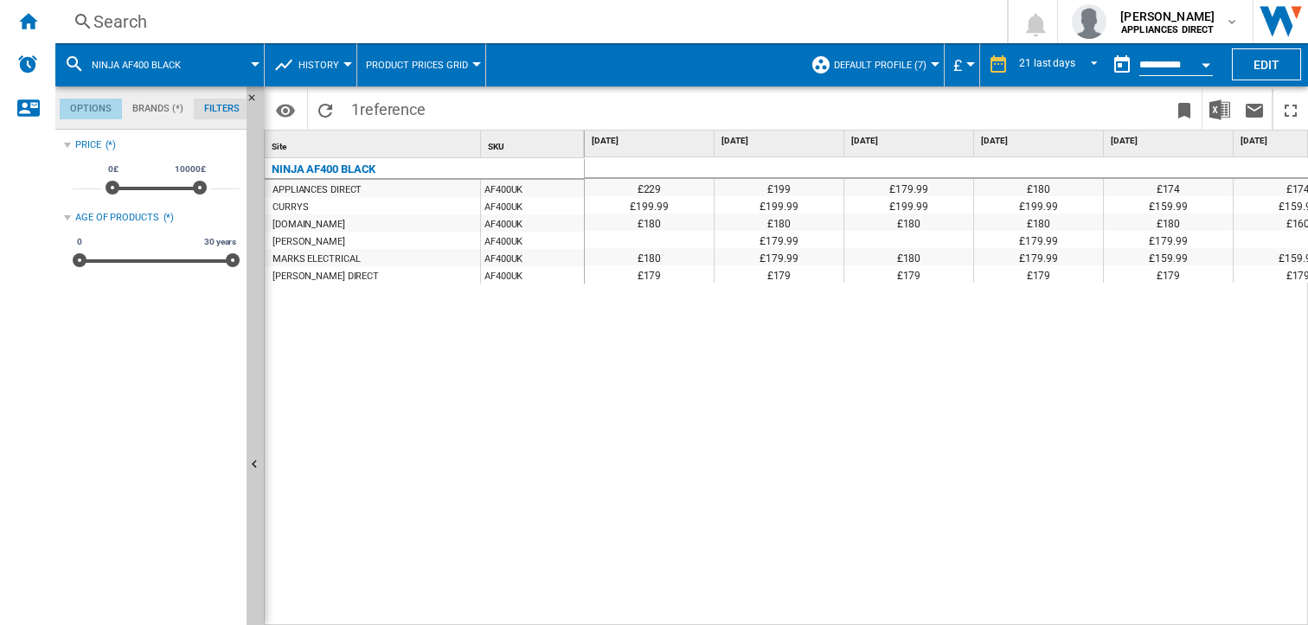
click at [89, 107] on md-tab-item "Options" at bounding box center [91, 109] width 62 height 21
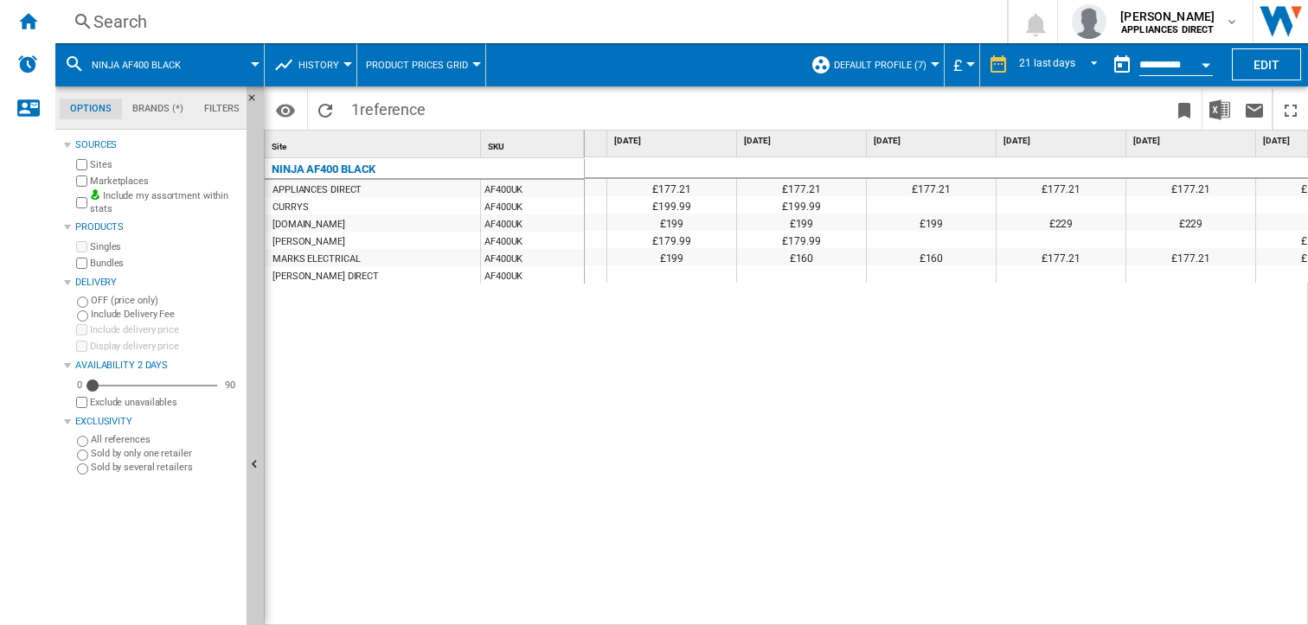
click at [1197, 64] on button "Open calendar" at bounding box center [1205, 62] width 31 height 31
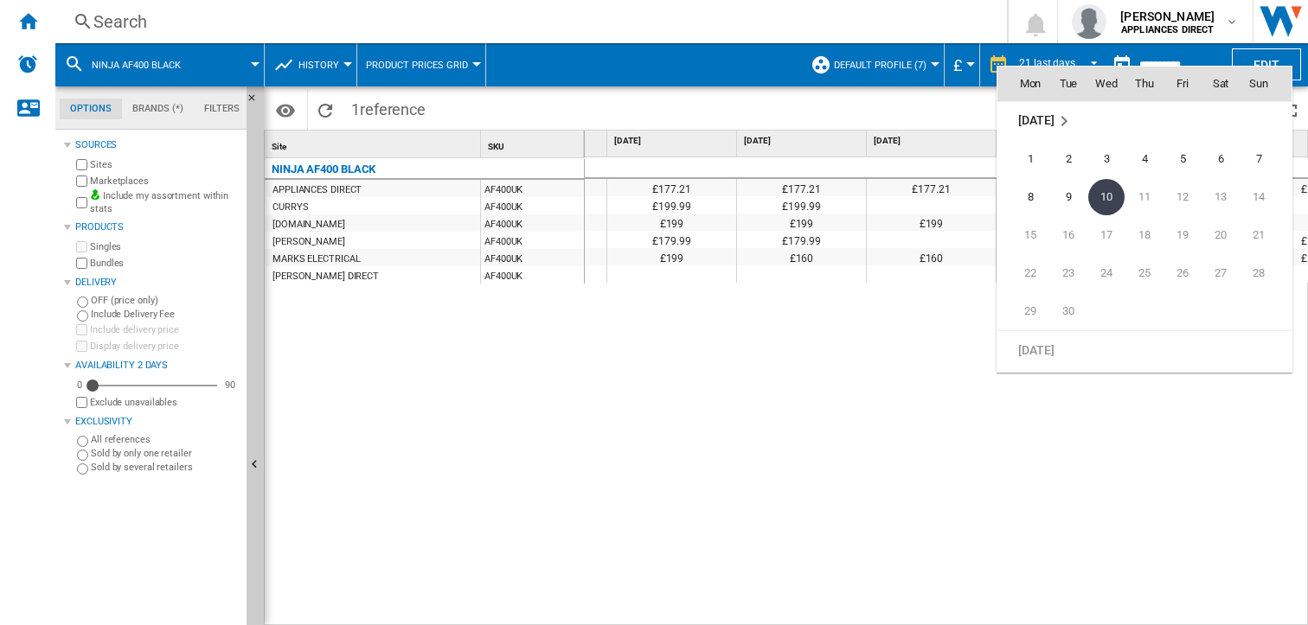
drag, startPoint x: 1034, startPoint y: 155, endPoint x: 930, endPoint y: 305, distance: 182.8
click at [1033, 155] on span "1" at bounding box center [1030, 159] width 35 height 35
type input "**********"
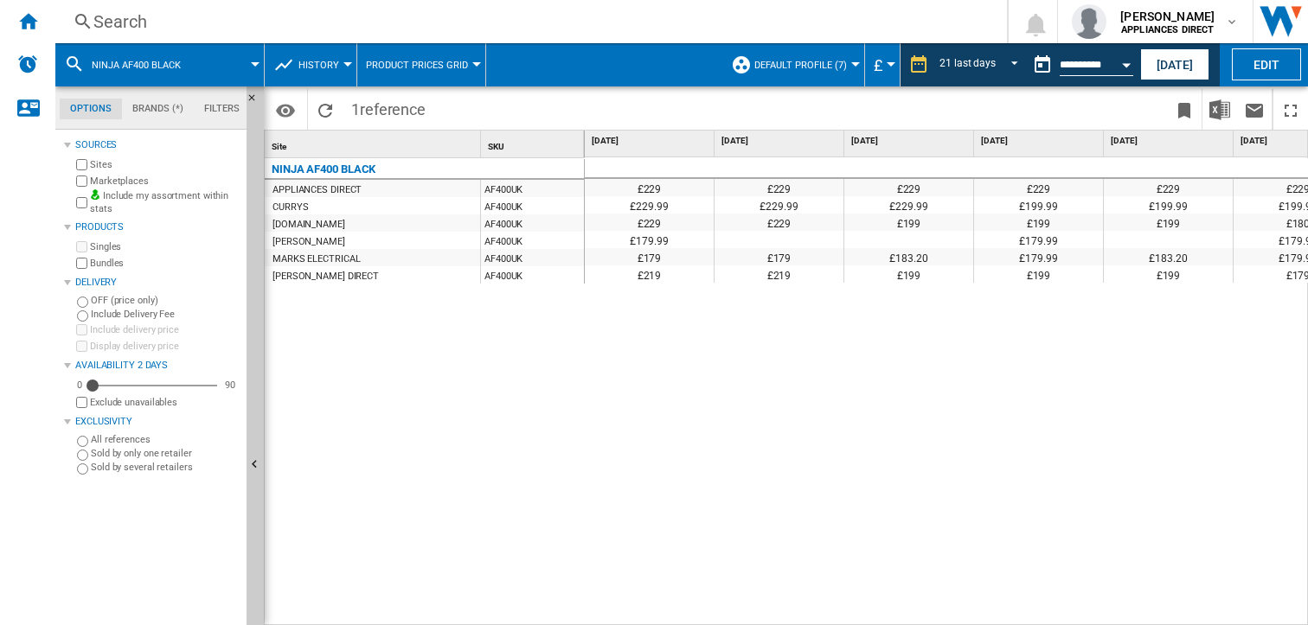
click at [1122, 63] on div "Open calendar" at bounding box center [1126, 65] width 9 height 4
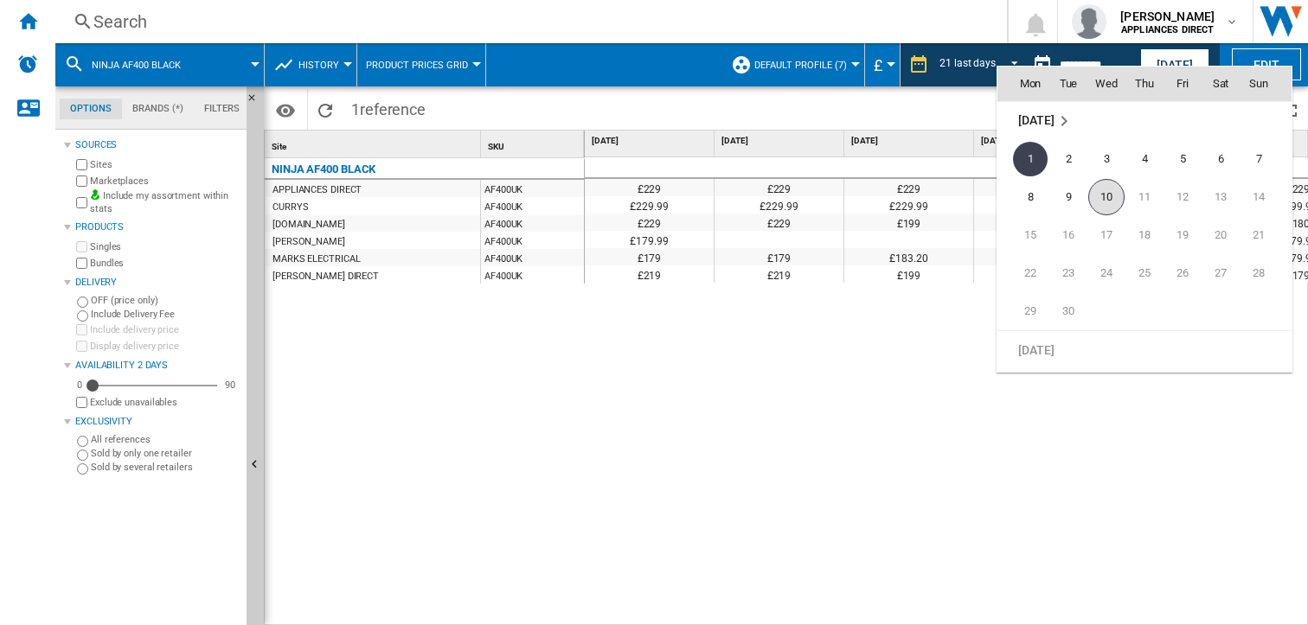
click at [1109, 201] on span "10" at bounding box center [1106, 197] width 36 height 36
type input "**********"
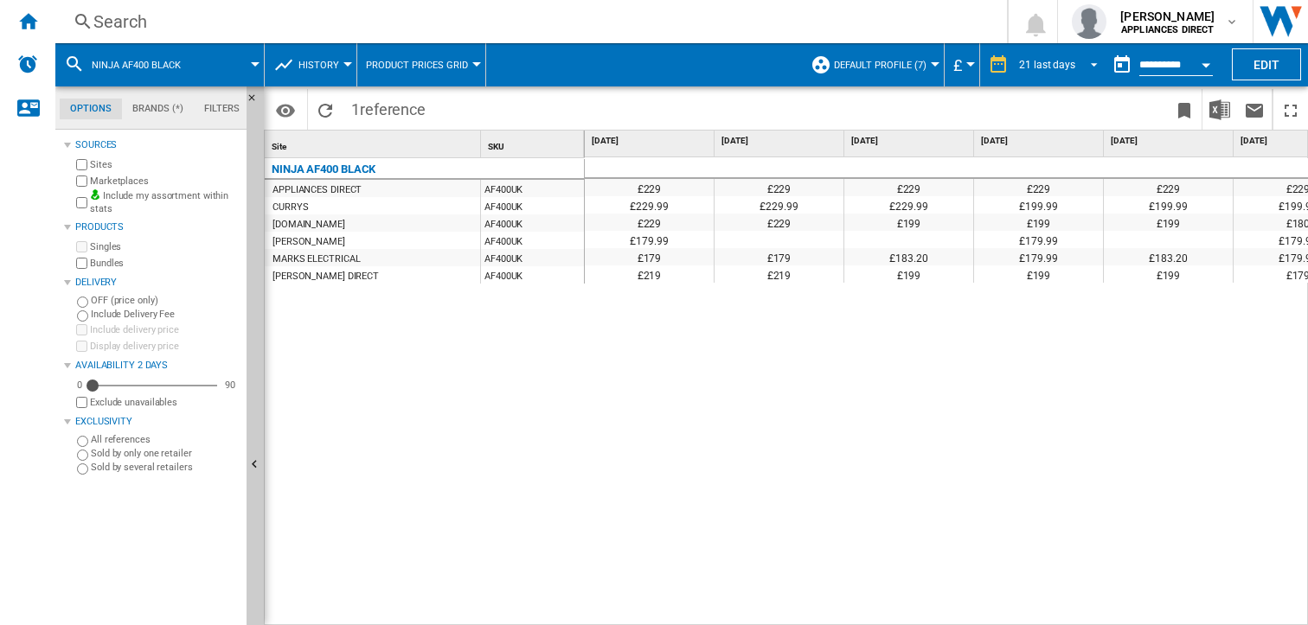
click at [1091, 59] on span "REPORTS.WIZARD.STEPS.REPORT.STEPS.REPORT_OPTIONS.PERIOD: 21 last days" at bounding box center [1089, 63] width 21 height 16
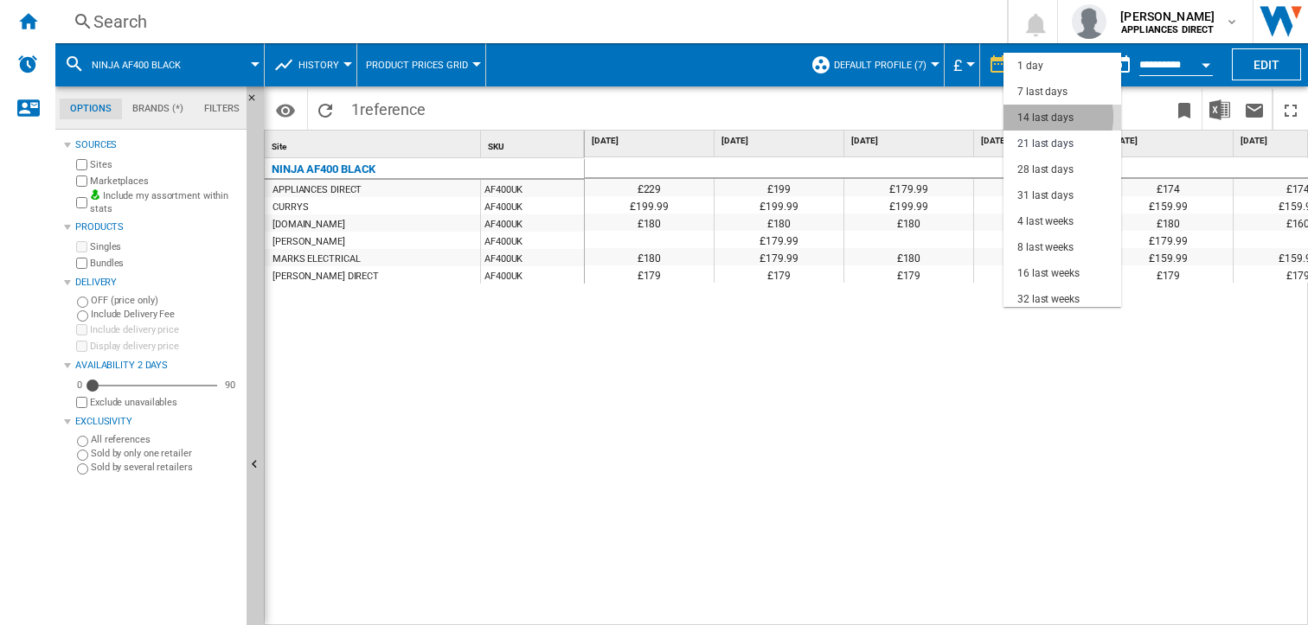
drag, startPoint x: 1053, startPoint y: 117, endPoint x: 736, endPoint y: 175, distance: 321.8
click at [1051, 117] on div "14 last days" at bounding box center [1045, 118] width 56 height 15
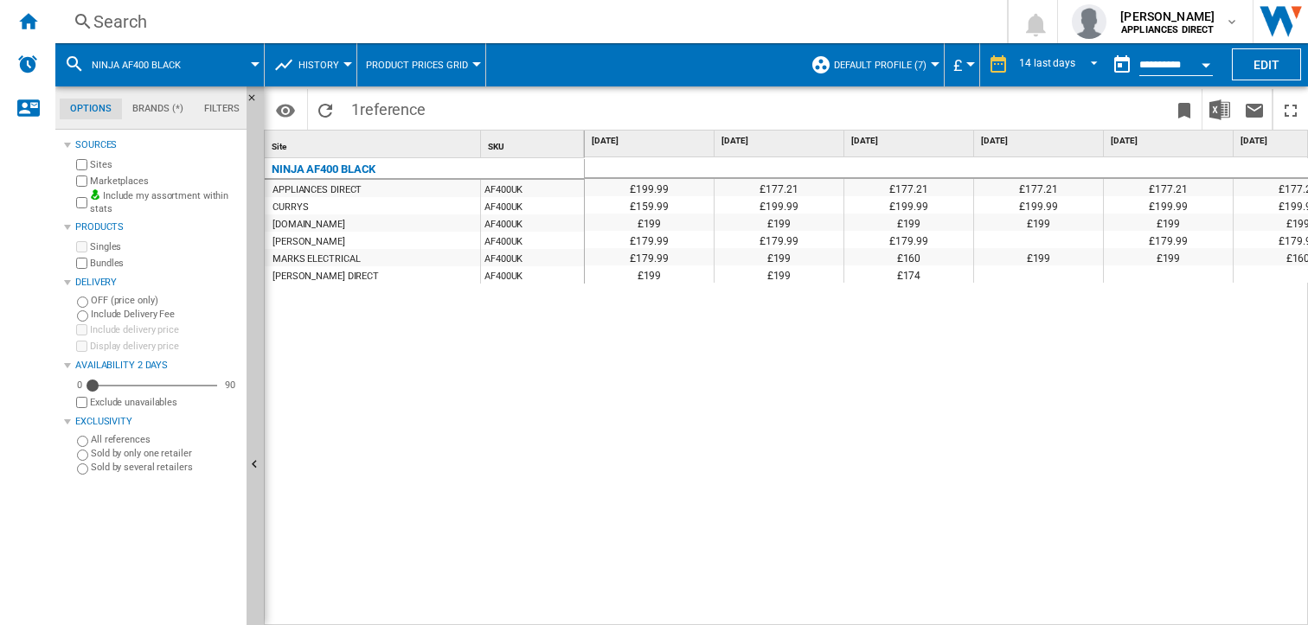
click at [402, 106] on span "reference" at bounding box center [393, 109] width 66 height 18
click at [218, 64] on span at bounding box center [230, 64] width 50 height 43
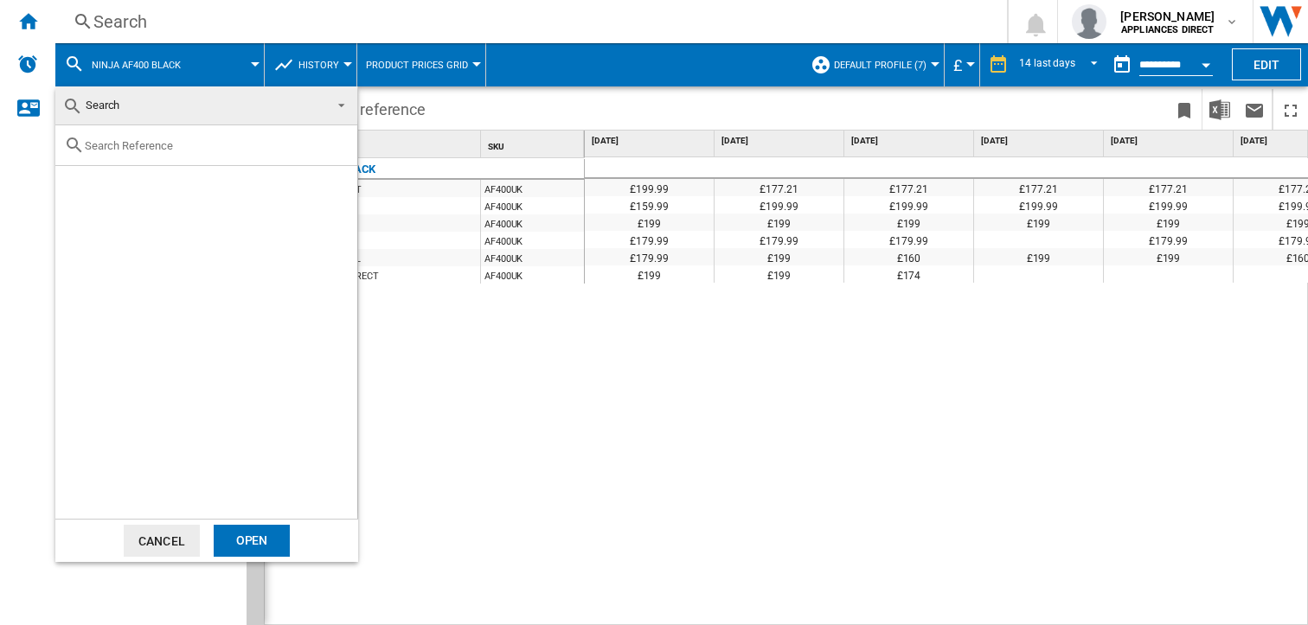
click at [192, 147] on input "text" at bounding box center [217, 145] width 264 height 13
paste input "NC300UK"
type input "NC300UK"
click at [76, 183] on div "Select" at bounding box center [76, 185] width 17 height 17
drag, startPoint x: 243, startPoint y: 535, endPoint x: 295, endPoint y: 488, distance: 70.4
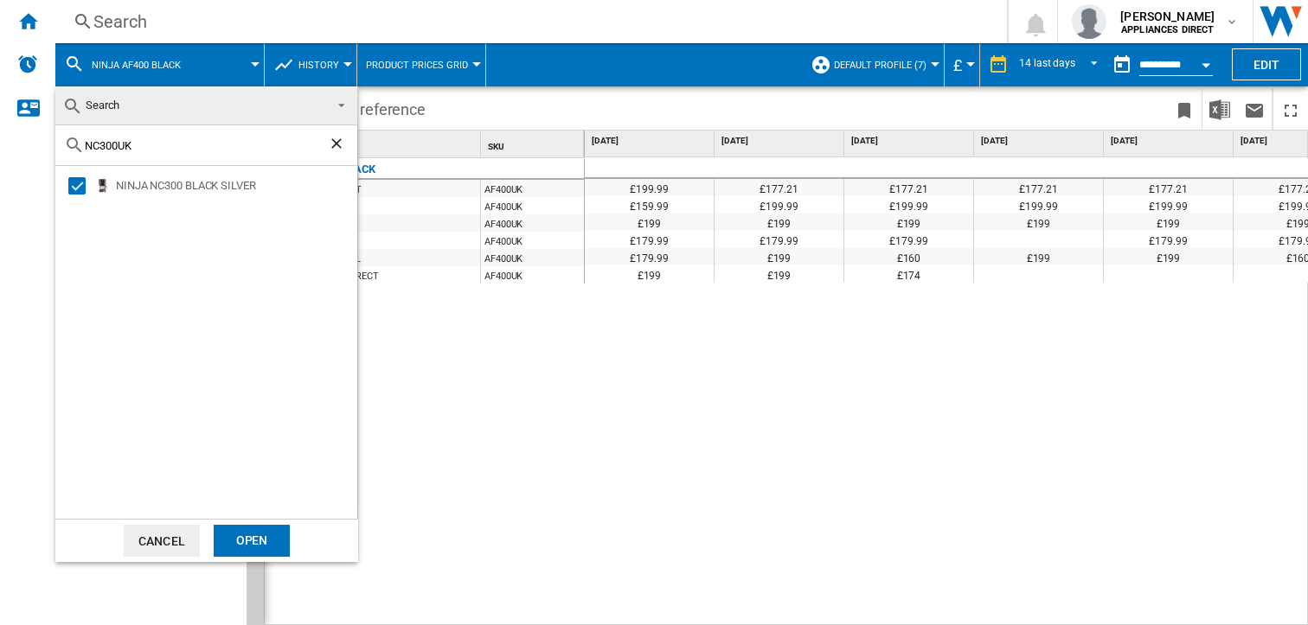
click at [243, 535] on div "Open" at bounding box center [252, 541] width 76 height 32
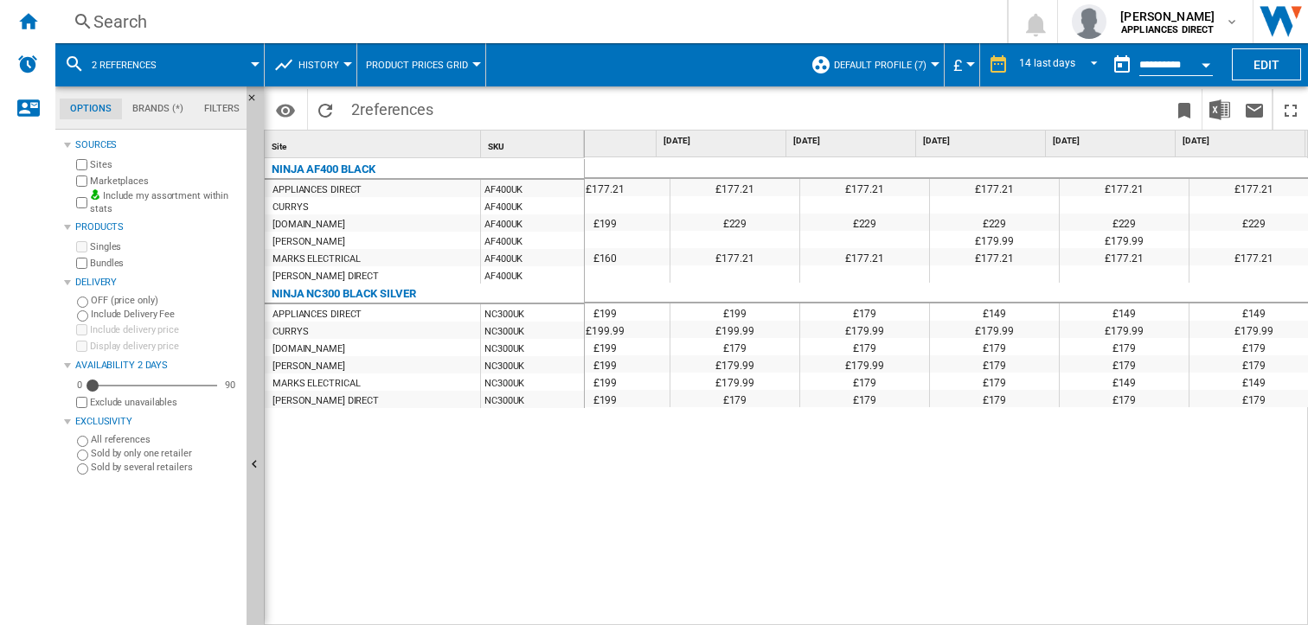
scroll to position [0, 823]
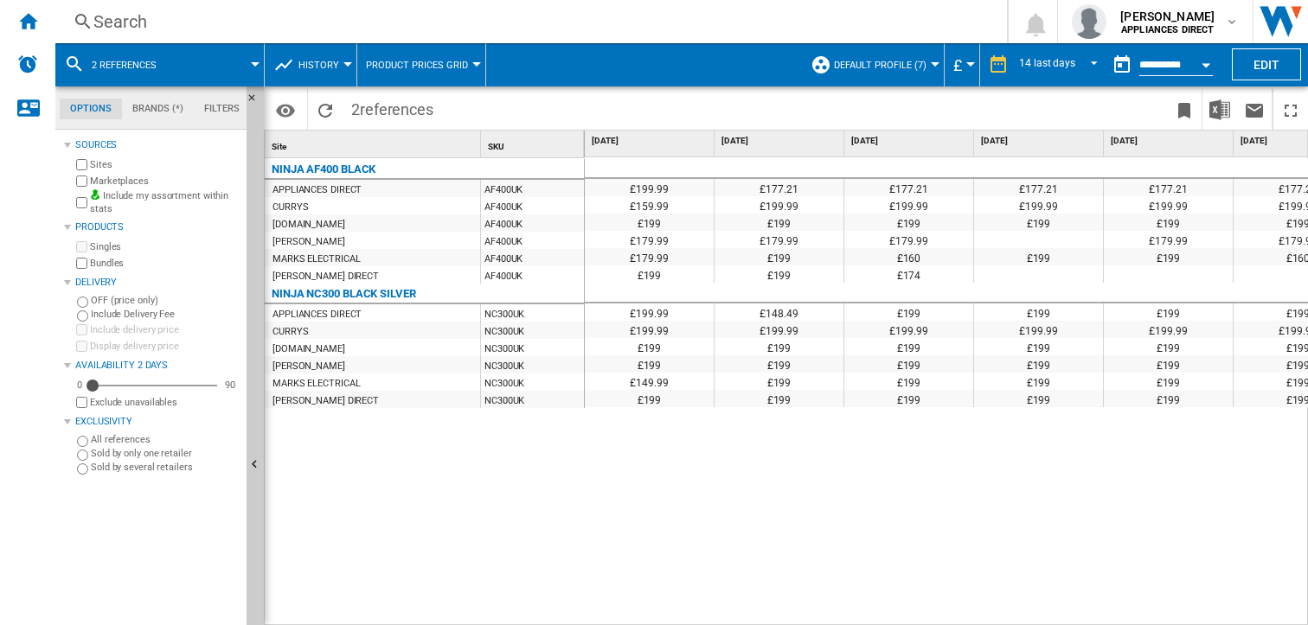
click at [245, 68] on span at bounding box center [218, 64] width 74 height 43
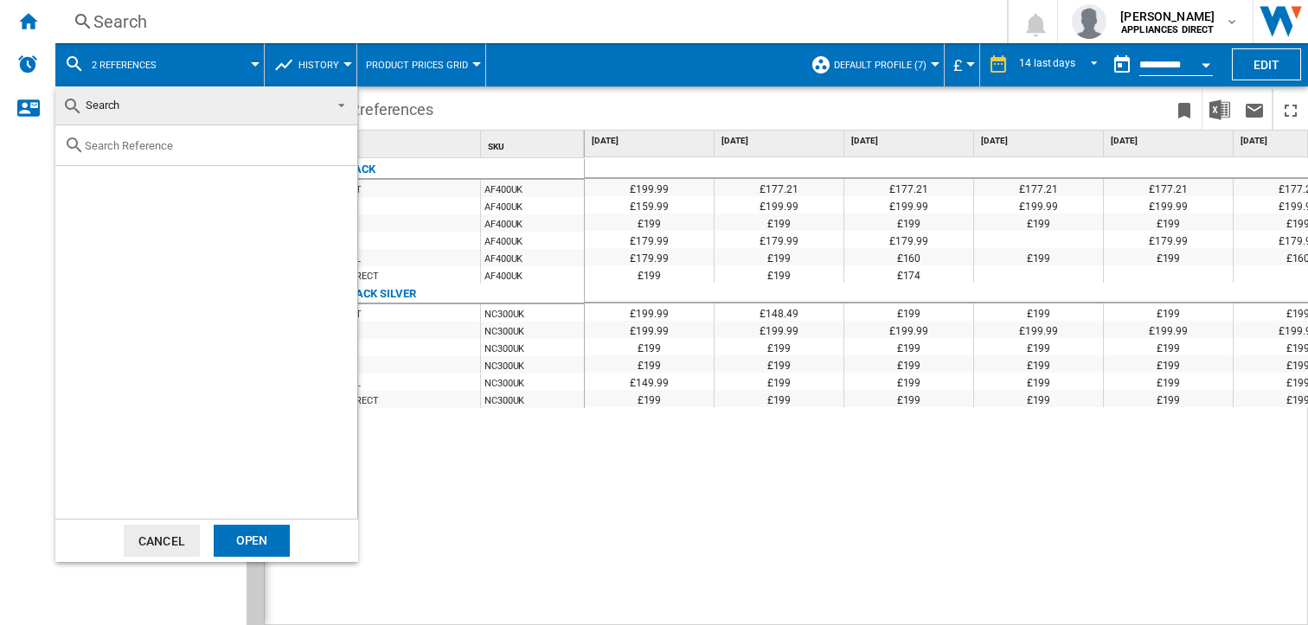
click at [142, 145] on input "text" at bounding box center [217, 145] width 264 height 13
type input "NC501UK"
click at [76, 188] on div "Select" at bounding box center [76, 185] width 17 height 17
click at [257, 540] on div "Open" at bounding box center [252, 541] width 76 height 32
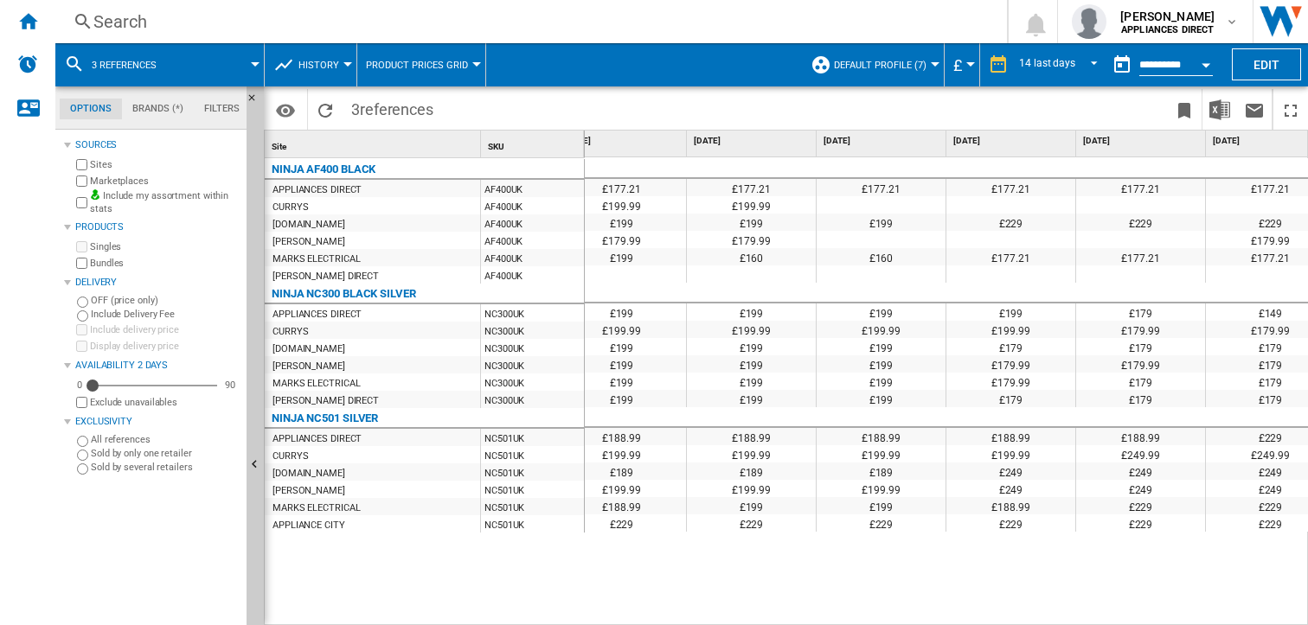
scroll to position [0, 576]
